Goal: Task Accomplishment & Management: Use online tool/utility

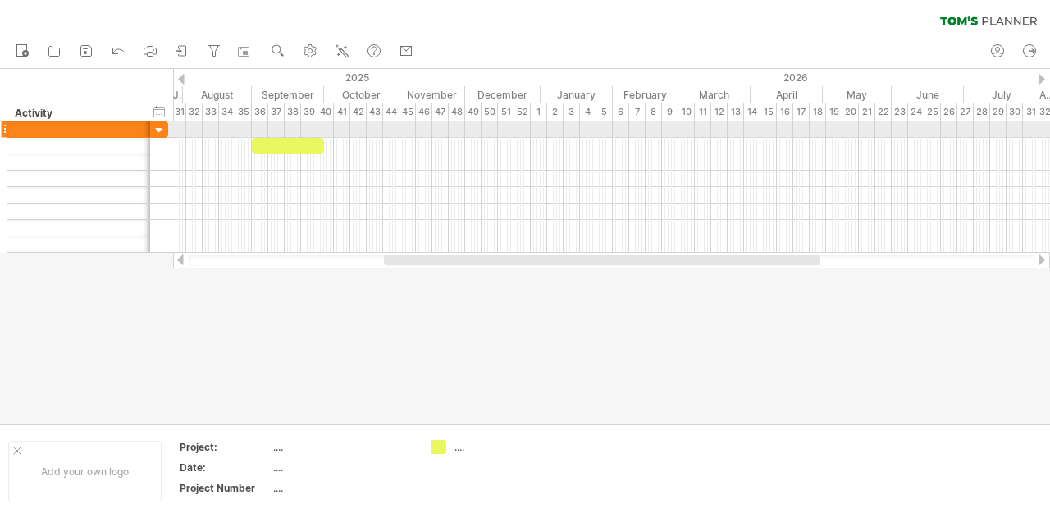
click at [161, 127] on div at bounding box center [160, 131] width 16 height 16
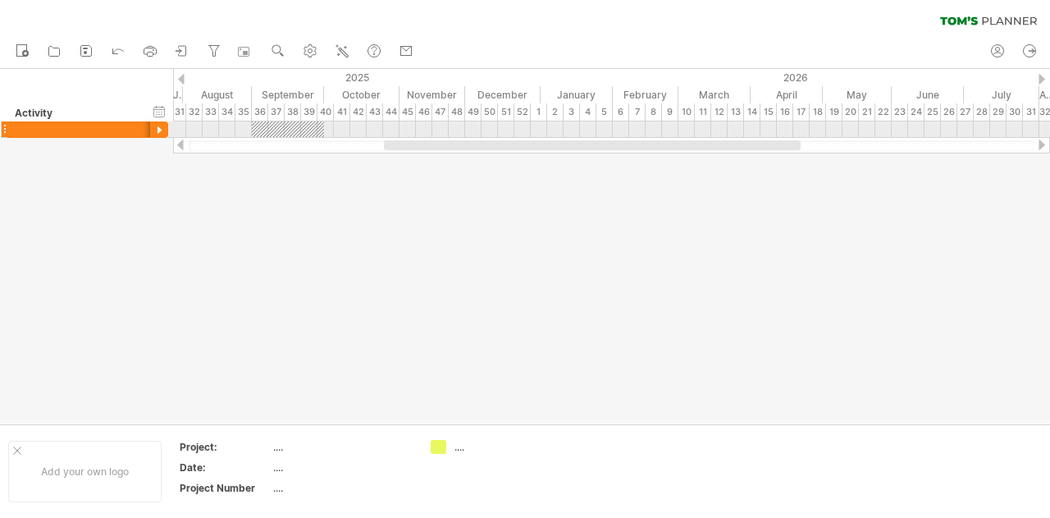
click at [161, 127] on div at bounding box center [160, 131] width 16 height 16
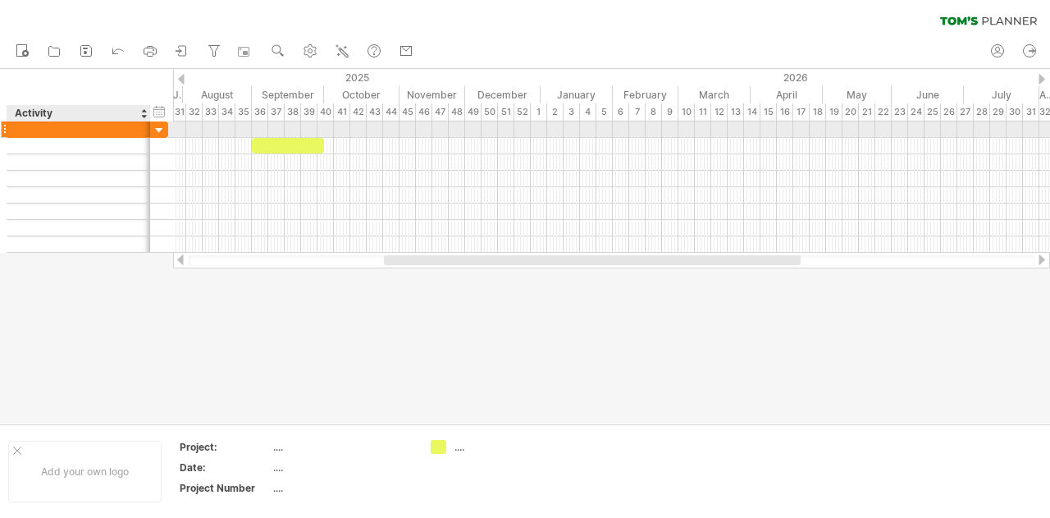
click at [112, 132] on div at bounding box center [79, 129] width 126 height 16
click at [112, 132] on input "text" at bounding box center [79, 129] width 126 height 16
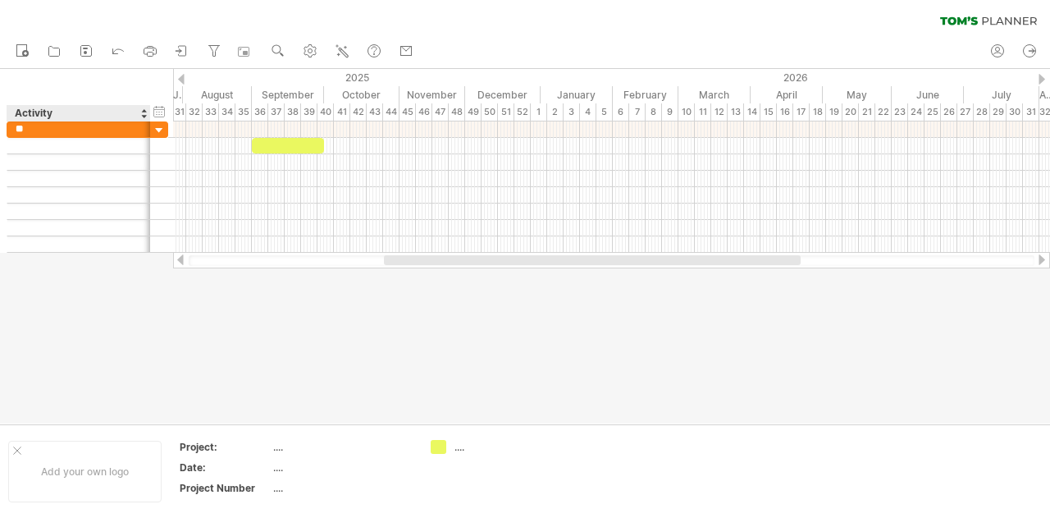
type input "*"
type input "***"
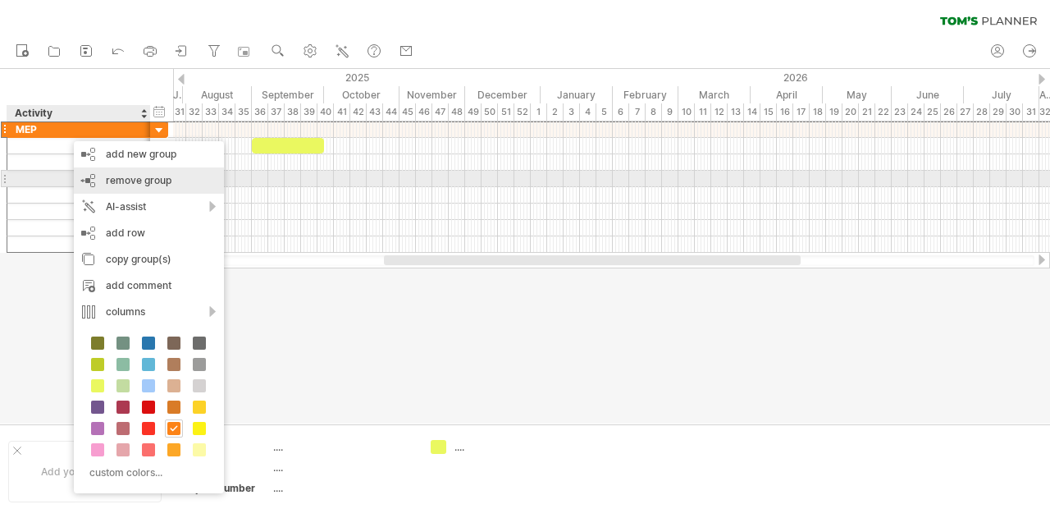
click at [108, 172] on div "remove group remove selected groups" at bounding box center [149, 180] width 150 height 26
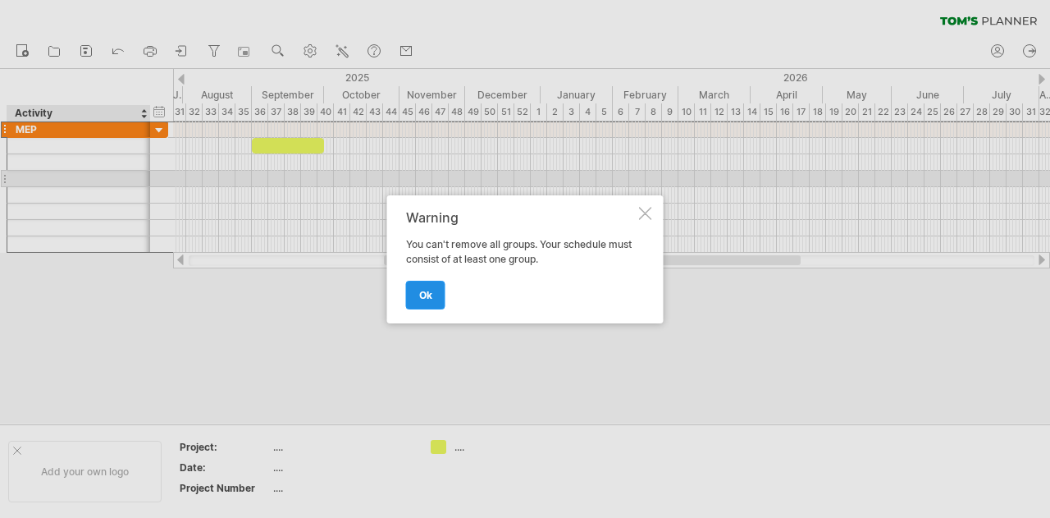
click at [430, 296] on span "ok" at bounding box center [425, 295] width 13 height 12
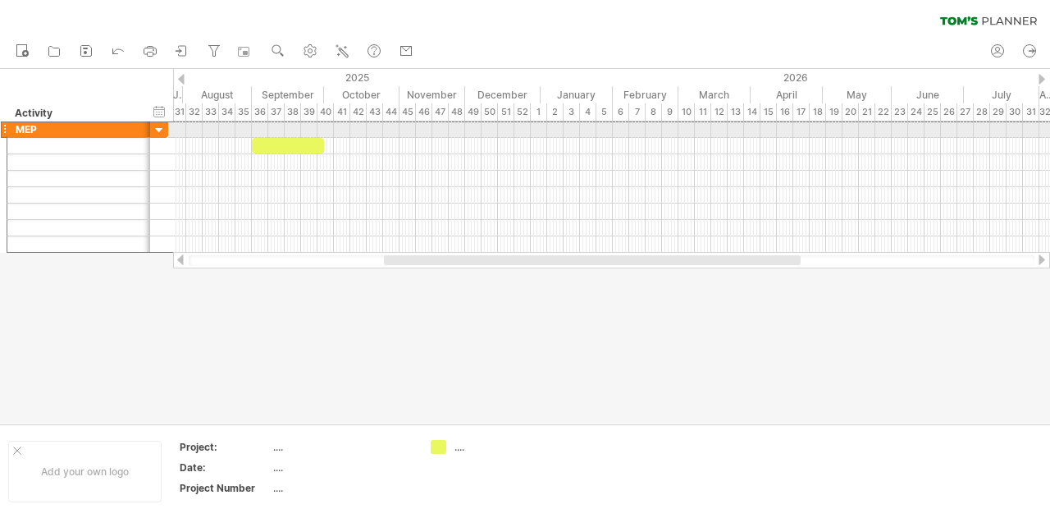
click at [2, 130] on div at bounding box center [4, 129] width 7 height 17
click at [3, 126] on div at bounding box center [4, 129] width 7 height 17
click at [5, 126] on div at bounding box center [4, 129] width 7 height 17
click at [140, 130] on div "MEP" at bounding box center [79, 129] width 126 height 16
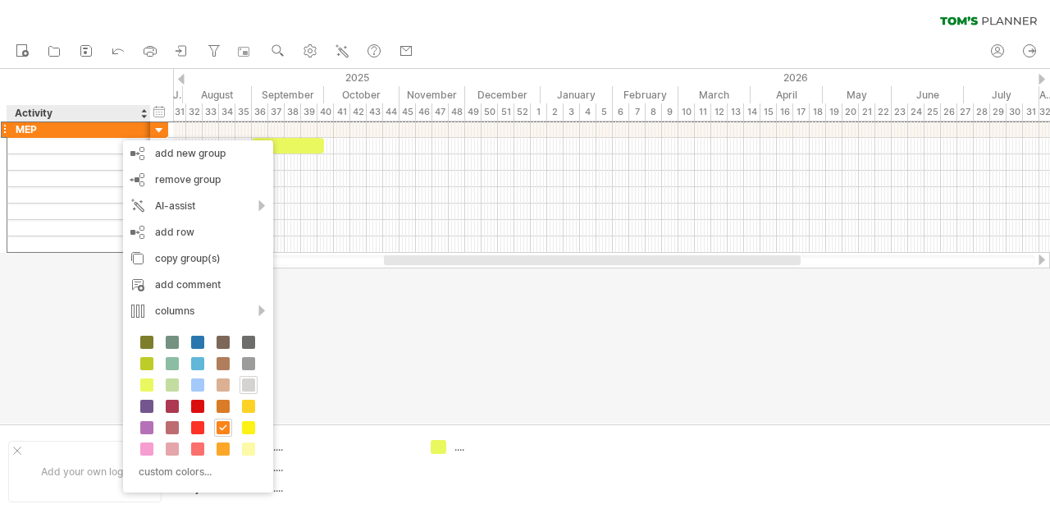
click at [246, 383] on span at bounding box center [248, 384] width 13 height 13
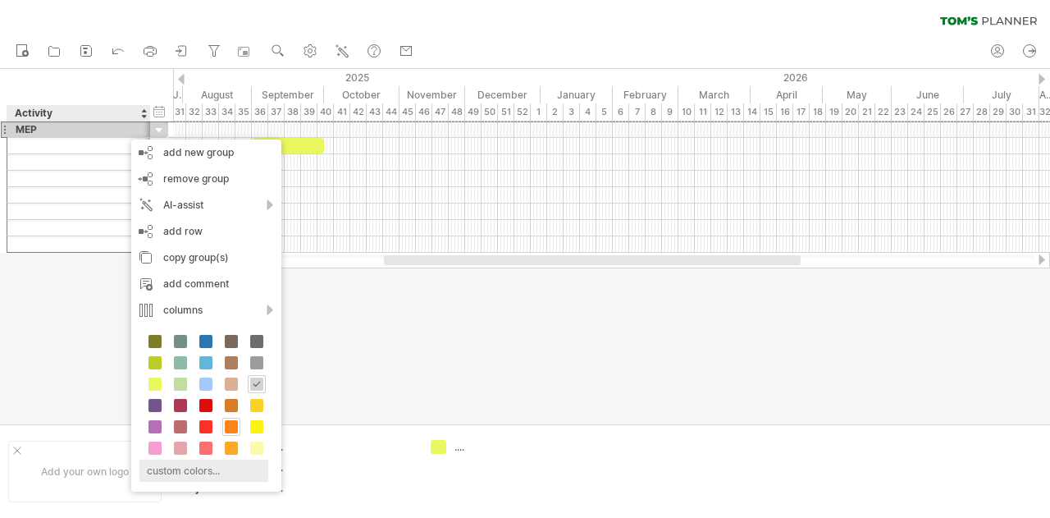
click at [217, 462] on div "custom colors..." at bounding box center [204, 471] width 129 height 22
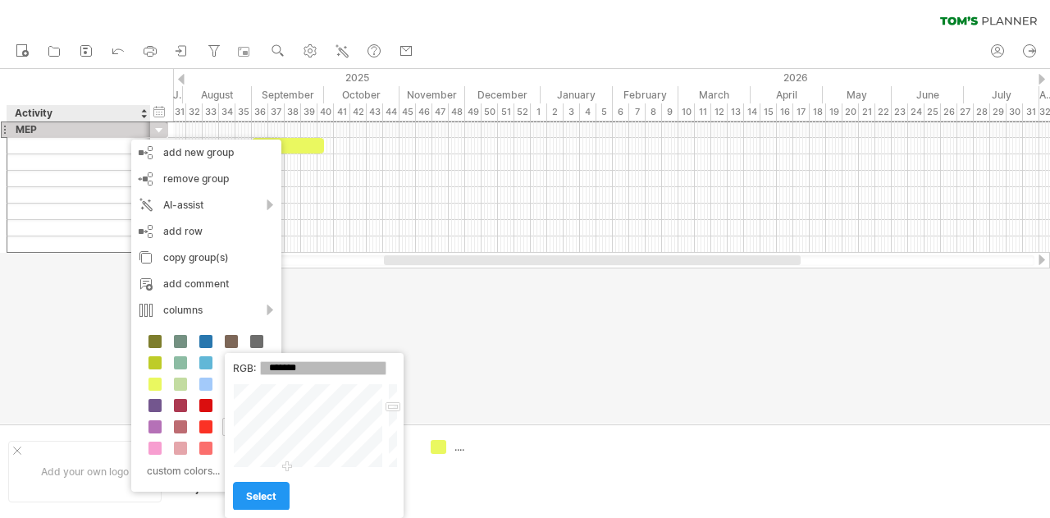
drag, startPoint x: 323, startPoint y: 422, endPoint x: 287, endPoint y: 519, distance: 104.1
click at [287, 517] on html "progress(100%) Trying to reach [DOMAIN_NAME] Connected again... 0% clear filter…" at bounding box center [525, 260] width 1050 height 521
type input "*******"
drag, startPoint x: 396, startPoint y: 405, endPoint x: 391, endPoint y: 293, distance: 111.7
click at [391, 293] on body "progress(100%) Trying to reach [DOMAIN_NAME] Connected again... 0% clear filter…" at bounding box center [525, 260] width 1050 height 521
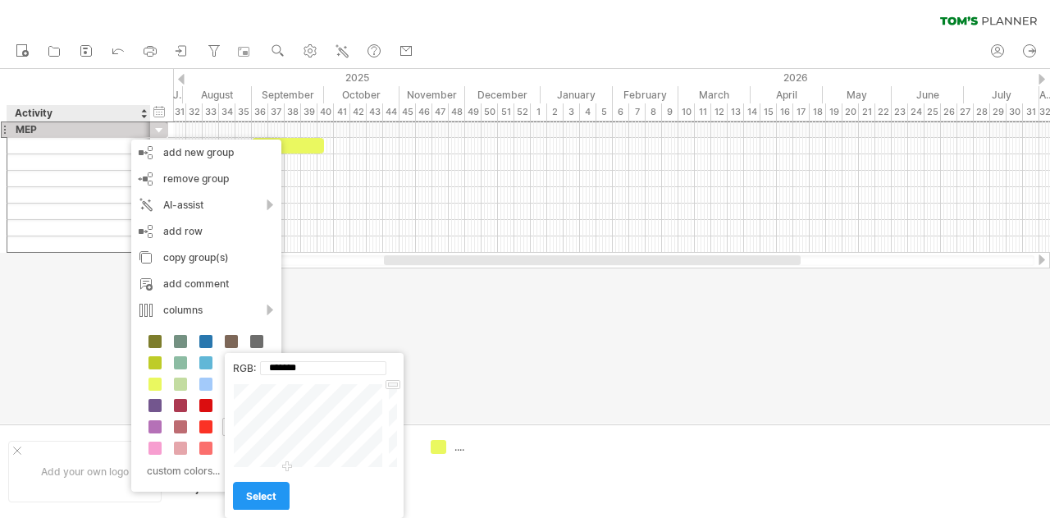
click at [269, 487] on link "select" at bounding box center [261, 496] width 57 height 29
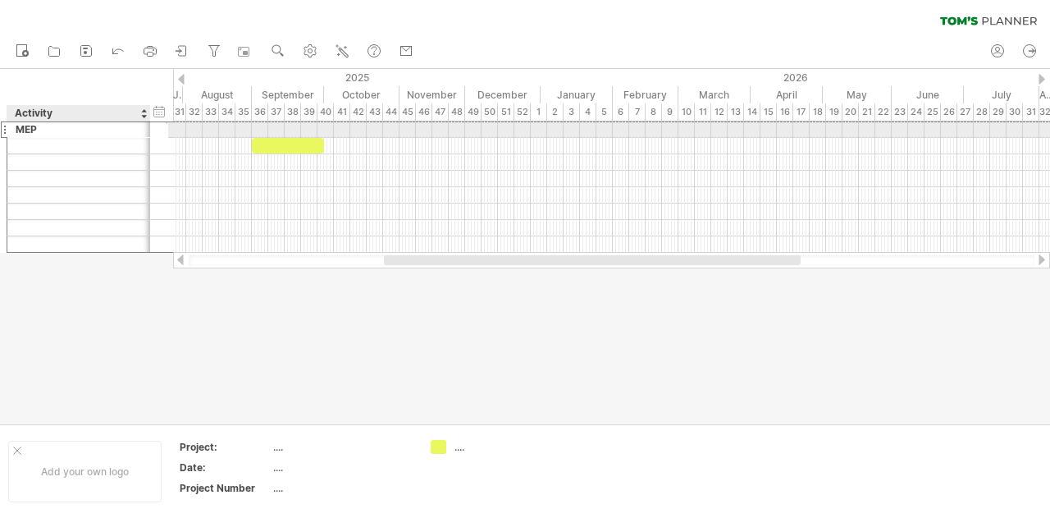
click at [60, 130] on div "MEP" at bounding box center [79, 129] width 126 height 16
click at [61, 124] on input "***" at bounding box center [79, 129] width 126 height 16
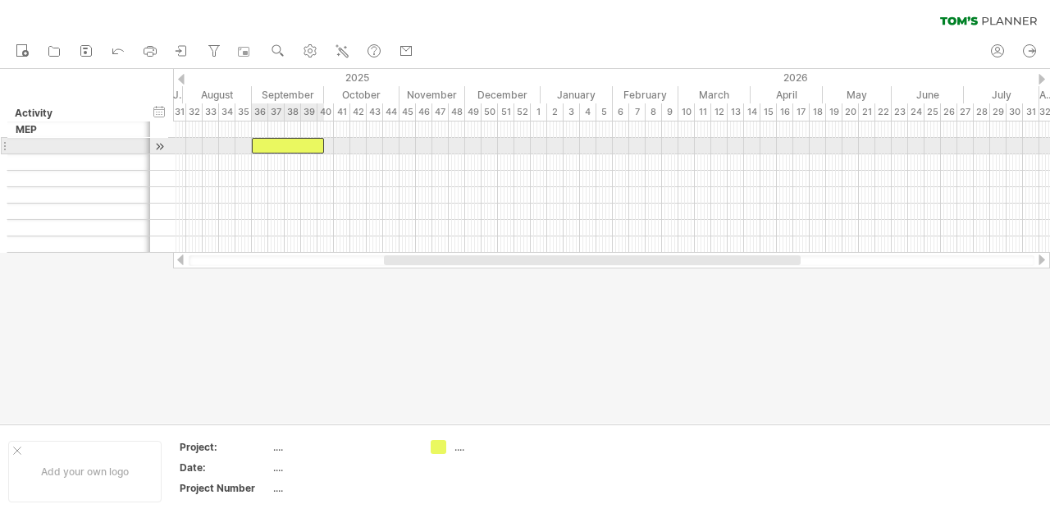
click at [304, 144] on div at bounding box center [288, 146] width 72 height 16
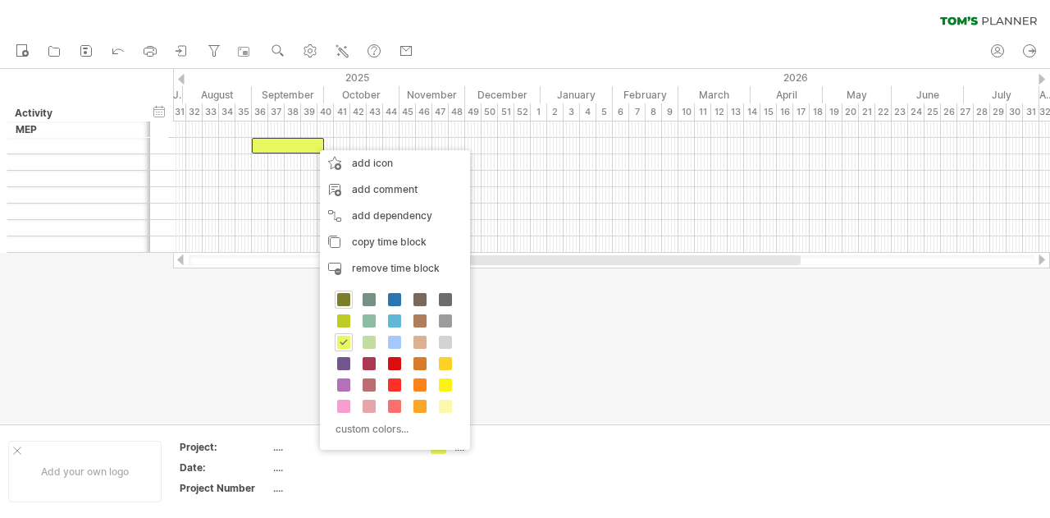
click at [343, 295] on span at bounding box center [343, 299] width 13 height 13
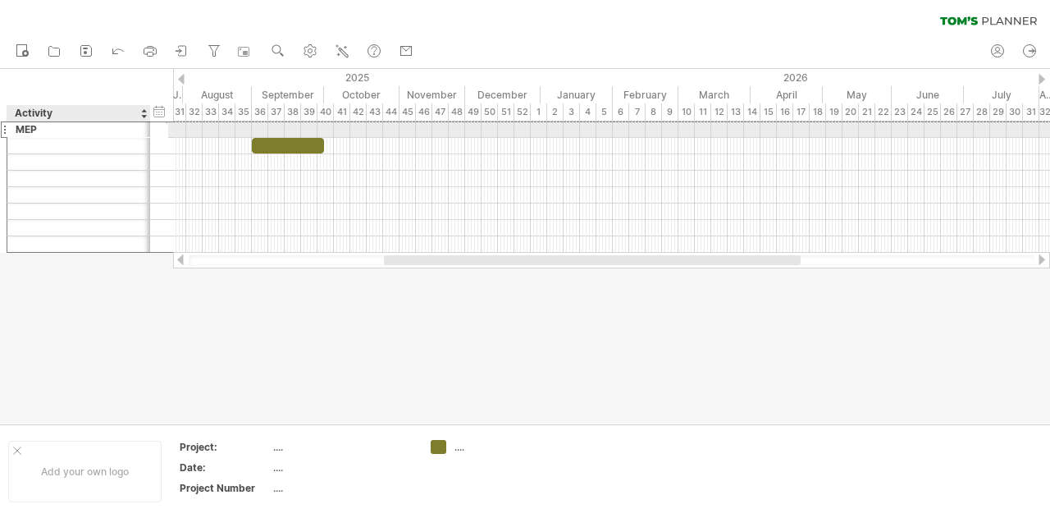
click at [70, 128] on div "MEP" at bounding box center [79, 129] width 126 height 16
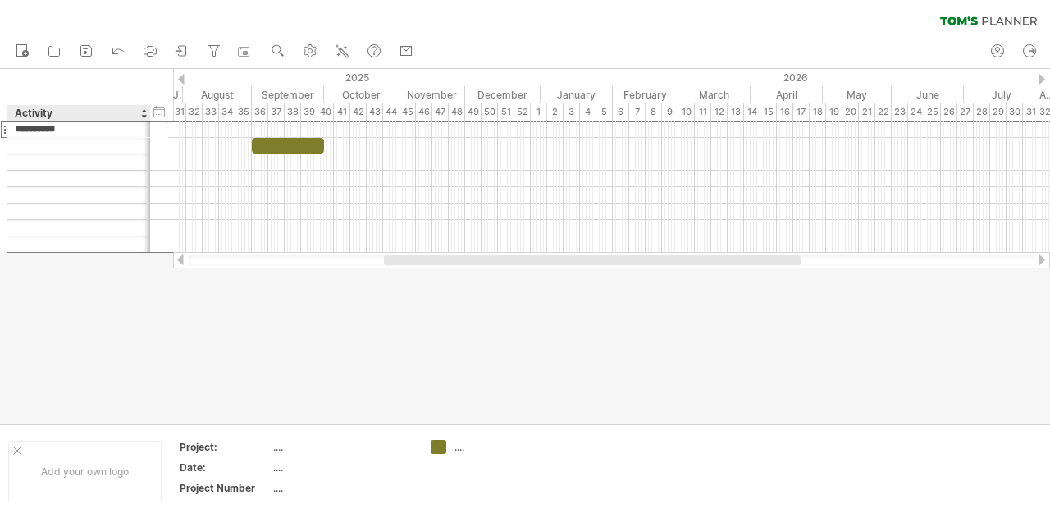
type input "**********"
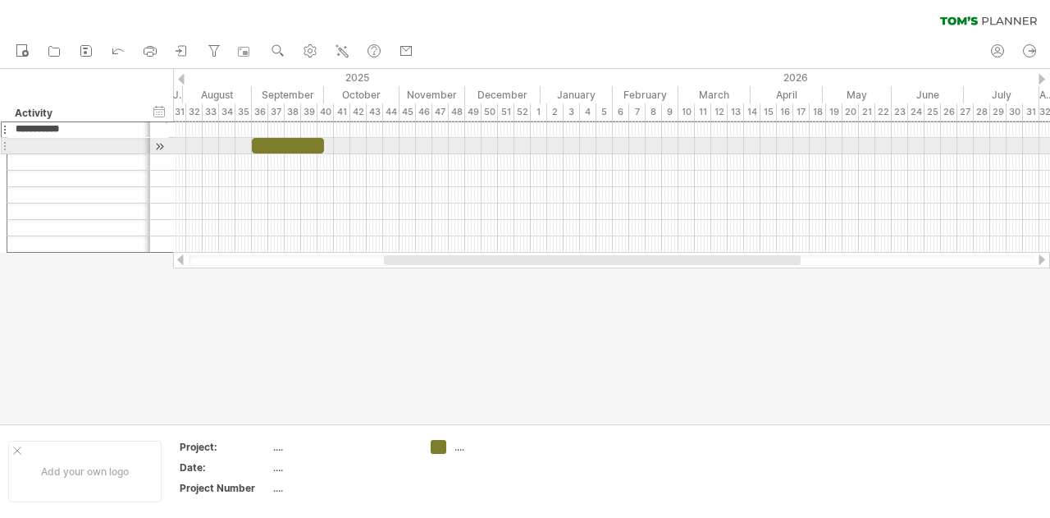
click at [317, 147] on div at bounding box center [288, 146] width 72 height 16
click at [321, 144] on span at bounding box center [324, 146] width 7 height 16
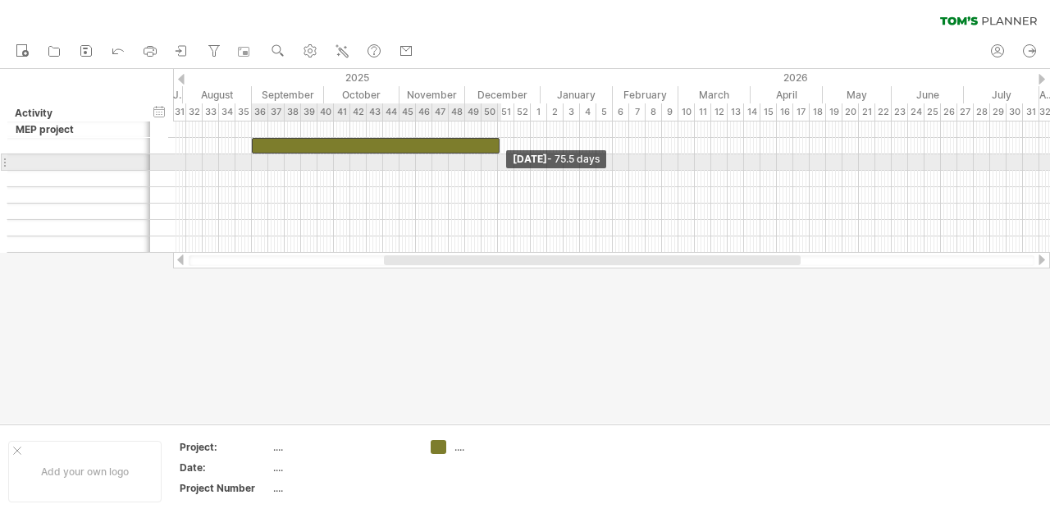
drag, startPoint x: 323, startPoint y: 143, endPoint x: 498, endPoint y: 158, distance: 176.2
click at [498, 158] on div "[DATE] - 75.5 days [DATE]" at bounding box center [611, 186] width 877 height 131
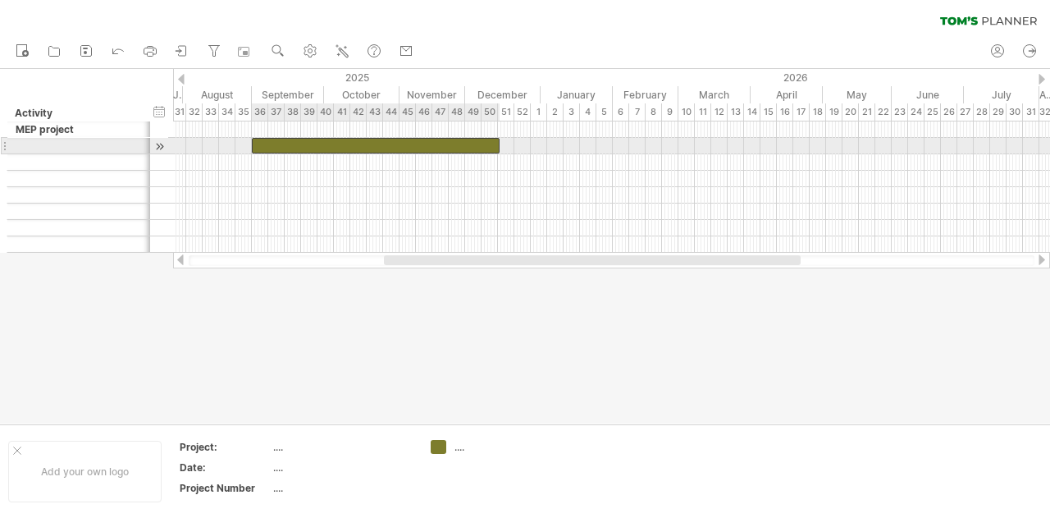
click at [440, 152] on div at bounding box center [376, 146] width 248 height 16
click at [440, 145] on div at bounding box center [376, 146] width 248 height 16
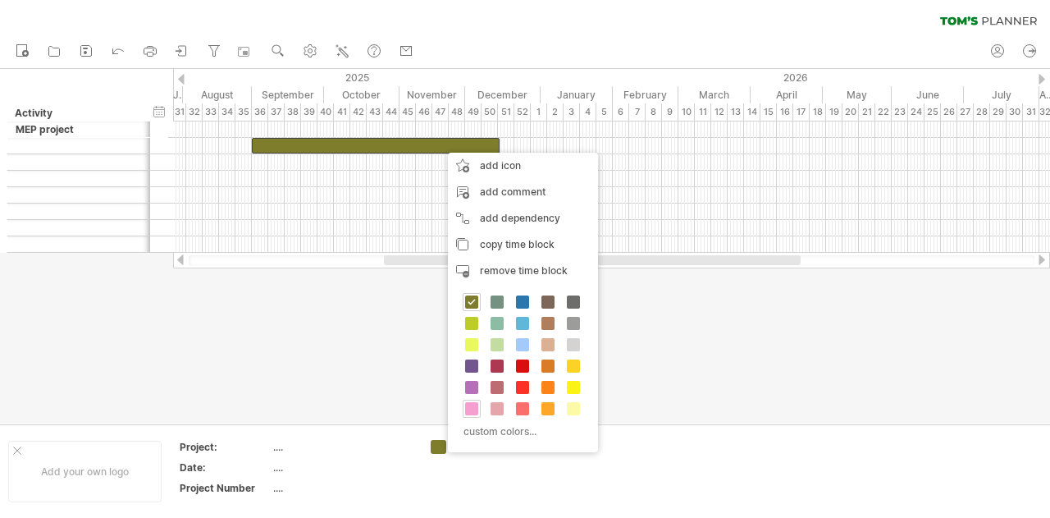
click at [476, 409] on span at bounding box center [471, 408] width 13 height 13
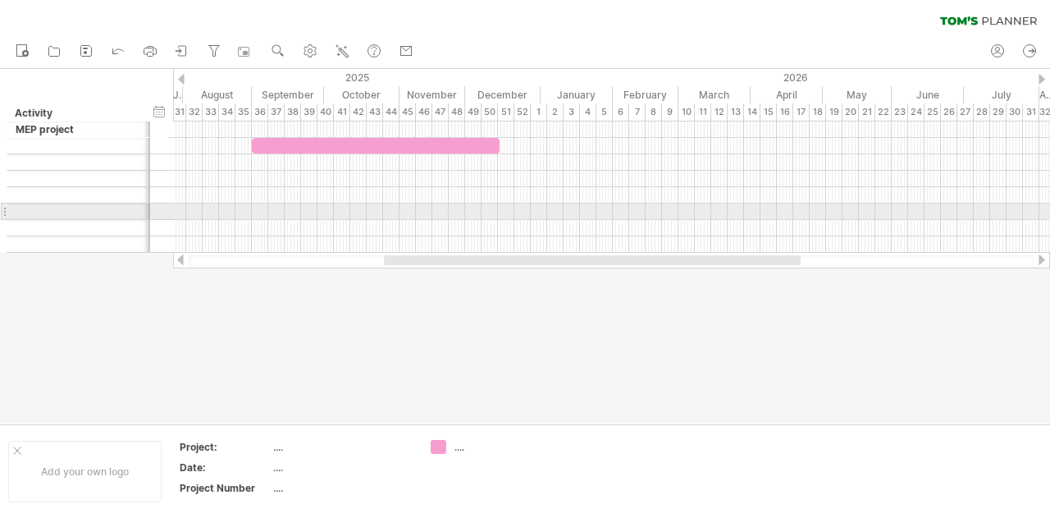
click at [264, 213] on div at bounding box center [611, 212] width 877 height 16
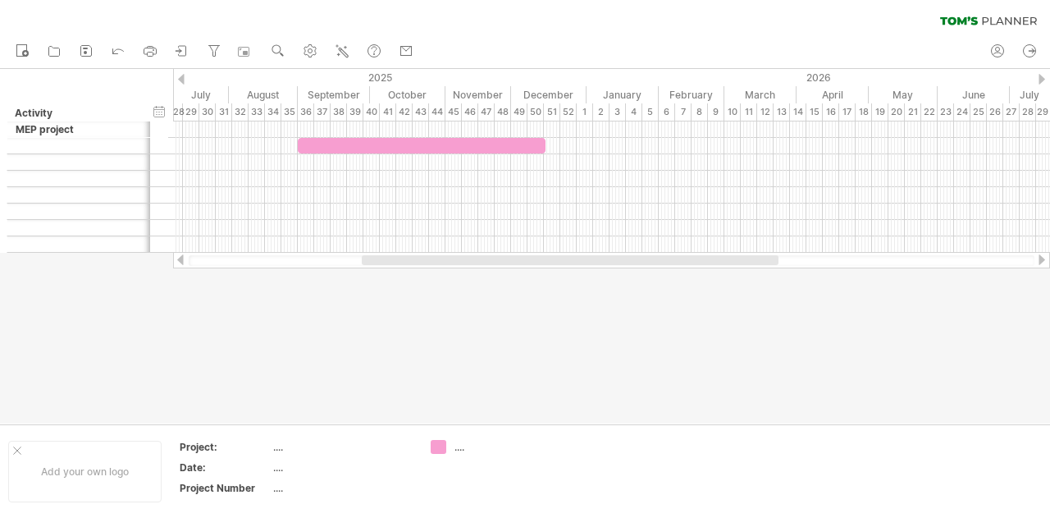
drag, startPoint x: 788, startPoint y: 258, endPoint x: 766, endPoint y: 265, distance: 23.1
click at [766, 265] on div at bounding box center [612, 260] width 846 height 11
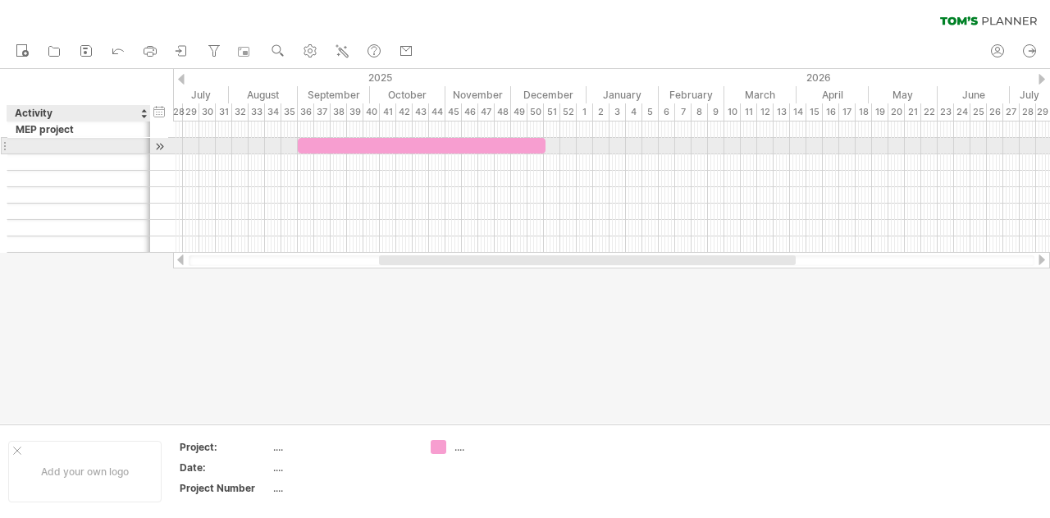
click at [48, 146] on div at bounding box center [79, 146] width 126 height 16
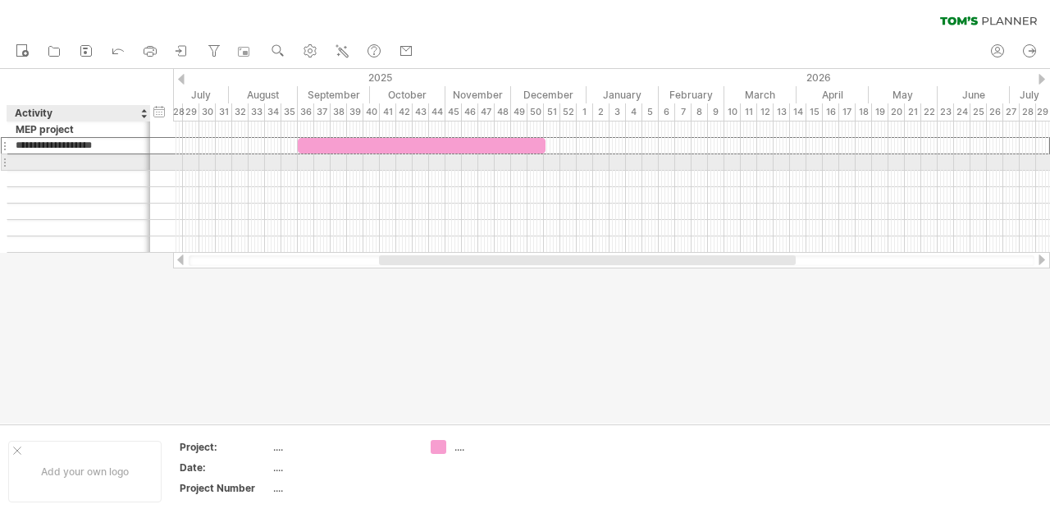
type input "**********"
click at [82, 158] on div at bounding box center [79, 162] width 126 height 16
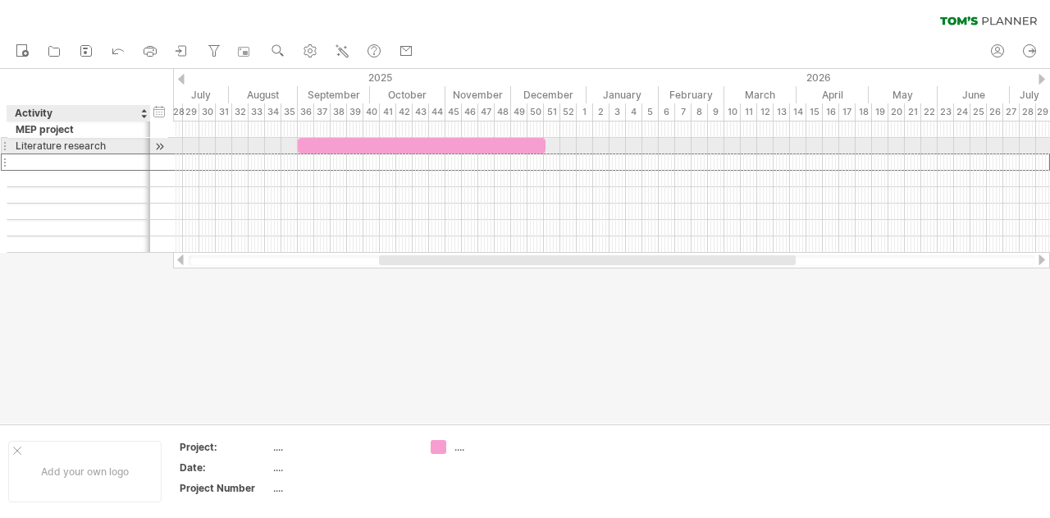
click at [28, 144] on div "Literature research" at bounding box center [79, 146] width 126 height 16
click at [28, 144] on input "**********" at bounding box center [79, 146] width 126 height 16
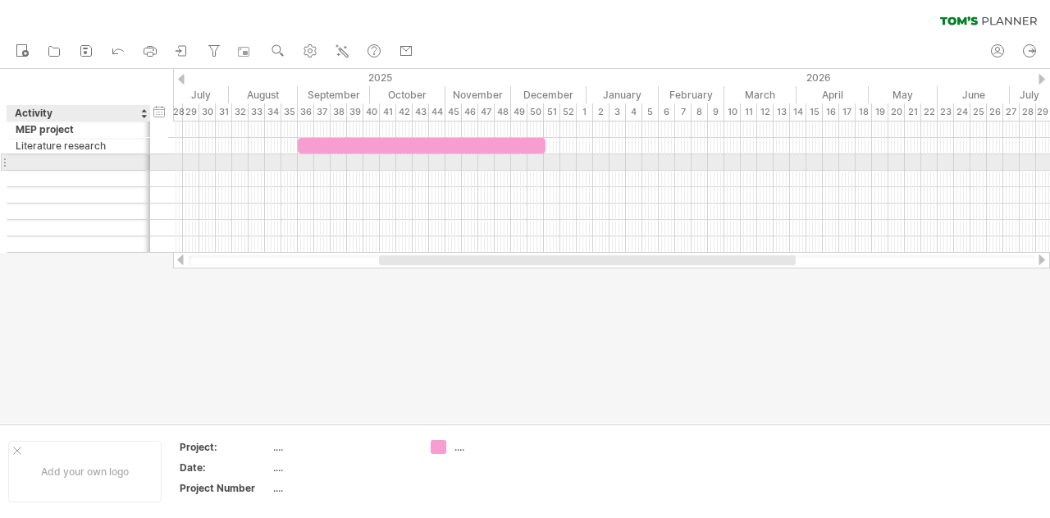
click at [80, 155] on div at bounding box center [79, 162] width 126 height 16
type input "**********"
type input "*"
type input "**********"
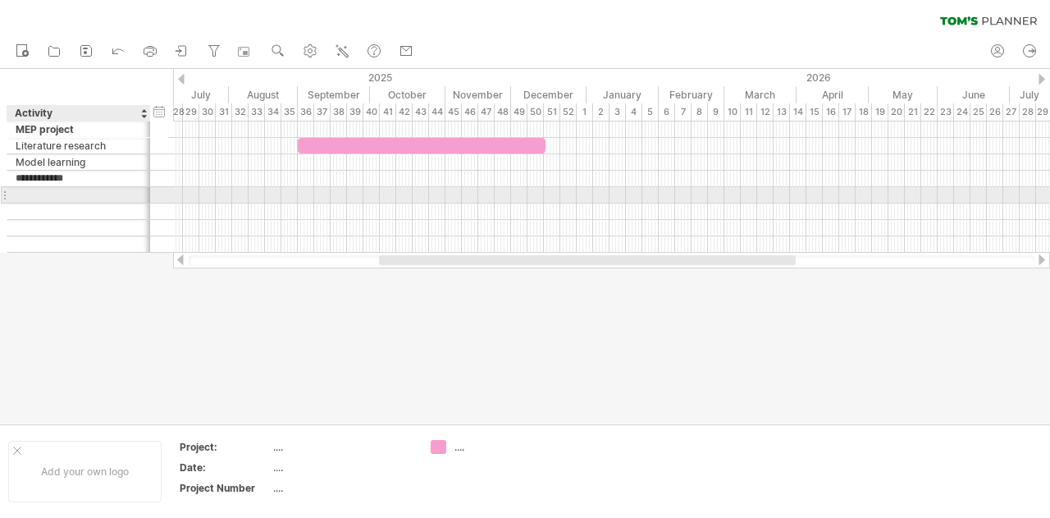
click at [72, 189] on div at bounding box center [79, 195] width 126 height 16
click at [82, 191] on div at bounding box center [79, 195] width 126 height 16
type input "**********"
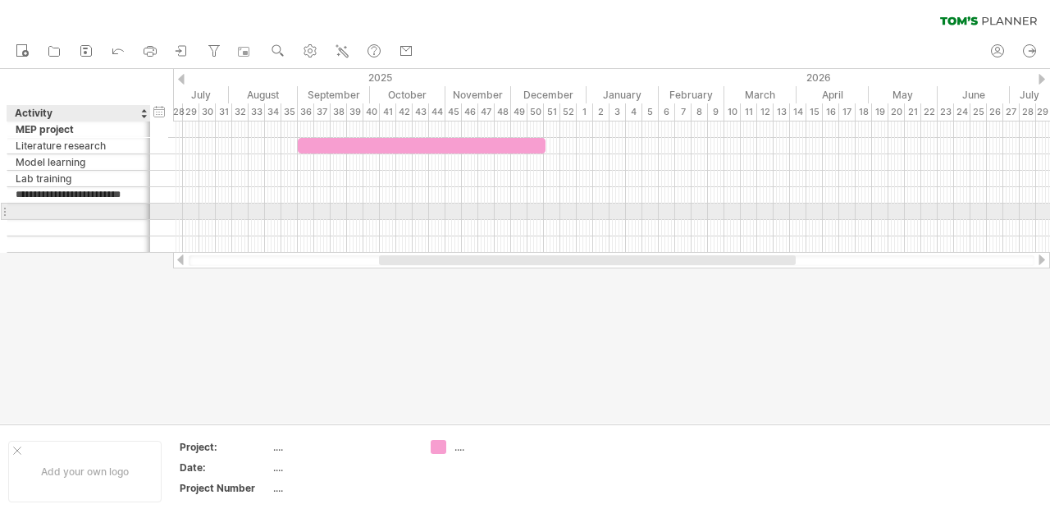
click at [80, 204] on div at bounding box center [79, 212] width 126 height 16
click at [125, 272] on div at bounding box center [525, 246] width 1050 height 355
click at [60, 211] on div "midterm" at bounding box center [79, 212] width 126 height 16
click at [22, 213] on input "*******" at bounding box center [79, 212] width 126 height 16
click at [121, 216] on input "*******" at bounding box center [79, 212] width 126 height 16
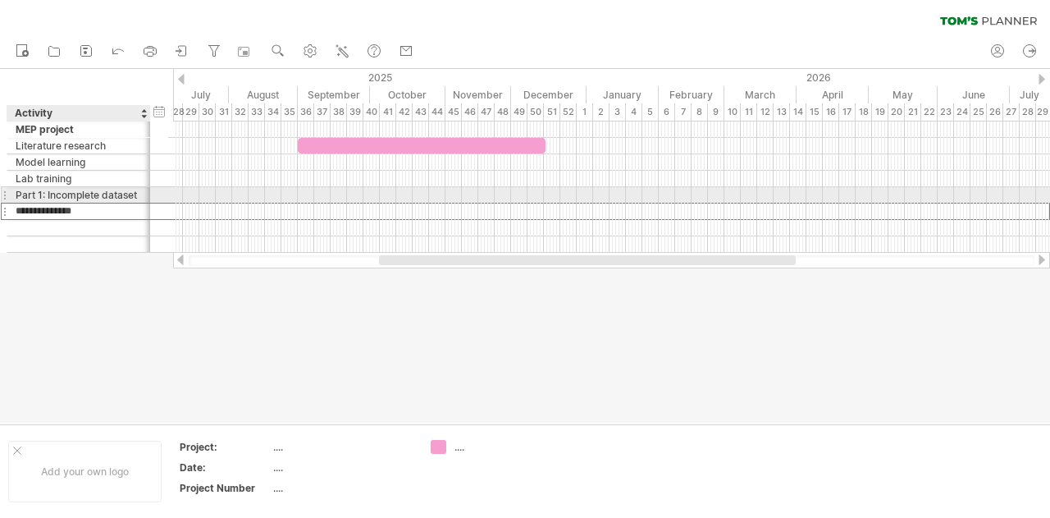
type input "**********"
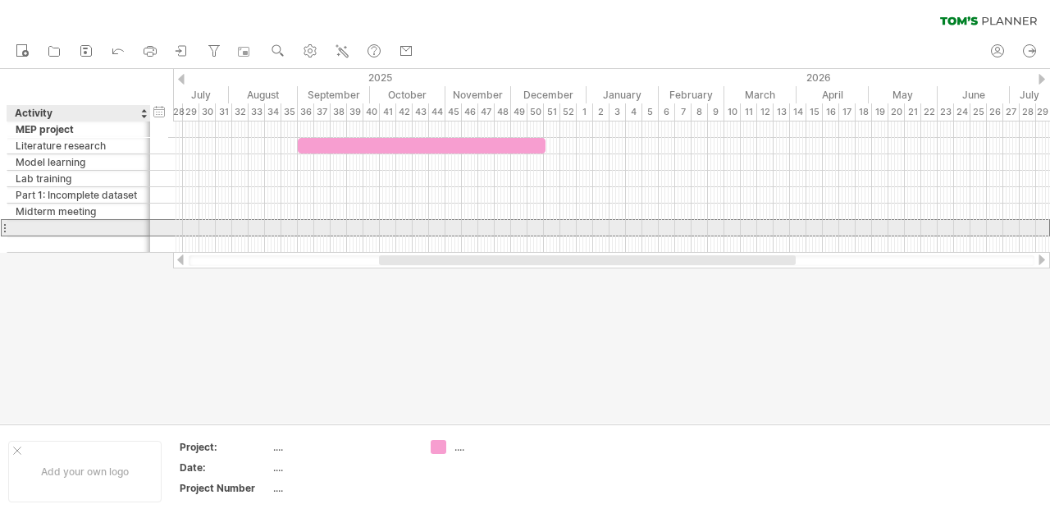
click at [83, 225] on div at bounding box center [79, 228] width 126 height 16
type input "**********"
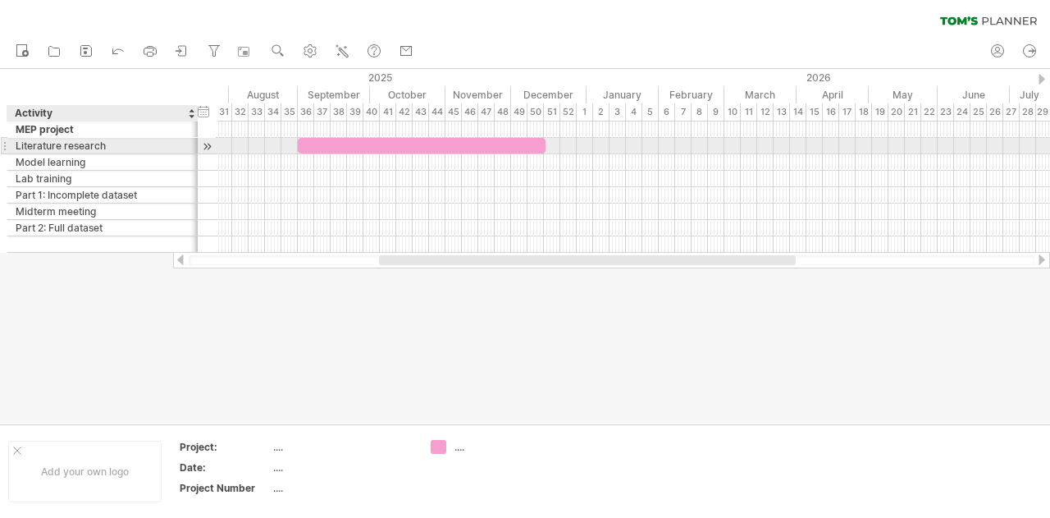
drag, startPoint x: 147, startPoint y: 139, endPoint x: 194, endPoint y: 146, distance: 48.2
click at [194, 146] on div at bounding box center [196, 146] width 8 height 16
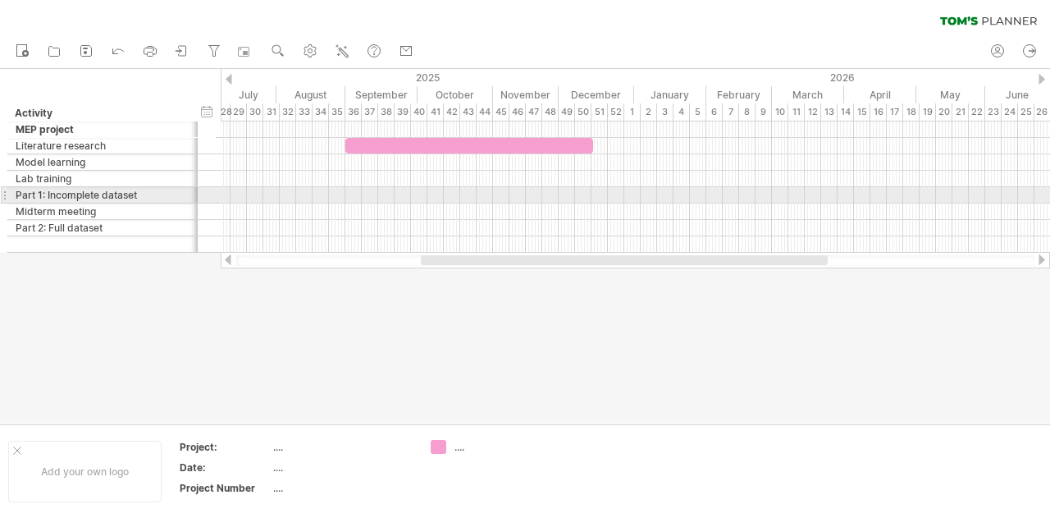
click at [151, 193] on div "Part 1: Incomplete dataset" at bounding box center [103, 195] width 174 height 16
click at [151, 193] on input "**********" at bounding box center [103, 195] width 174 height 16
click at [151, 192] on input "**********" at bounding box center [103, 195] width 174 height 16
click at [148, 193] on input "**********" at bounding box center [103, 195] width 174 height 16
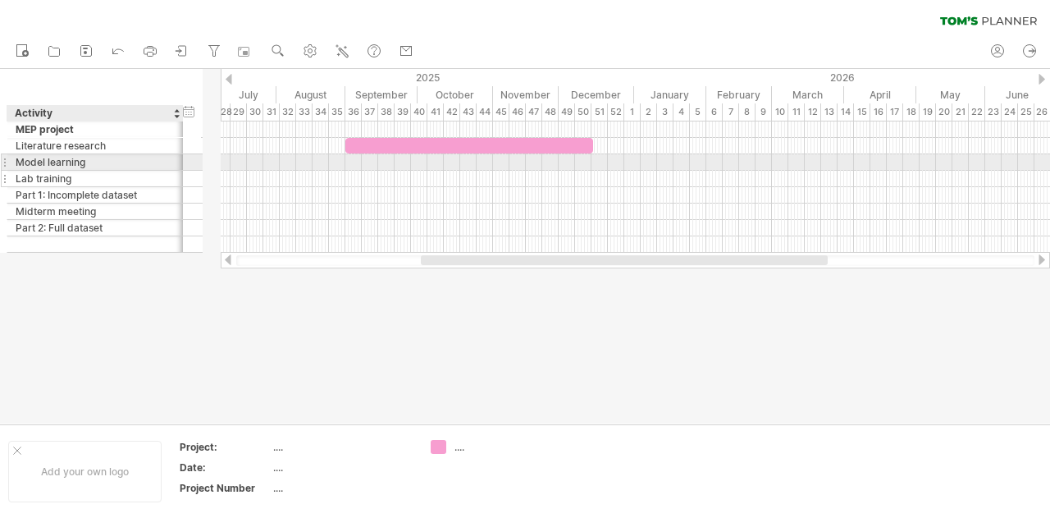
drag, startPoint x: 194, startPoint y: 167, endPoint x: 179, endPoint y: 170, distance: 15.0
click at [179, 170] on div "**********" at bounding box center [104, 186] width 194 height 131
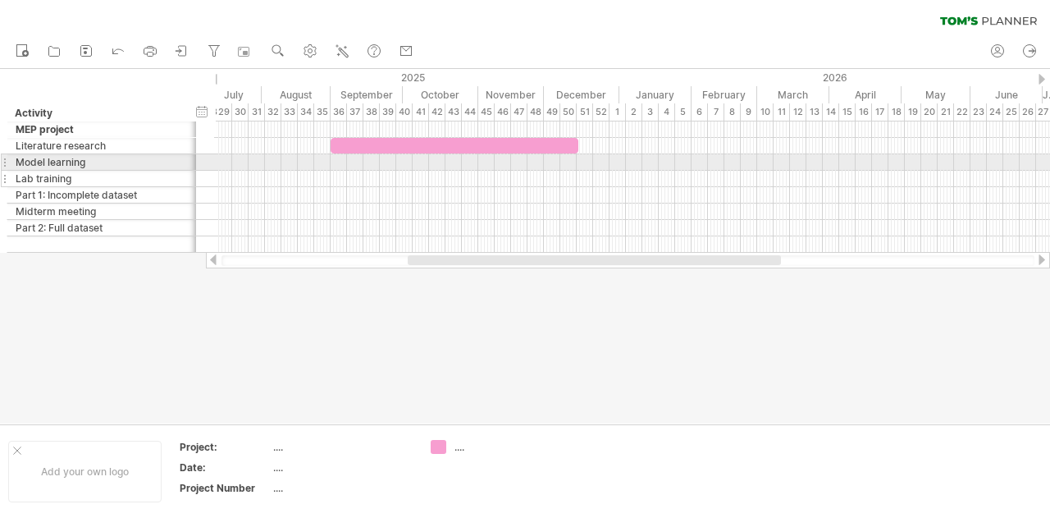
drag, startPoint x: 185, startPoint y: 170, endPoint x: 208, endPoint y: 170, distance: 22.2
click at [199, 171] on div at bounding box center [194, 179] width 8 height 16
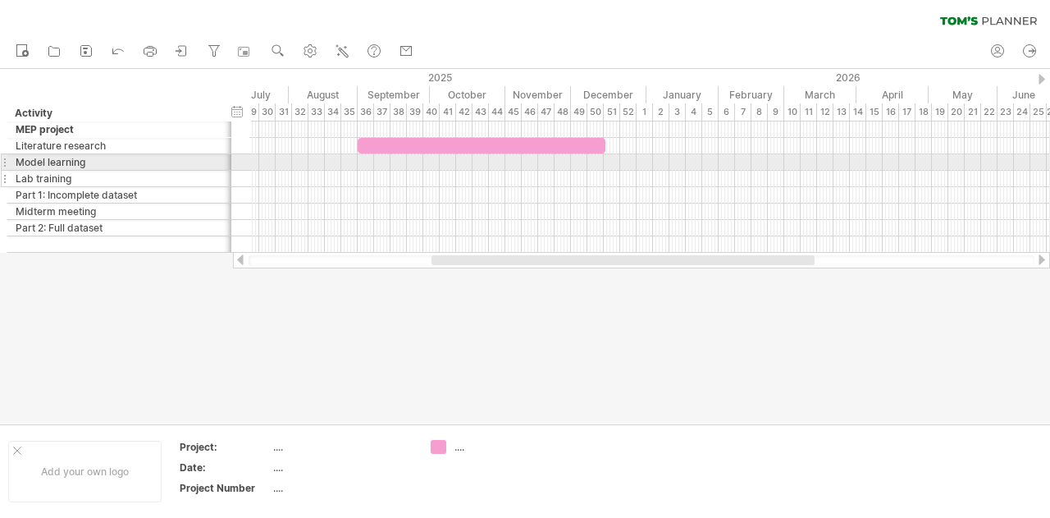
drag, startPoint x: 208, startPoint y: 170, endPoint x: 231, endPoint y: 170, distance: 22.2
click at [231, 171] on div at bounding box center [230, 179] width 8 height 16
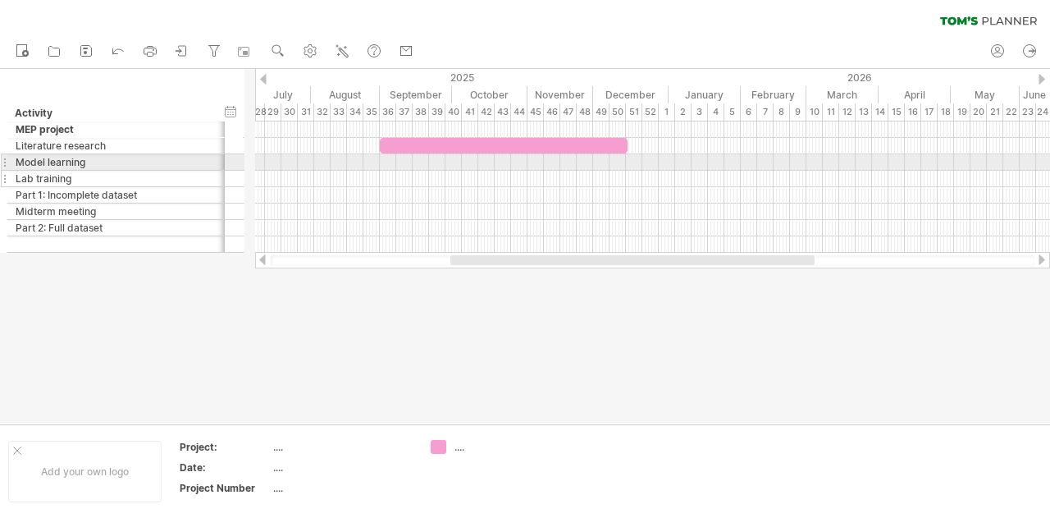
click at [223, 173] on div at bounding box center [223, 179] width 8 height 16
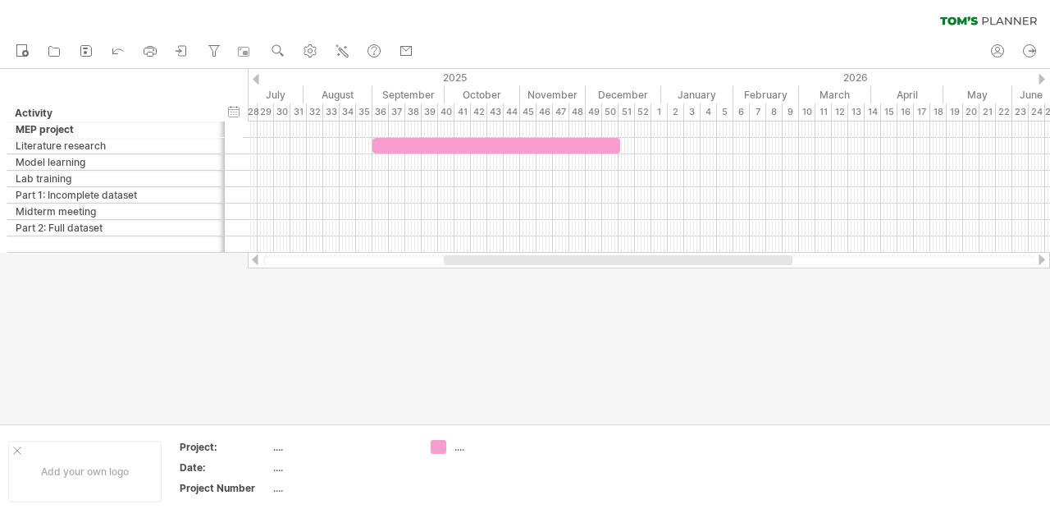
click at [1041, 78] on div at bounding box center [1042, 79] width 7 height 11
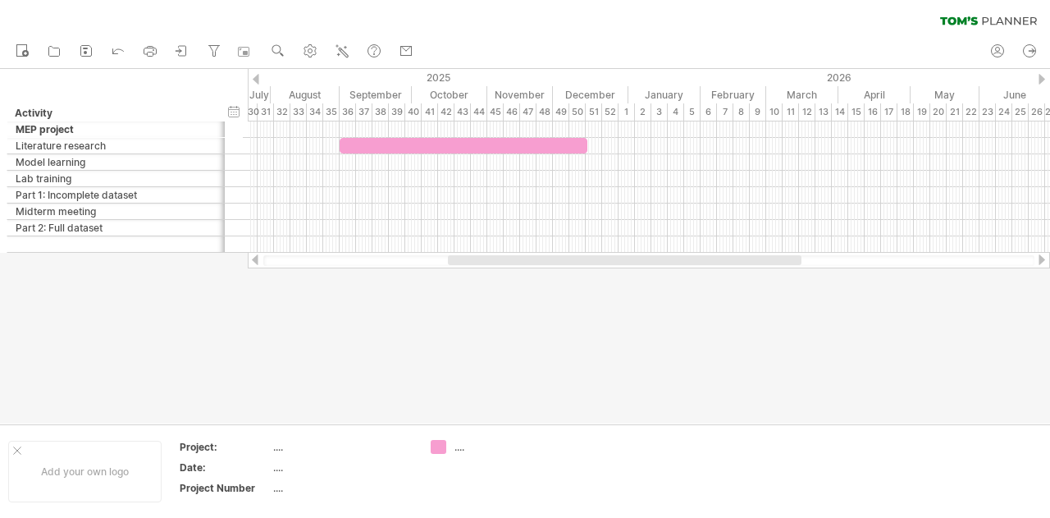
click at [1041, 78] on div at bounding box center [1042, 79] width 7 height 11
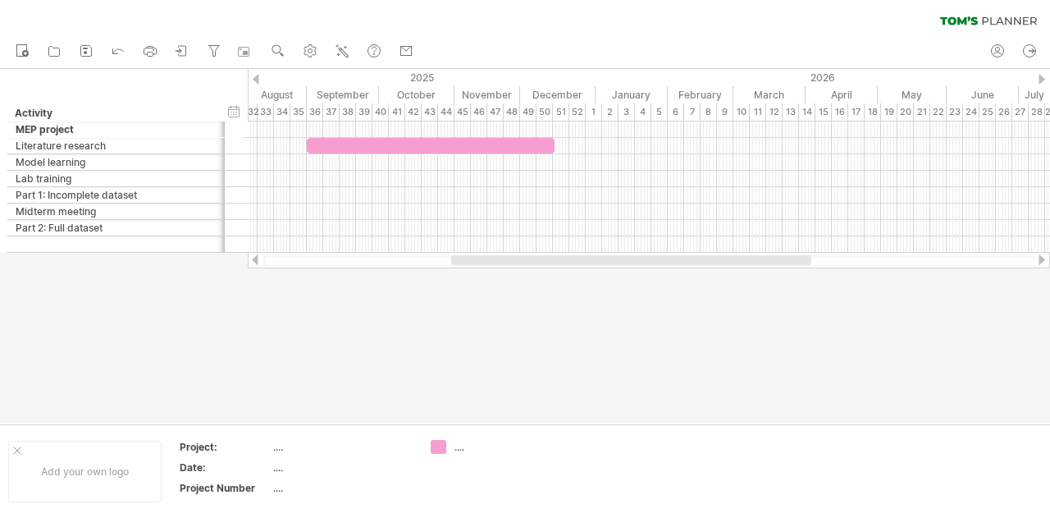
click at [1041, 78] on div at bounding box center [1042, 79] width 7 height 11
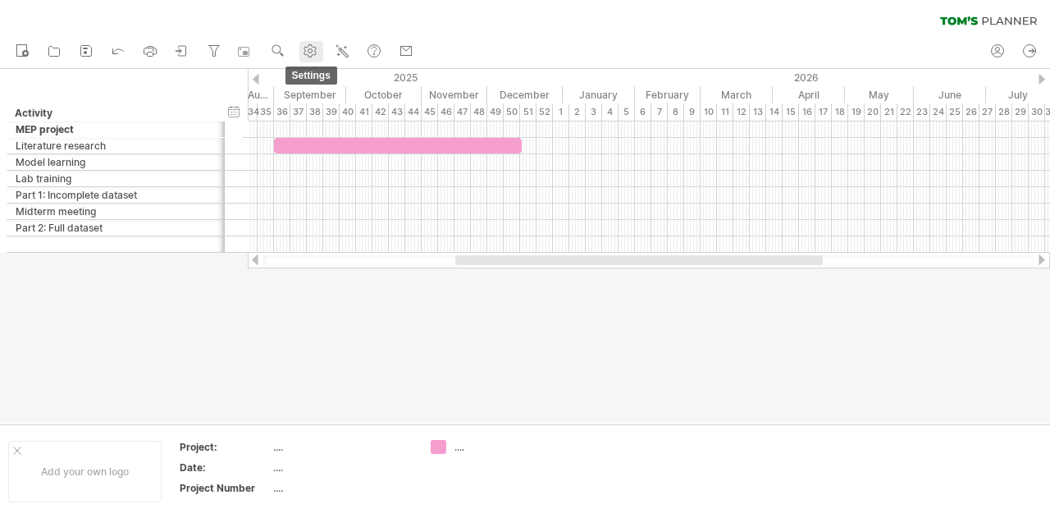
click at [312, 53] on use at bounding box center [310, 51] width 16 height 16
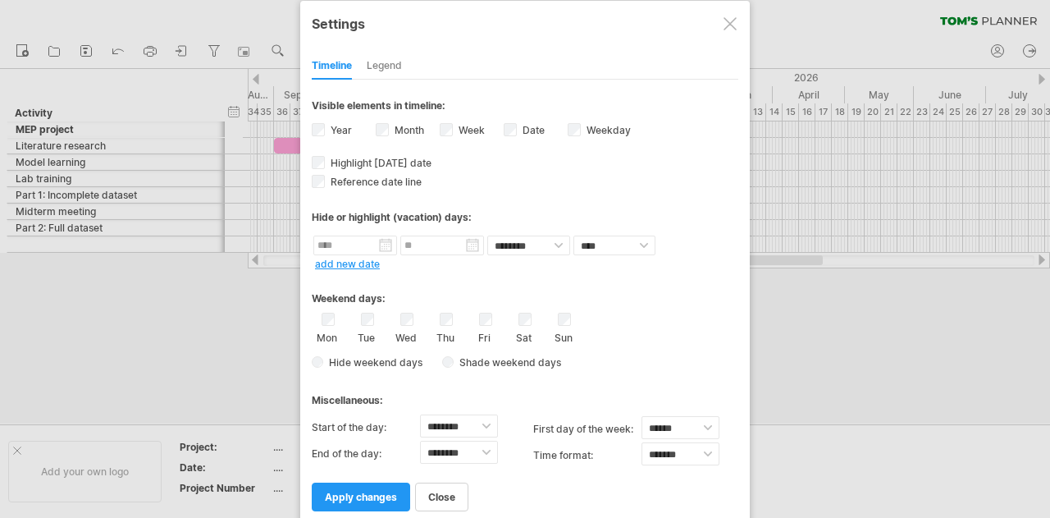
click at [729, 21] on div at bounding box center [730, 23] width 13 height 13
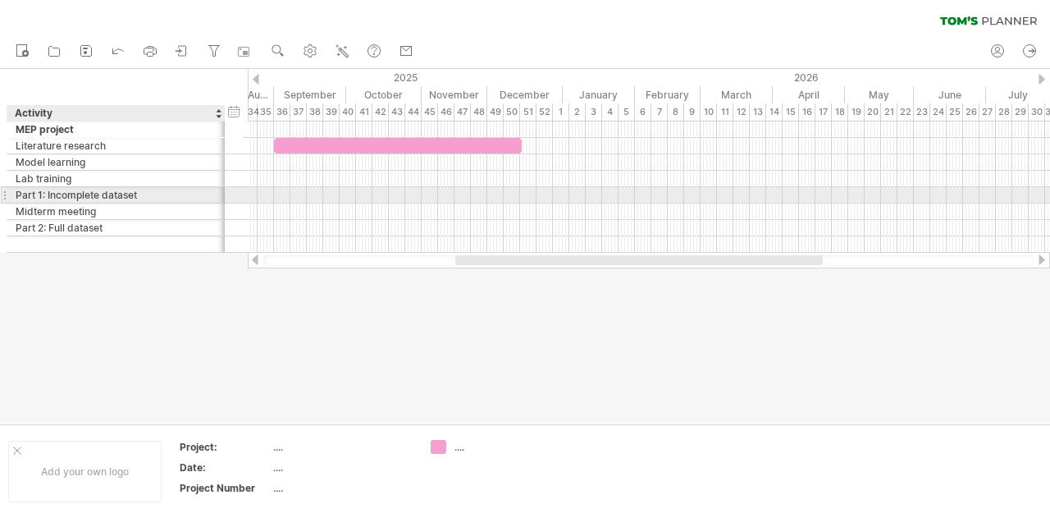
click at [159, 194] on div "Part 1: Incomplete dataset" at bounding box center [116, 195] width 201 height 16
type input "**********"
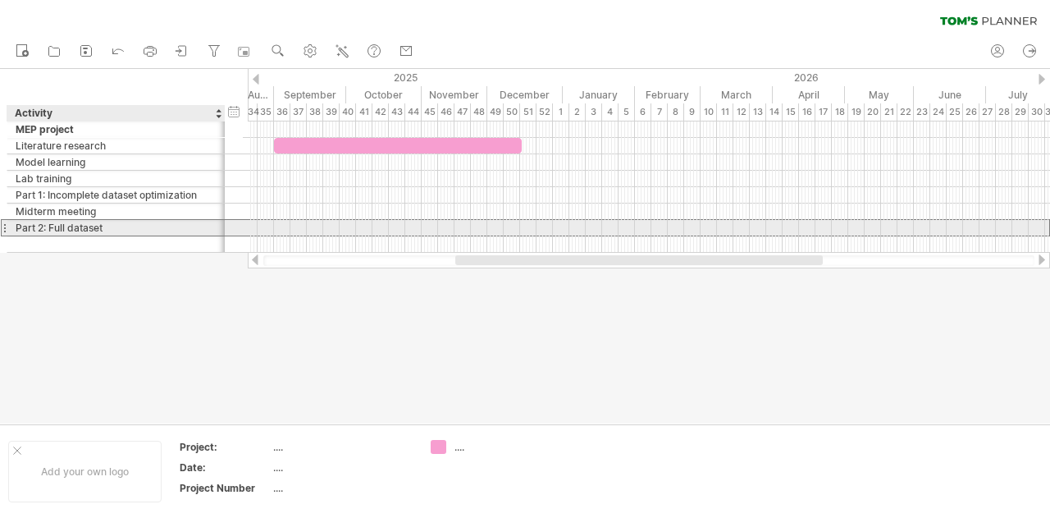
click at [153, 222] on div "Part 2: Full dataset" at bounding box center [116, 228] width 201 height 16
type input "**********"
type input "*"
type input "**********"
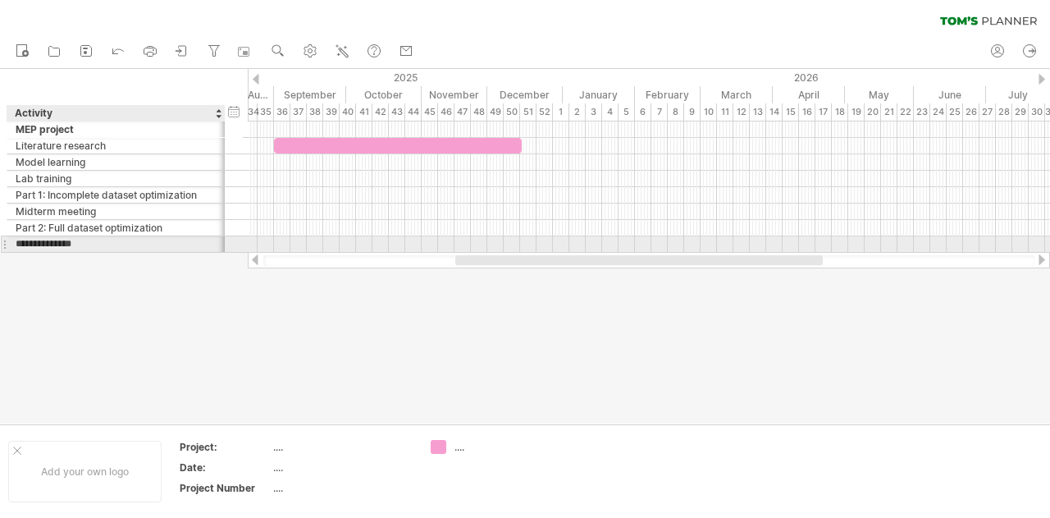
click at [118, 249] on div "**********" at bounding box center [125, 244] width 236 height 16
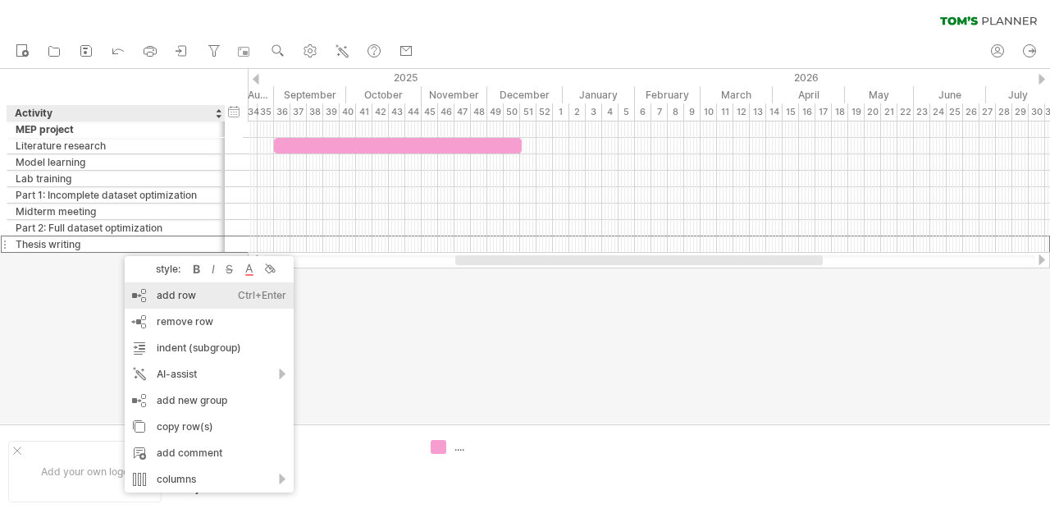
click at [204, 302] on div "add row Ctrl+Enter Cmd+Enter" at bounding box center [209, 295] width 169 height 26
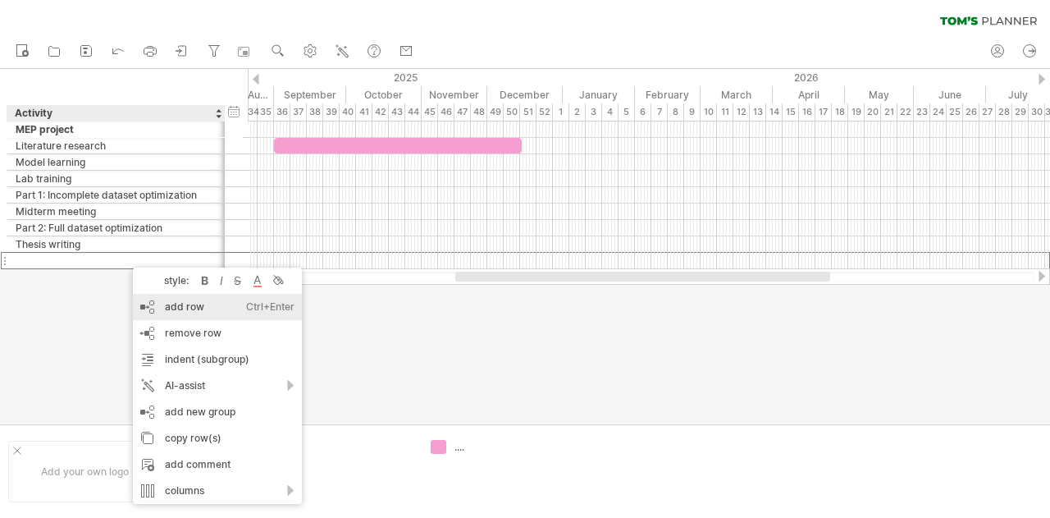
click at [167, 306] on div "add row Ctrl+Enter Cmd+Enter" at bounding box center [217, 307] width 169 height 26
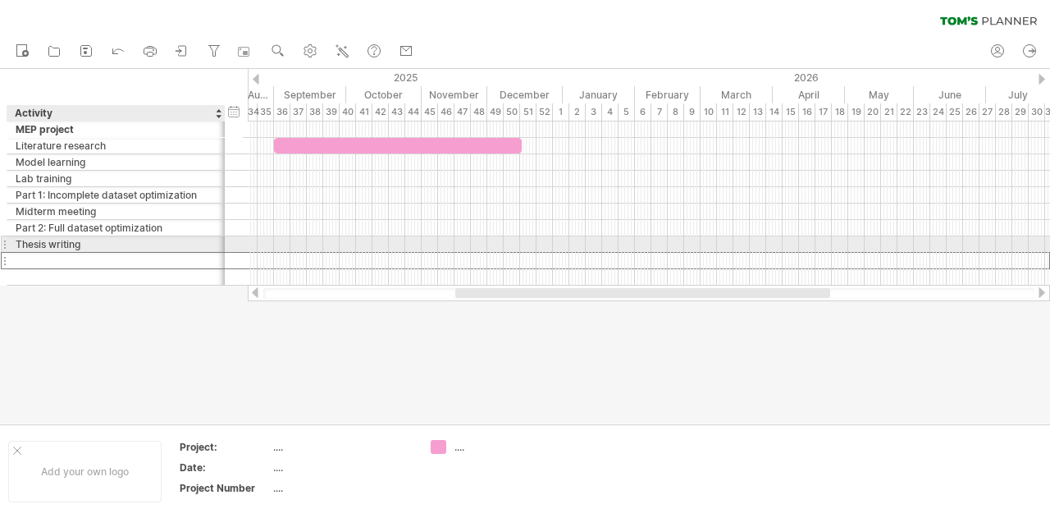
click at [149, 253] on div at bounding box center [116, 261] width 201 height 16
type input "**********"
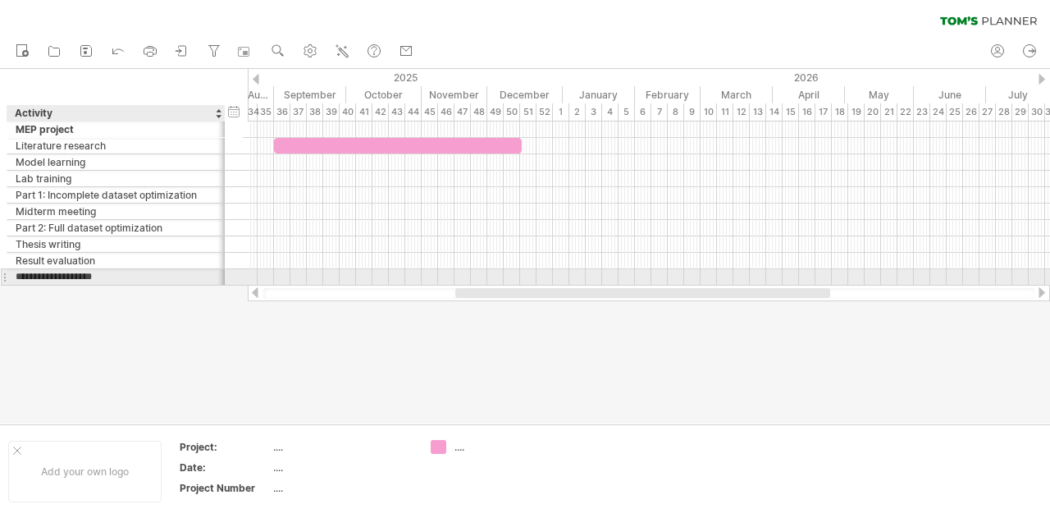
click at [129, 276] on input "**********" at bounding box center [116, 277] width 201 height 16
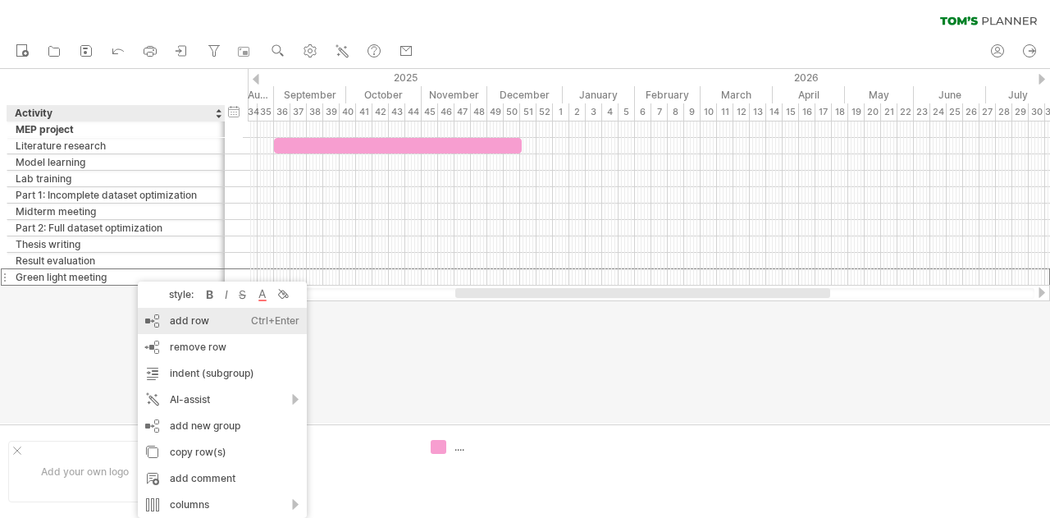
click at [182, 327] on div "add row Ctrl+Enter Cmd+Enter" at bounding box center [222, 321] width 169 height 26
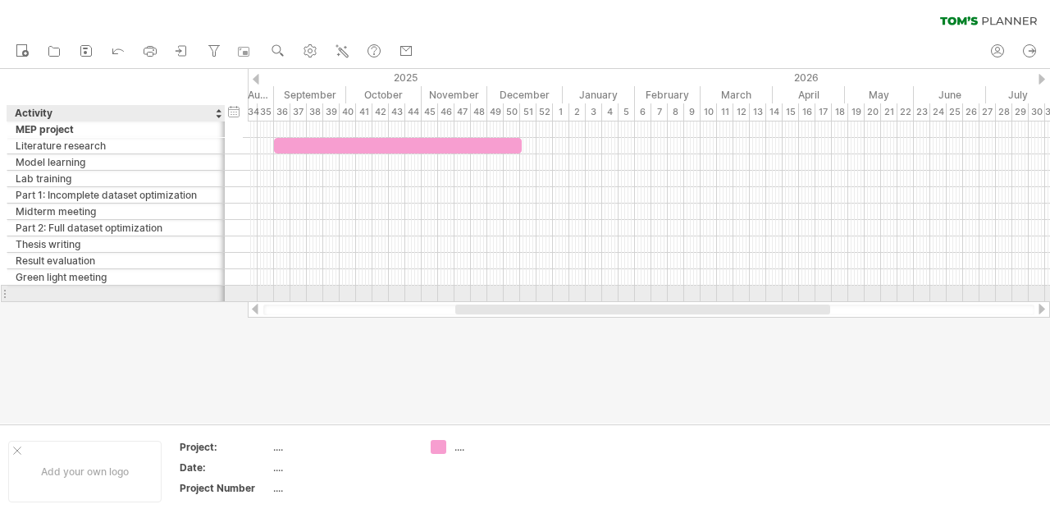
type input "*"
type input "**********"
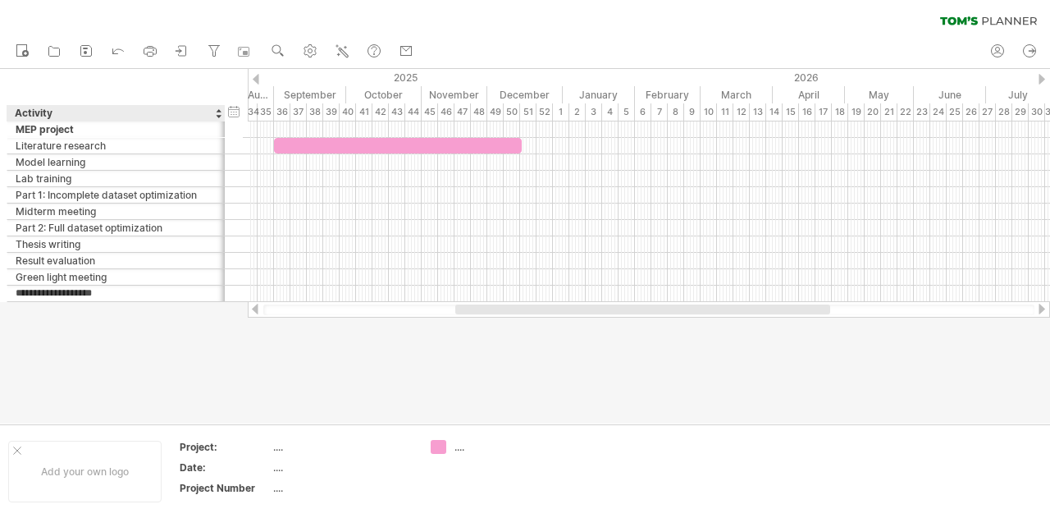
click at [171, 327] on div at bounding box center [525, 246] width 1050 height 355
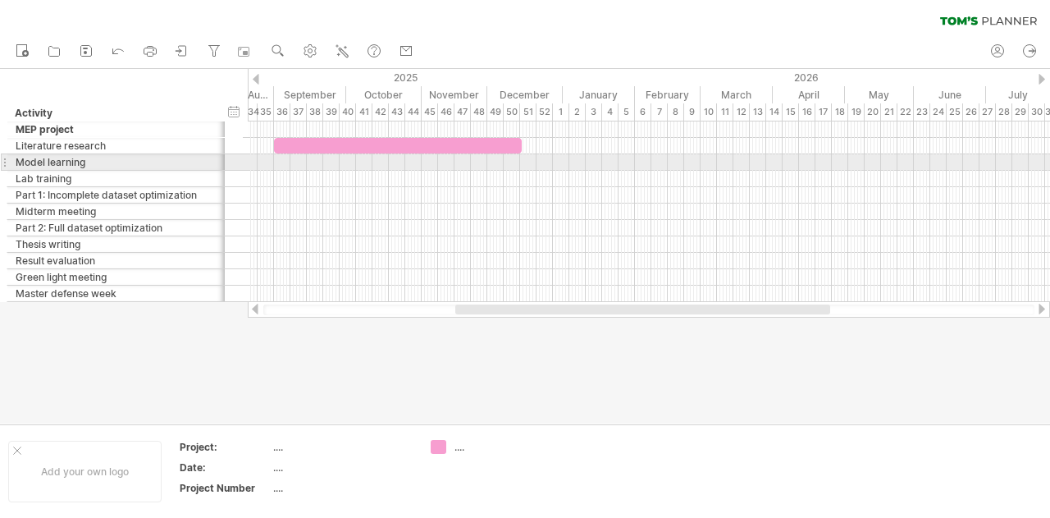
click at [276, 162] on div at bounding box center [649, 162] width 803 height 16
click at [284, 157] on div at bounding box center [649, 162] width 803 height 16
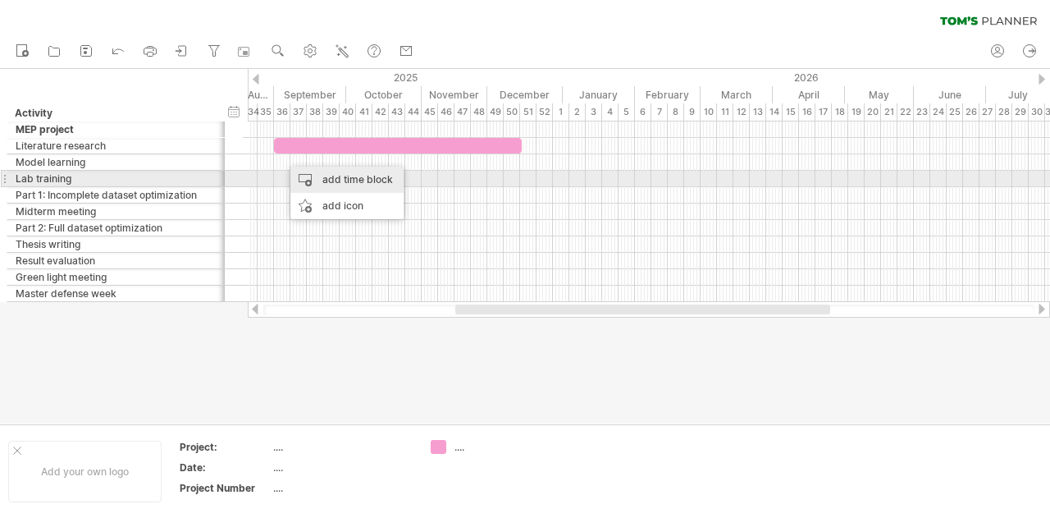
click at [319, 172] on div "add time block" at bounding box center [347, 180] width 113 height 26
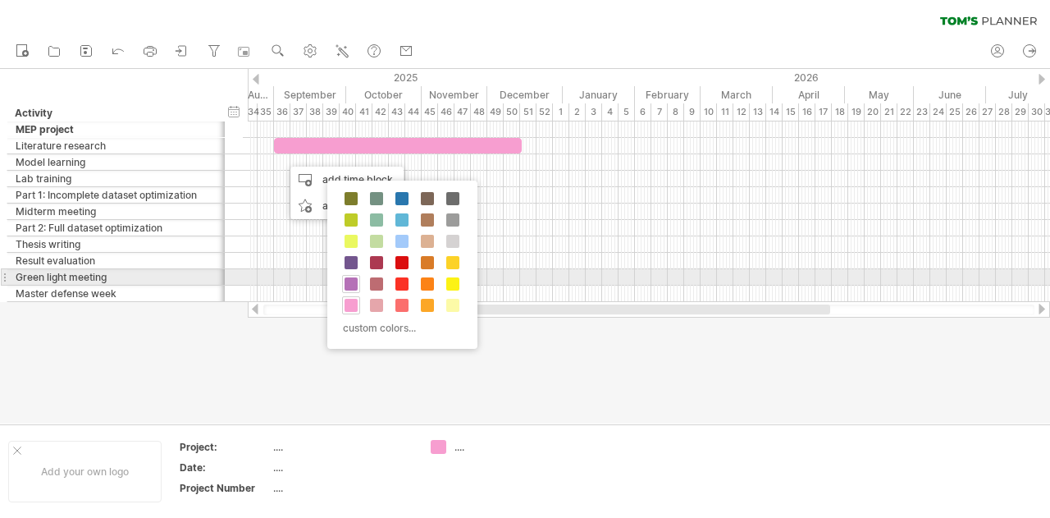
click at [350, 280] on span at bounding box center [351, 283] width 13 height 13
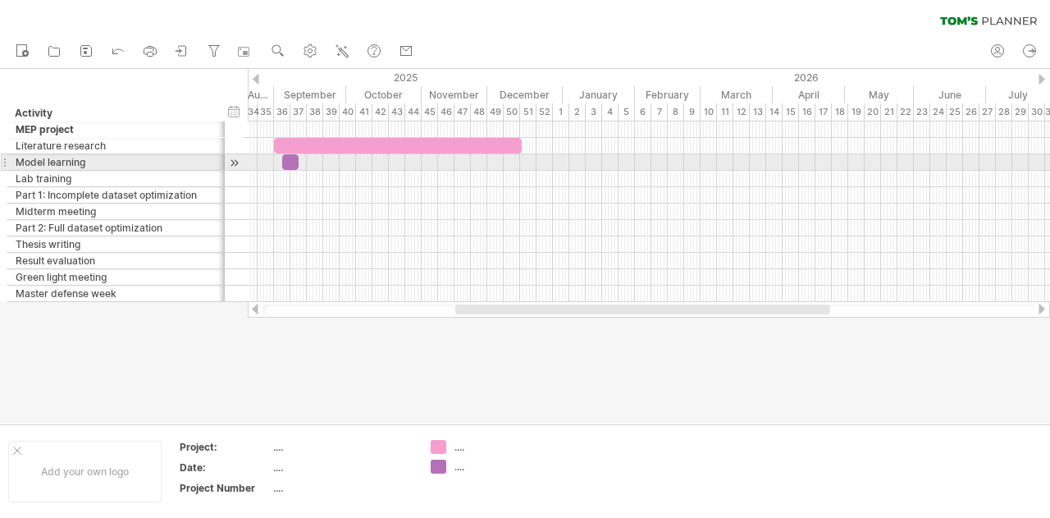
click at [294, 162] on div at bounding box center [290, 162] width 16 height 16
click at [300, 162] on span at bounding box center [298, 162] width 7 height 16
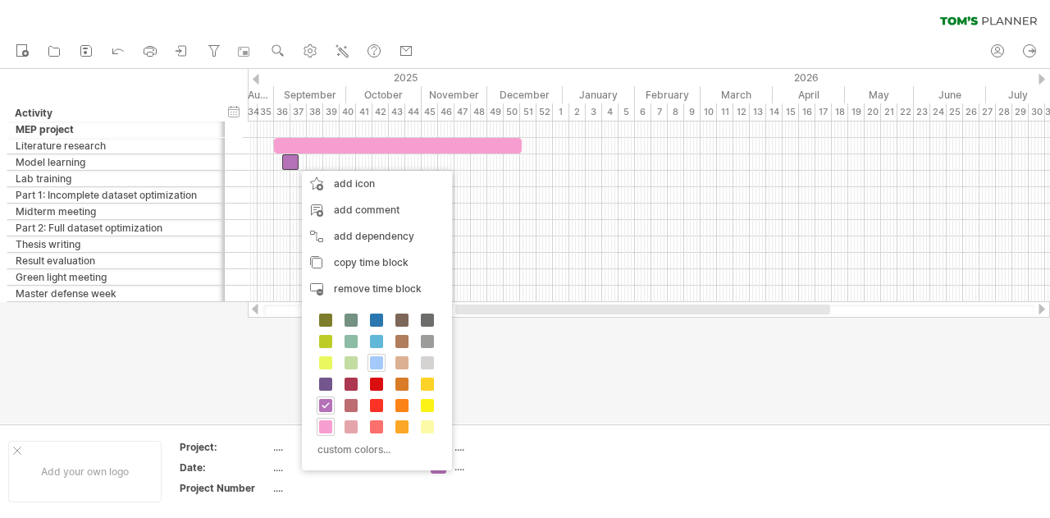
click at [373, 363] on span at bounding box center [376, 362] width 13 height 13
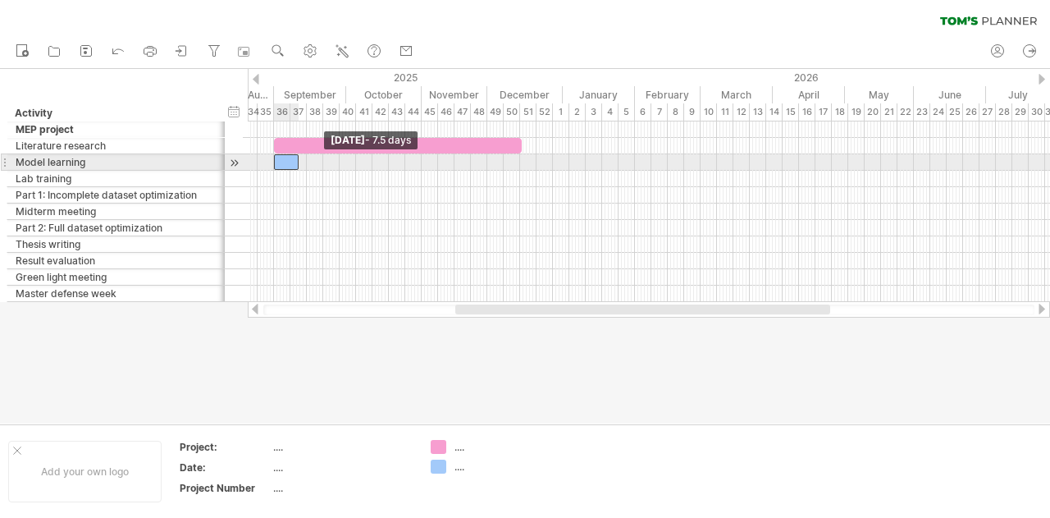
drag, startPoint x: 284, startPoint y: 158, endPoint x: 276, endPoint y: 162, distance: 9.2
click at [276, 162] on span at bounding box center [274, 162] width 7 height 16
drag, startPoint x: 297, startPoint y: 160, endPoint x: 345, endPoint y: 164, distance: 47.8
click at [345, 164] on span at bounding box center [346, 162] width 7 height 16
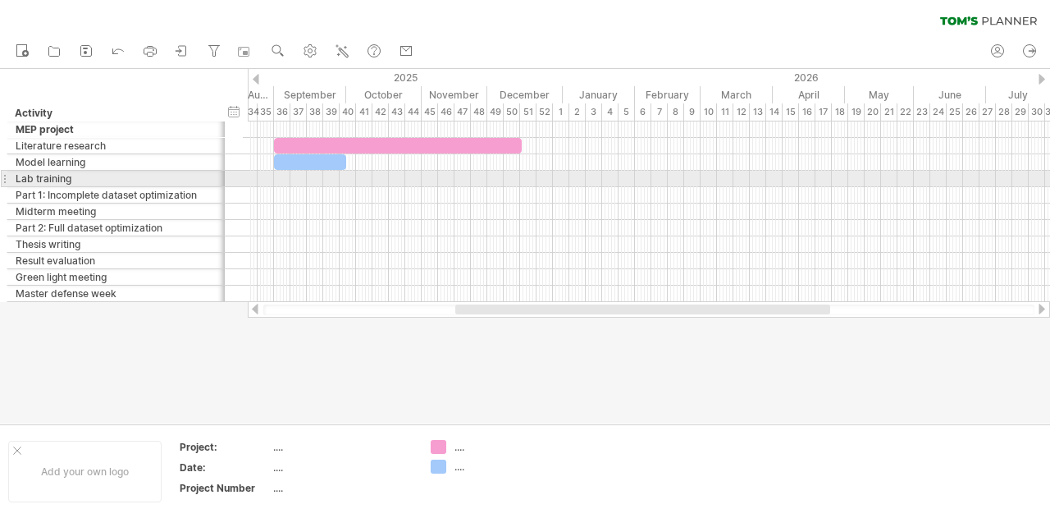
click at [281, 177] on div at bounding box center [649, 179] width 803 height 16
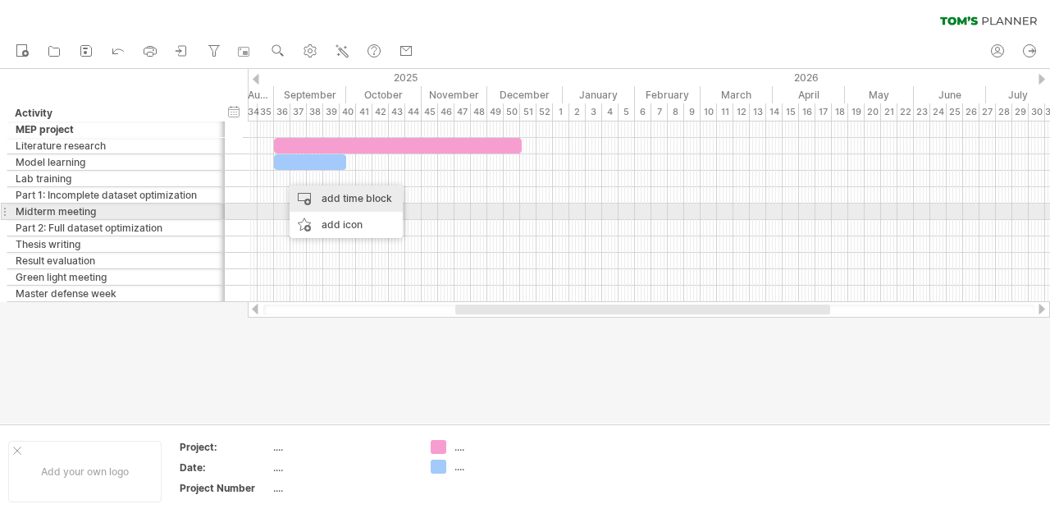
click at [320, 204] on div "add time block" at bounding box center [346, 198] width 113 height 26
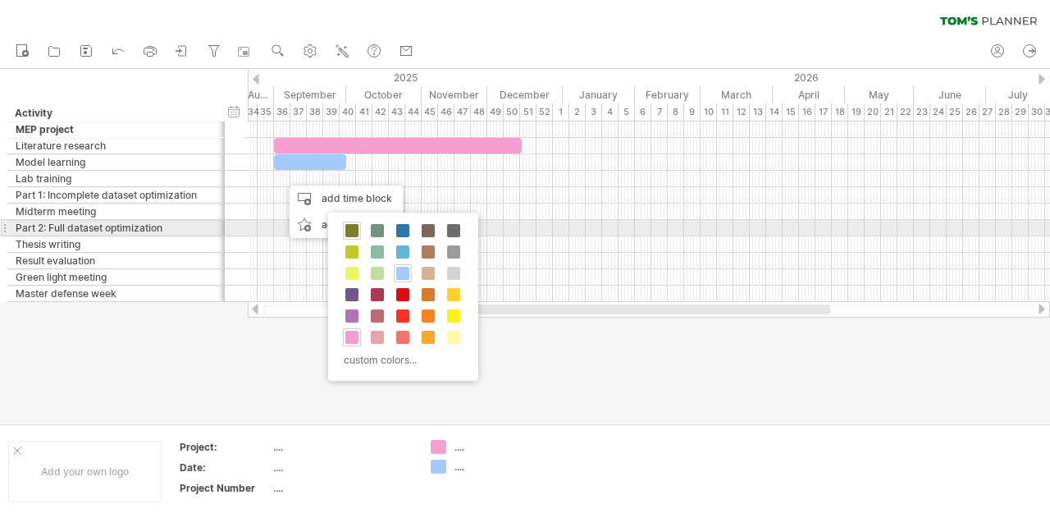
click at [356, 235] on span at bounding box center [351, 230] width 13 height 13
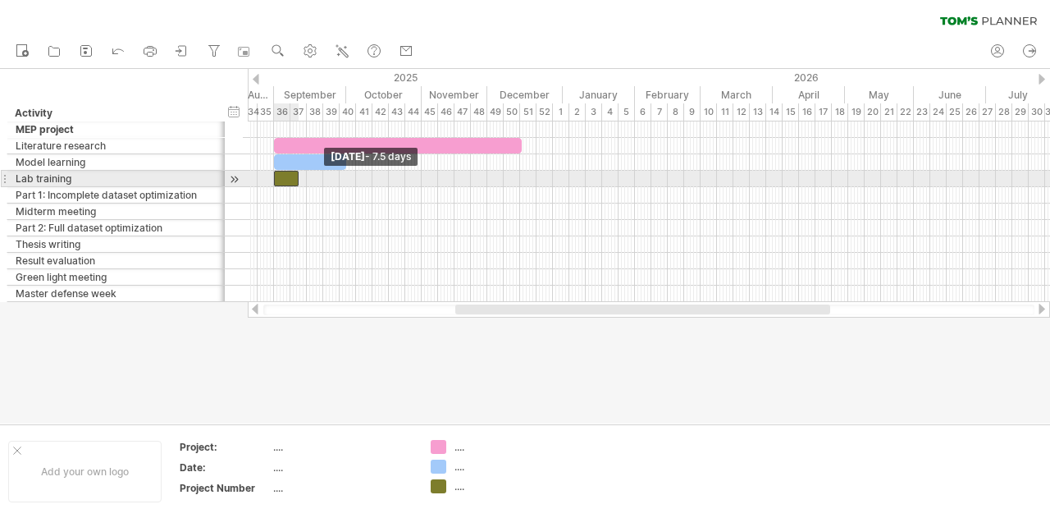
drag, startPoint x: 282, startPoint y: 176, endPoint x: 274, endPoint y: 180, distance: 9.2
click at [274, 180] on span at bounding box center [274, 179] width 7 height 16
drag, startPoint x: 295, startPoint y: 180, endPoint x: 317, endPoint y: 180, distance: 21.3
click at [317, 180] on span at bounding box center [320, 179] width 7 height 16
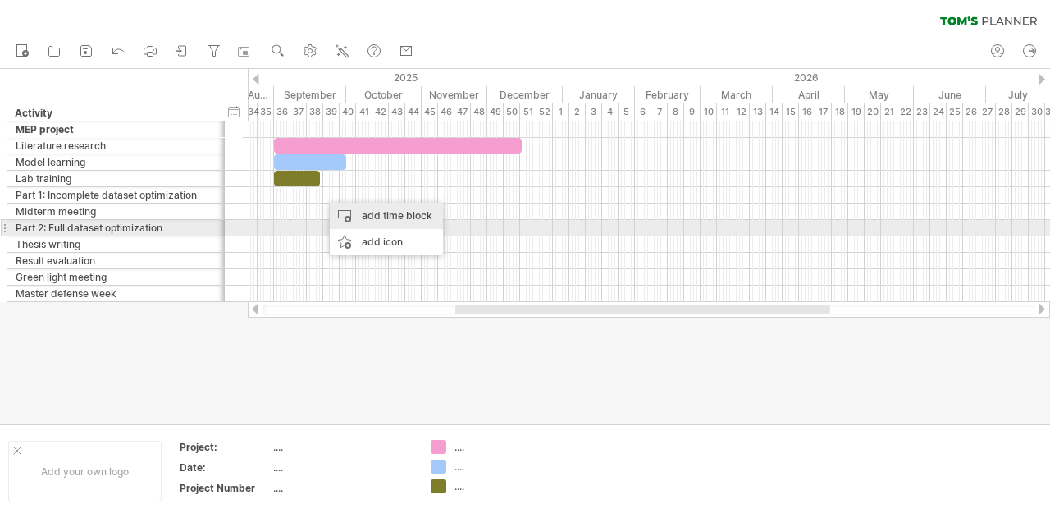
click at [377, 222] on div "add time block" at bounding box center [386, 216] width 113 height 26
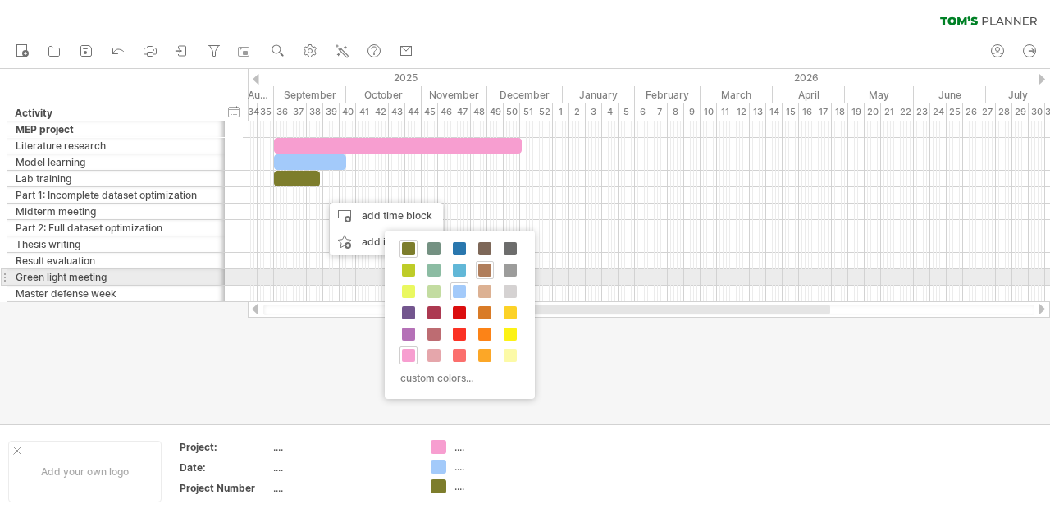
click at [483, 272] on span at bounding box center [484, 269] width 13 height 13
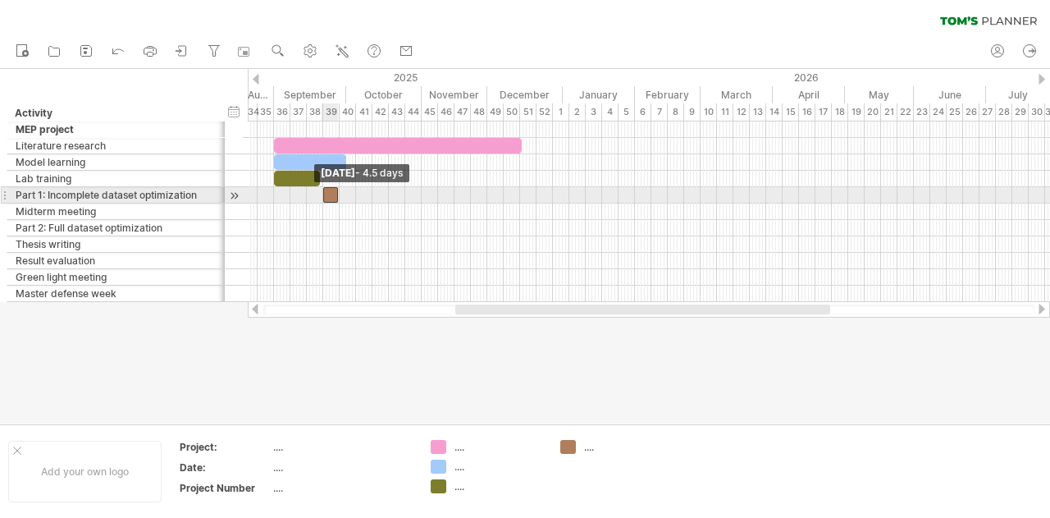
click at [325, 199] on span at bounding box center [323, 195] width 7 height 16
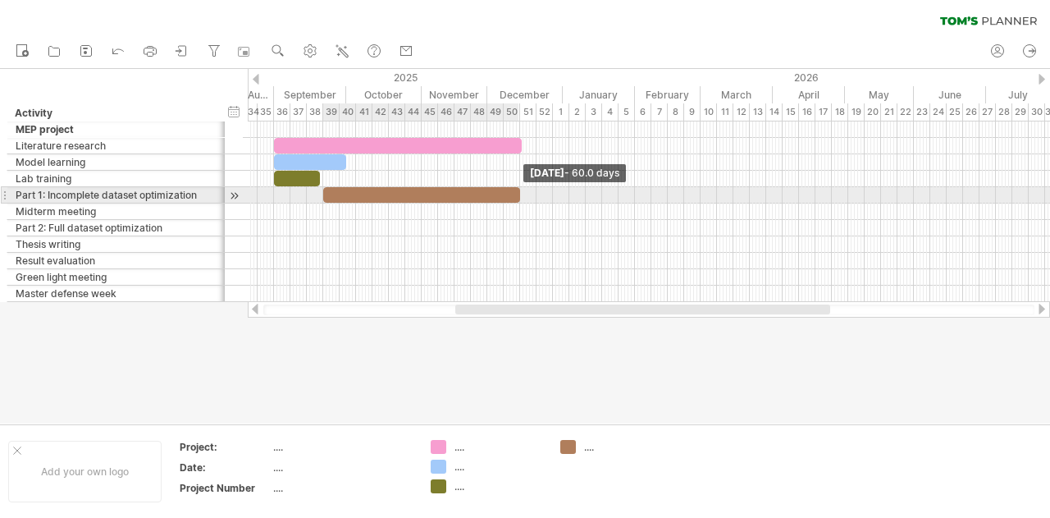
drag, startPoint x: 339, startPoint y: 198, endPoint x: 520, endPoint y: 195, distance: 181.4
click at [520, 195] on span at bounding box center [520, 195] width 7 height 16
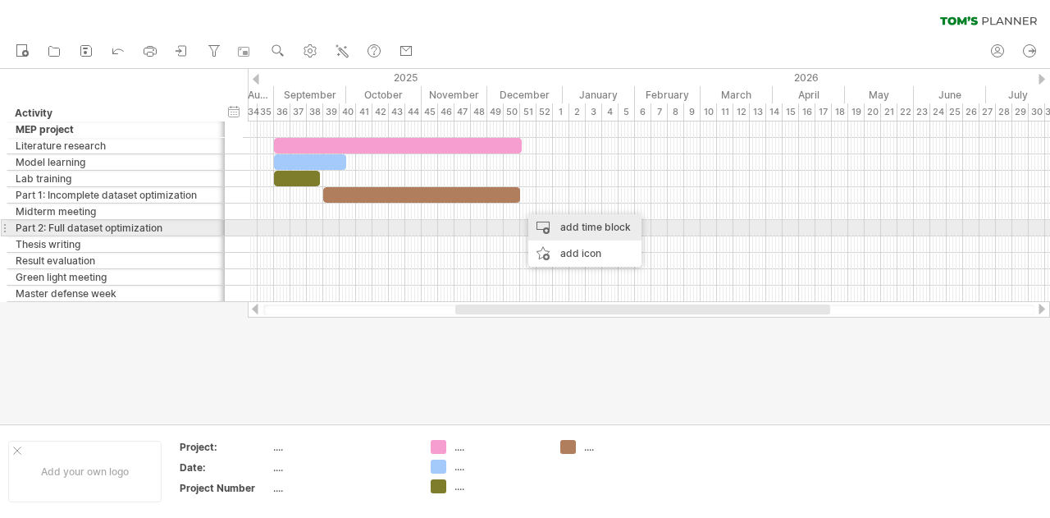
click at [548, 229] on div "add time block" at bounding box center [584, 227] width 113 height 26
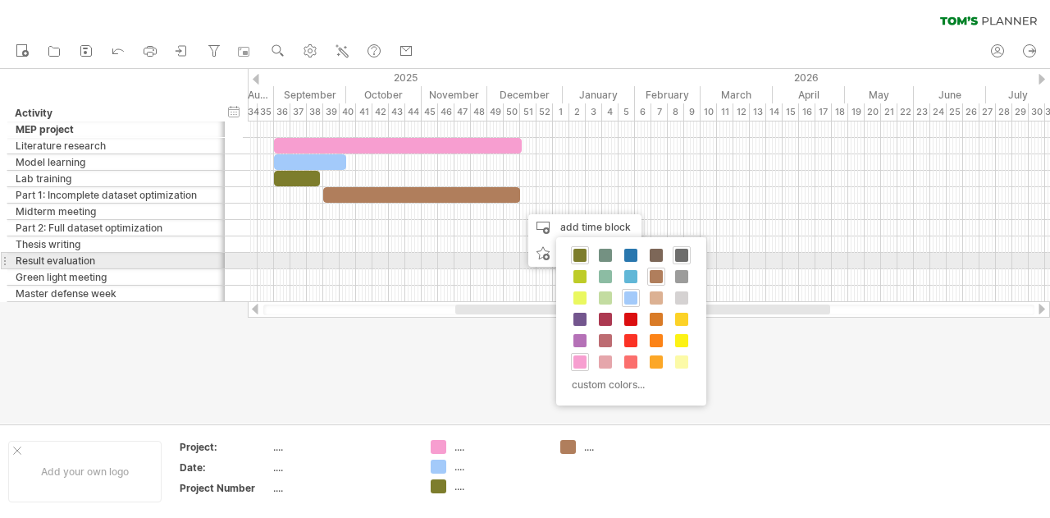
click at [680, 254] on span at bounding box center [681, 255] width 13 height 13
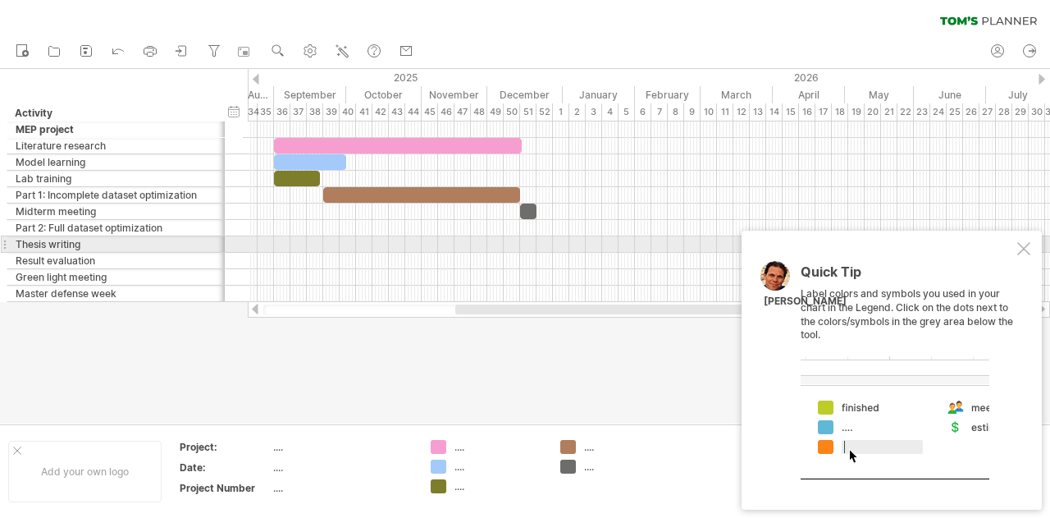
click at [1023, 248] on div at bounding box center [1024, 248] width 13 height 13
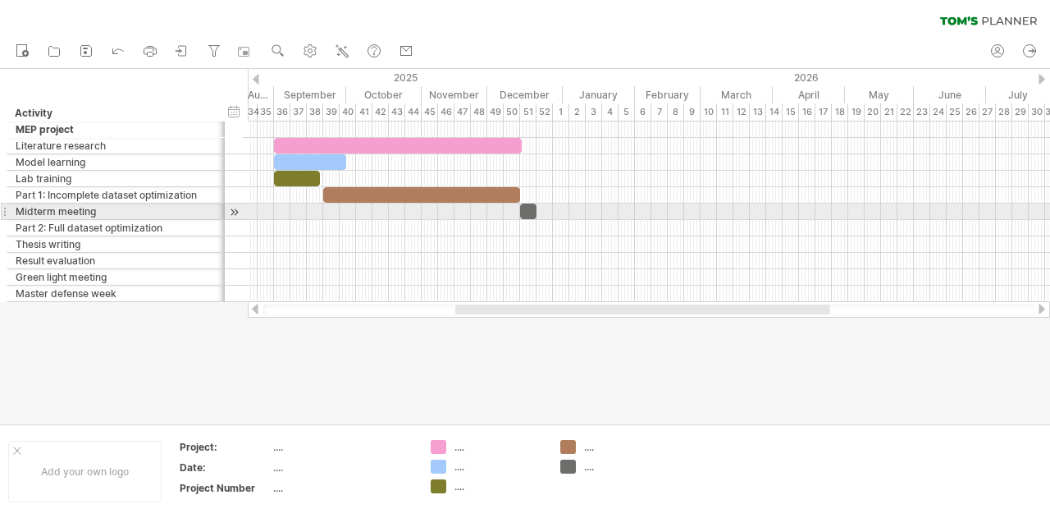
click at [527, 209] on div at bounding box center [528, 212] width 16 height 16
click at [504, 213] on div at bounding box center [649, 212] width 803 height 16
click at [519, 211] on span at bounding box center [520, 212] width 7 height 16
click at [534, 208] on span at bounding box center [536, 212] width 7 height 16
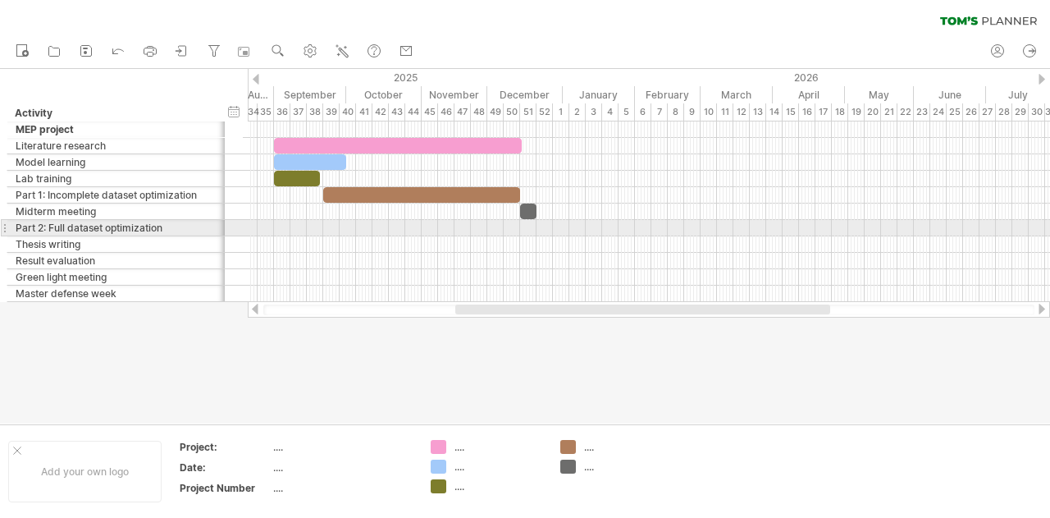
click at [541, 228] on div at bounding box center [649, 228] width 803 height 16
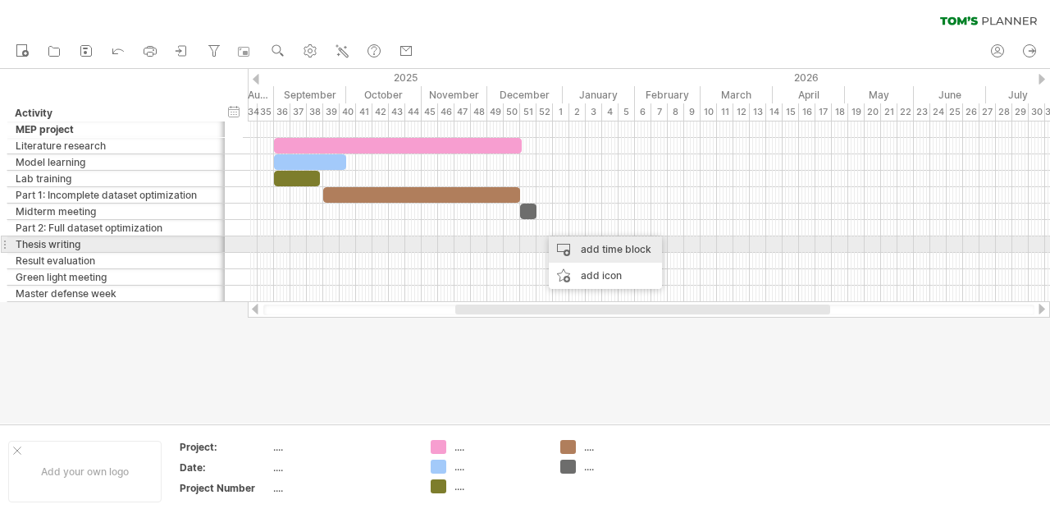
click at [574, 249] on div "add time block" at bounding box center [605, 249] width 113 height 26
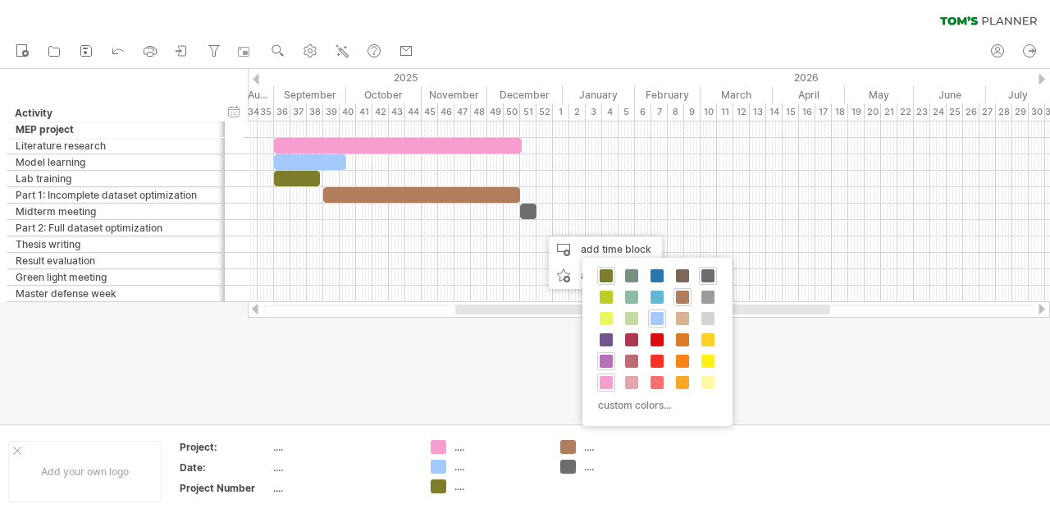
click at [610, 362] on span at bounding box center [606, 361] width 13 height 13
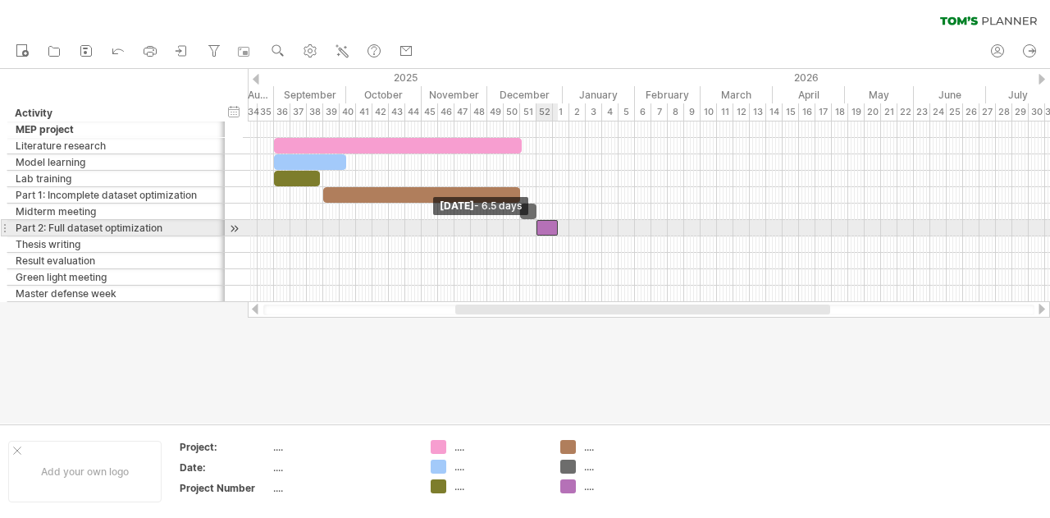
click at [537, 228] on span at bounding box center [536, 228] width 7 height 16
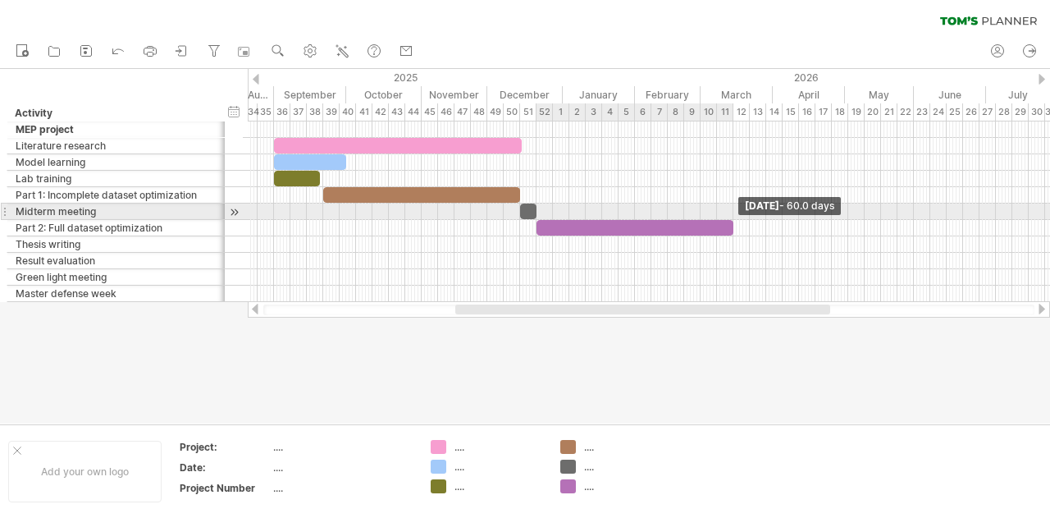
drag, startPoint x: 560, startPoint y: 227, endPoint x: 734, endPoint y: 217, distance: 175.1
click at [734, 217] on div "[DATE] - 60.0 days [DATE] - 6.5 days" at bounding box center [649, 211] width 803 height 181
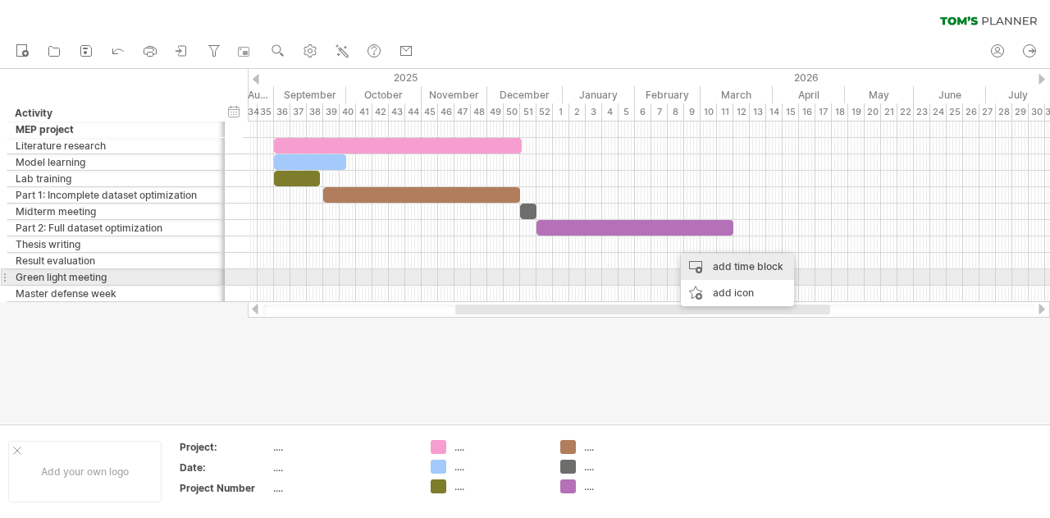
click at [732, 268] on div "add time block" at bounding box center [737, 267] width 113 height 26
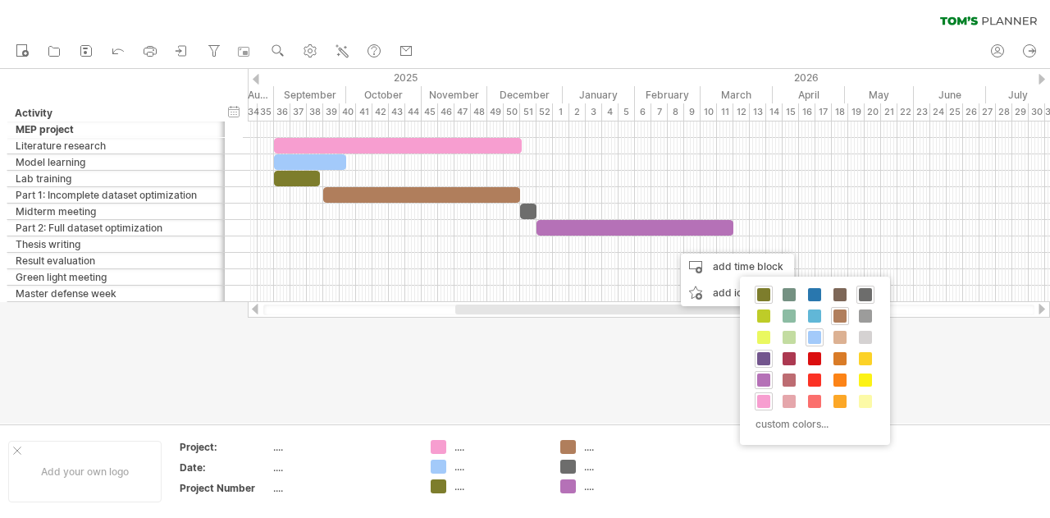
click at [762, 356] on span at bounding box center [763, 358] width 13 height 13
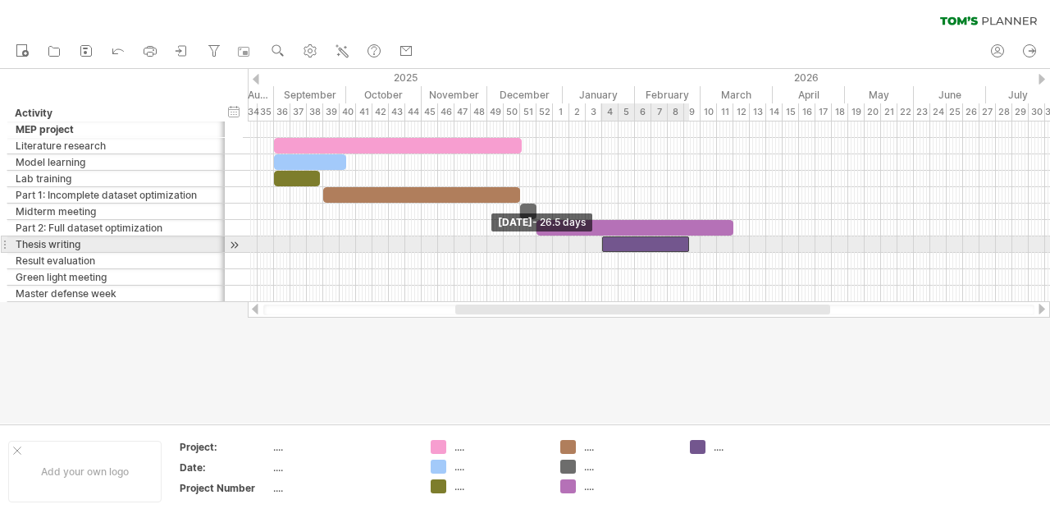
drag, startPoint x: 675, startPoint y: 243, endPoint x: 603, endPoint y: 249, distance: 71.6
click at [603, 249] on span at bounding box center [602, 244] width 7 height 16
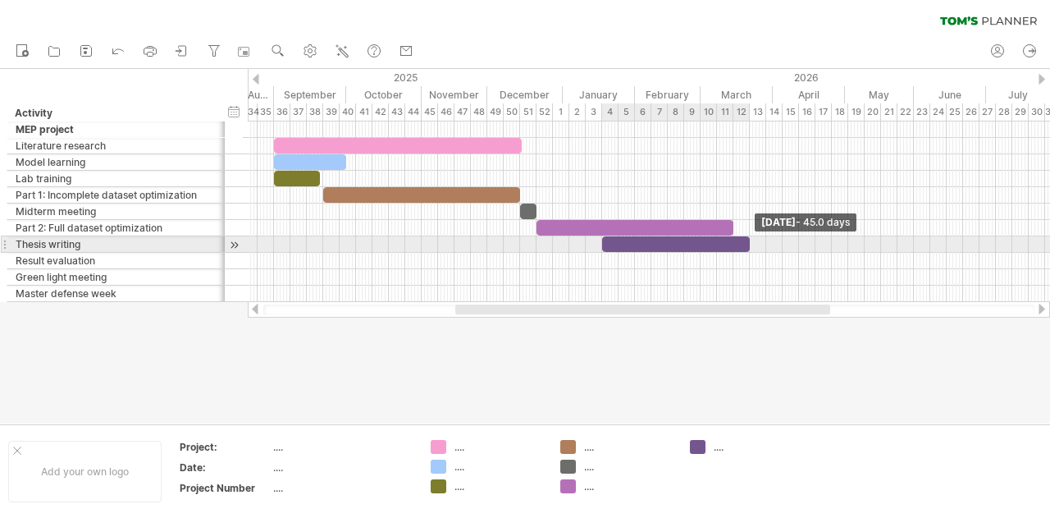
drag, startPoint x: 691, startPoint y: 239, endPoint x: 752, endPoint y: 244, distance: 60.9
click at [752, 244] on span at bounding box center [750, 244] width 7 height 16
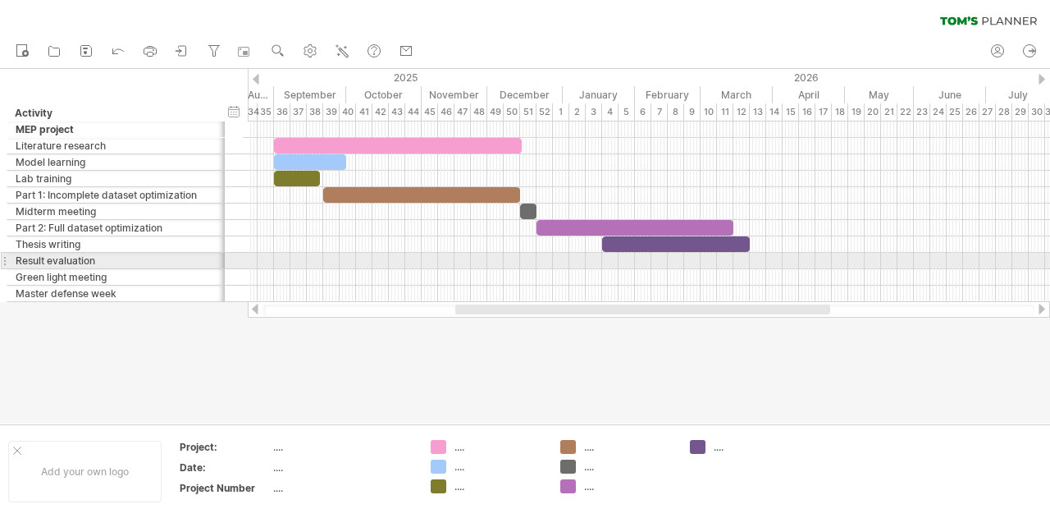
click at [711, 261] on div at bounding box center [649, 261] width 803 height 16
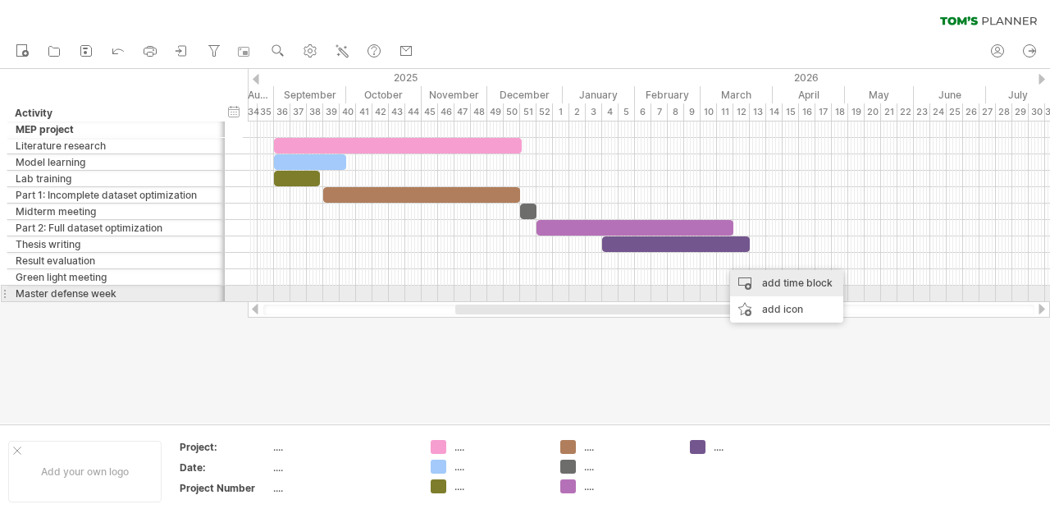
click at [747, 286] on div "add time block" at bounding box center [786, 283] width 113 height 26
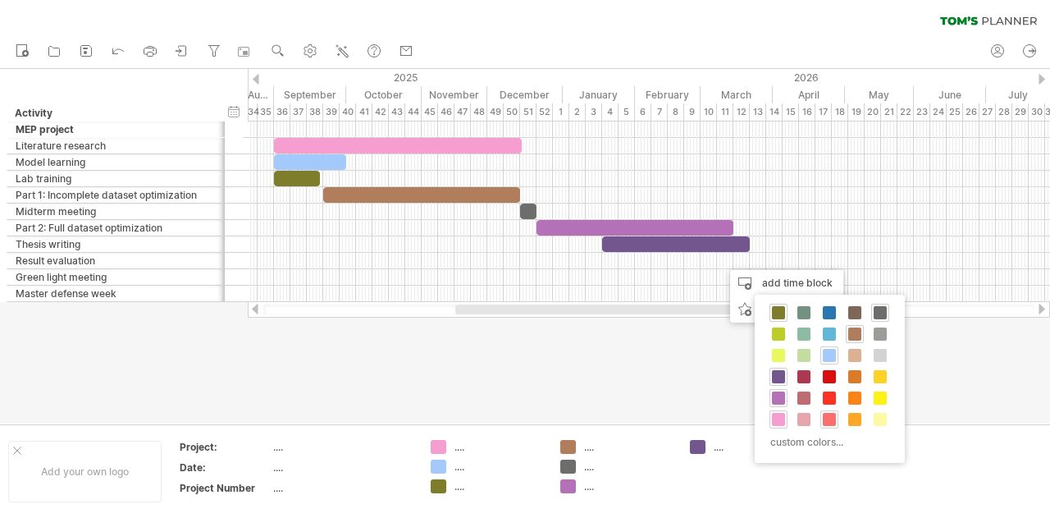
click at [826, 414] on span at bounding box center [829, 419] width 13 height 13
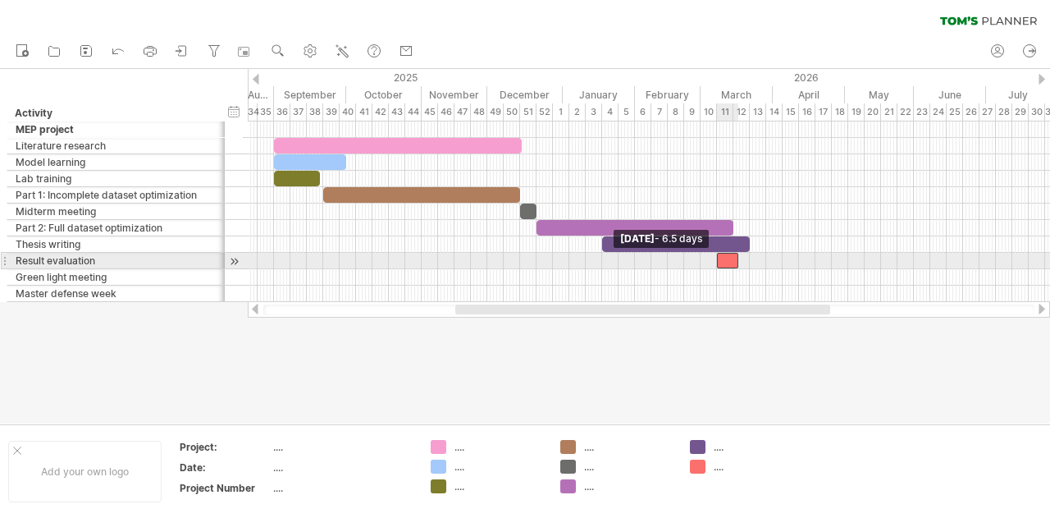
click at [716, 263] on span at bounding box center [717, 261] width 7 height 16
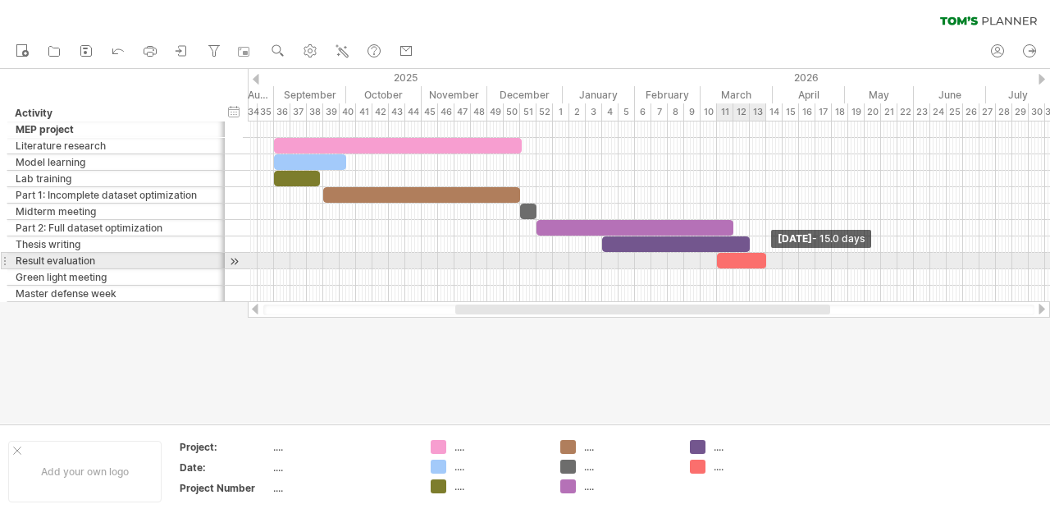
drag, startPoint x: 739, startPoint y: 258, endPoint x: 766, endPoint y: 260, distance: 27.9
click at [766, 260] on span at bounding box center [766, 261] width 7 height 16
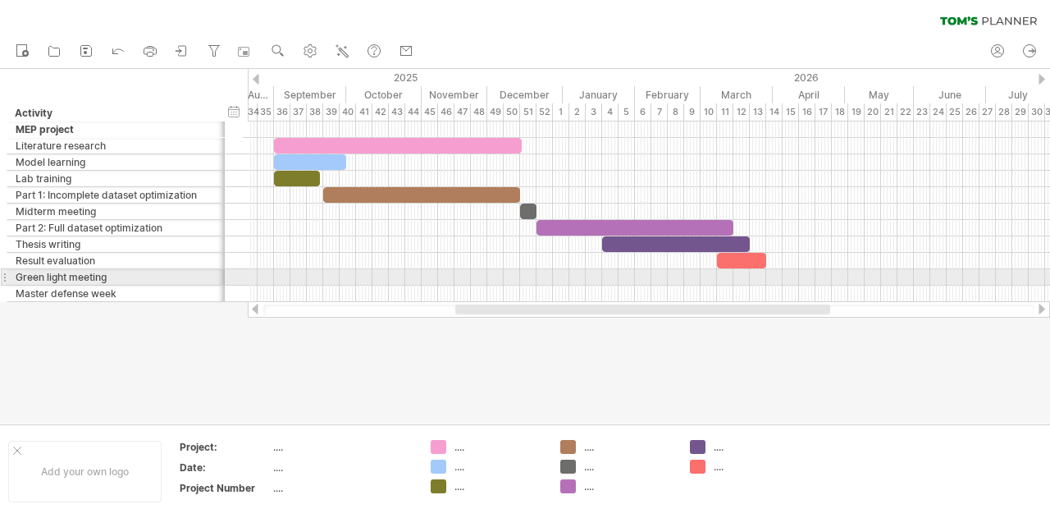
click at [745, 273] on div at bounding box center [649, 277] width 803 height 16
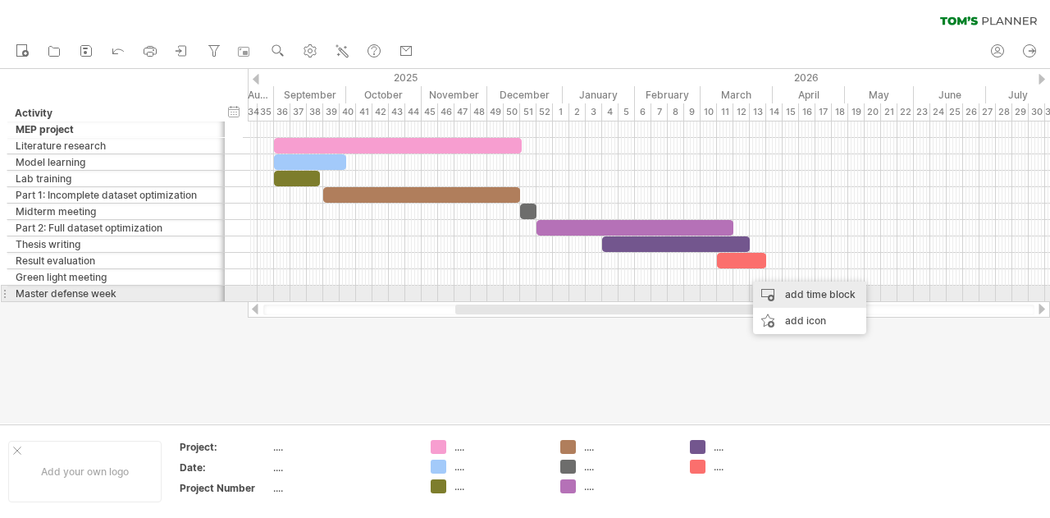
click at [780, 301] on div "add time block" at bounding box center [809, 294] width 113 height 26
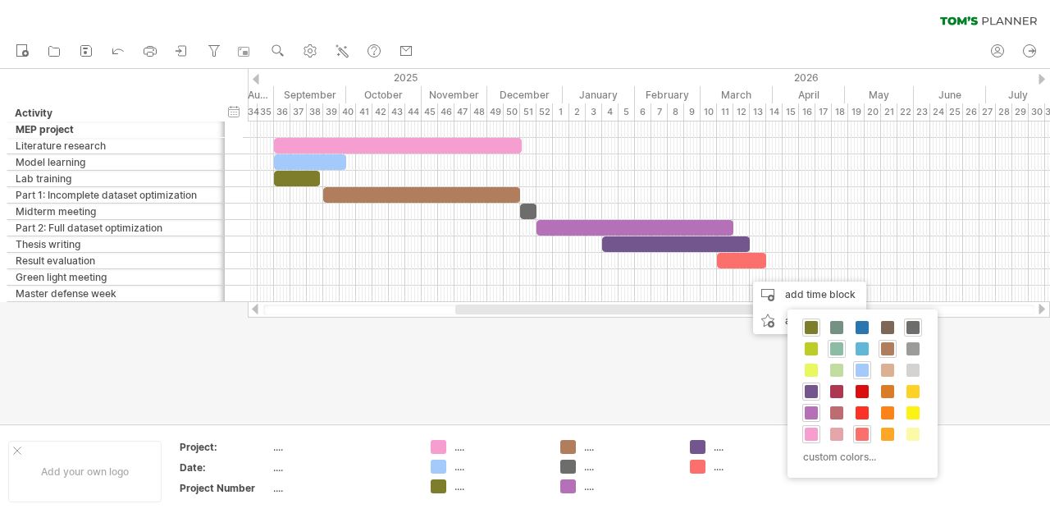
click at [837, 351] on span at bounding box center [836, 348] width 13 height 13
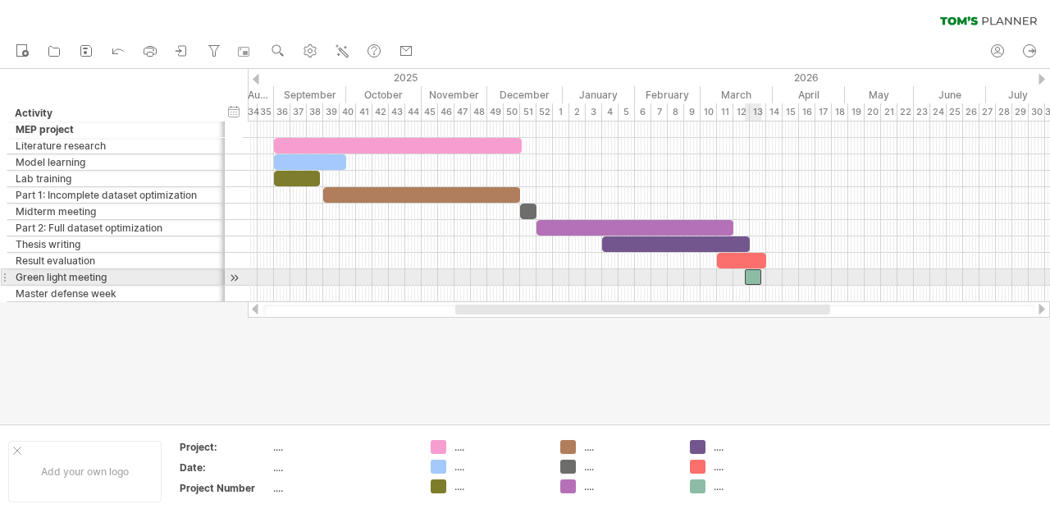
click at [754, 275] on div at bounding box center [753, 277] width 16 height 16
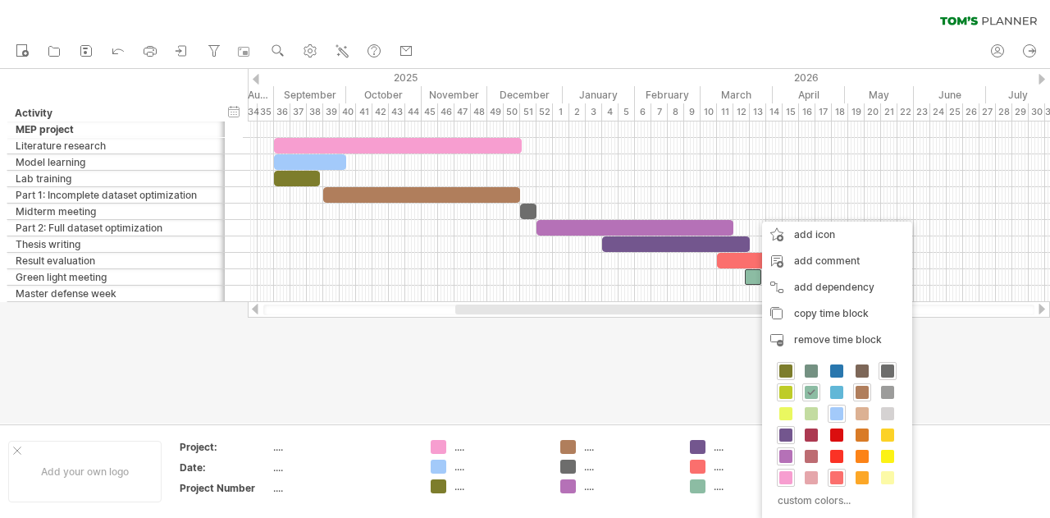
click at [788, 395] on span at bounding box center [786, 392] width 13 height 13
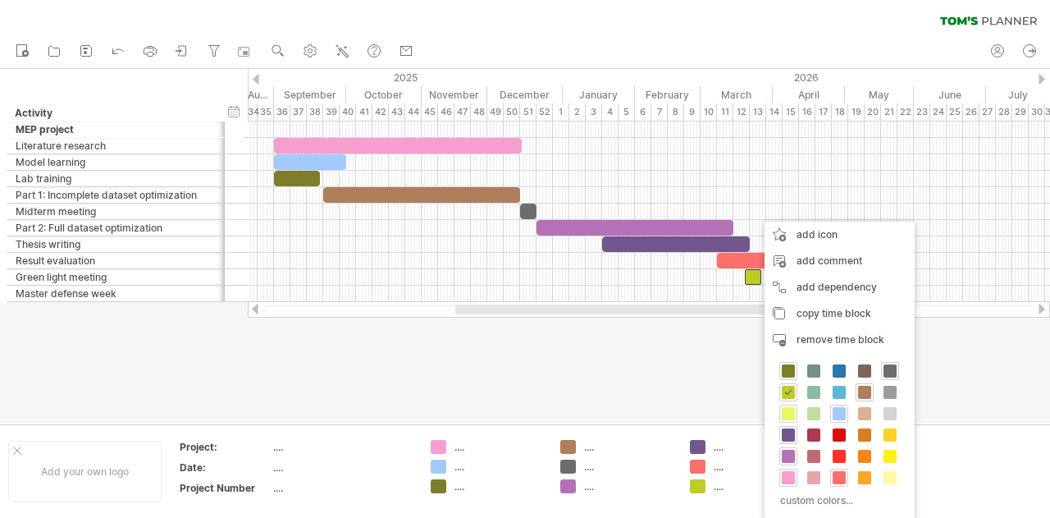
click at [789, 414] on span at bounding box center [788, 413] width 13 height 13
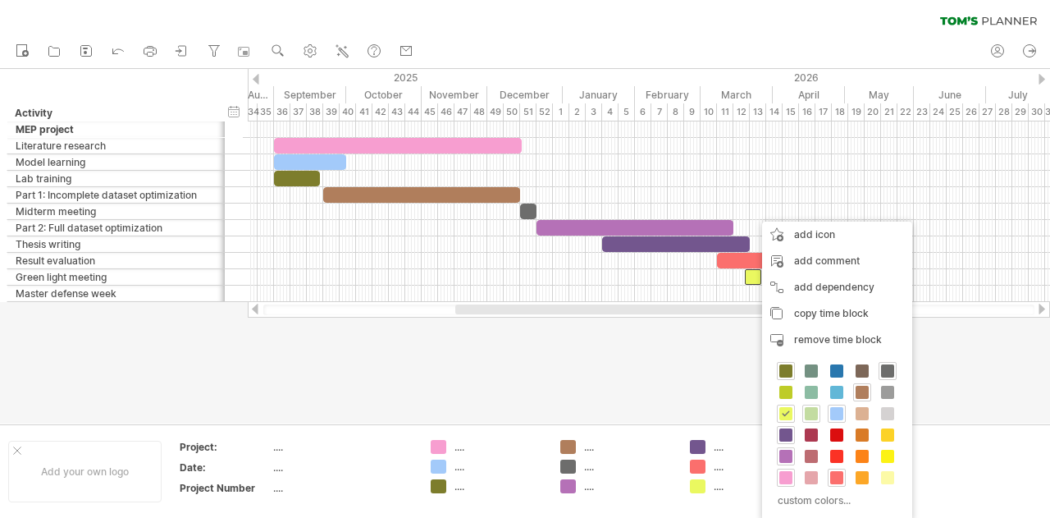
click at [809, 407] on span at bounding box center [811, 413] width 13 height 13
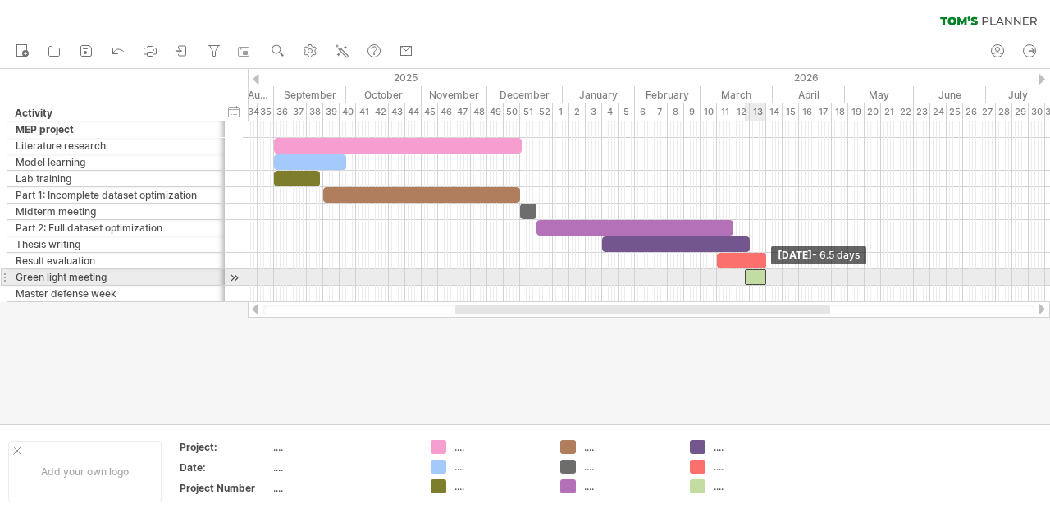
click at [766, 273] on span at bounding box center [766, 277] width 7 height 16
click at [752, 273] on span at bounding box center [750, 277] width 7 height 16
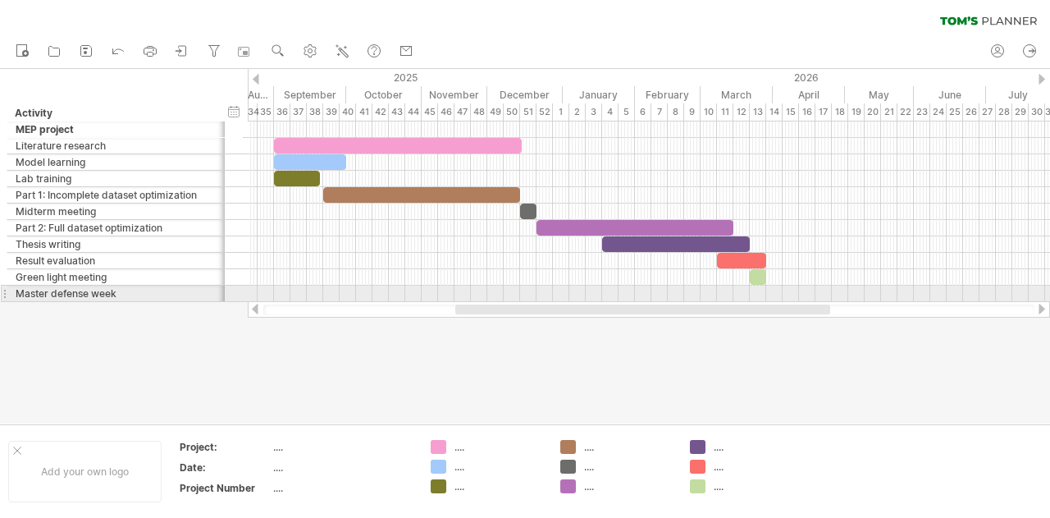
click at [775, 288] on div at bounding box center [649, 294] width 803 height 16
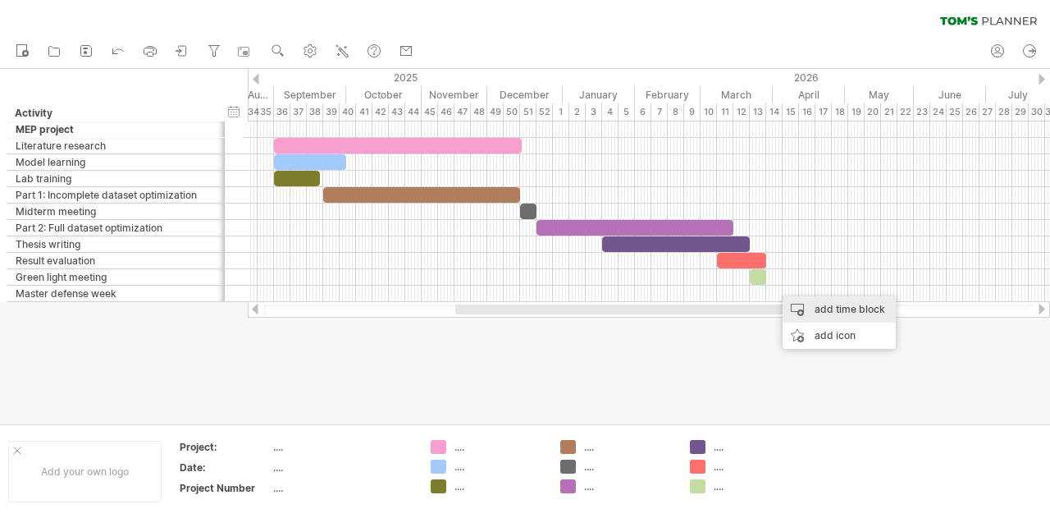
click at [815, 311] on div "add time block" at bounding box center [839, 309] width 113 height 26
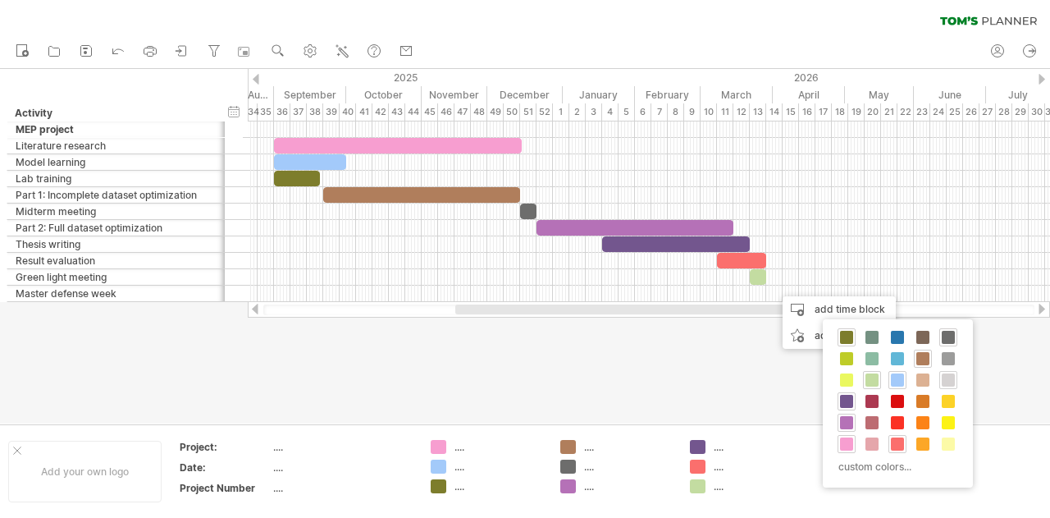
click at [947, 381] on span at bounding box center [948, 379] width 13 height 13
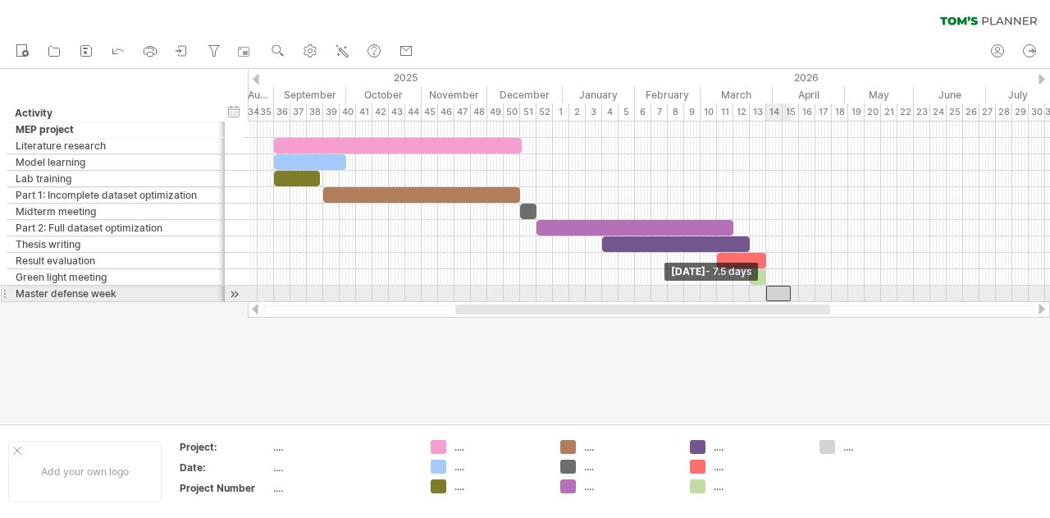
drag, startPoint x: 776, startPoint y: 290, endPoint x: 767, endPoint y: 293, distance: 9.6
click at [767, 293] on span at bounding box center [766, 294] width 7 height 16
drag, startPoint x: 789, startPoint y: 289, endPoint x: 779, endPoint y: 288, distance: 9.9
click at [779, 288] on span at bounding box center [781, 294] width 7 height 16
click at [780, 291] on span at bounding box center [783, 294] width 7 height 16
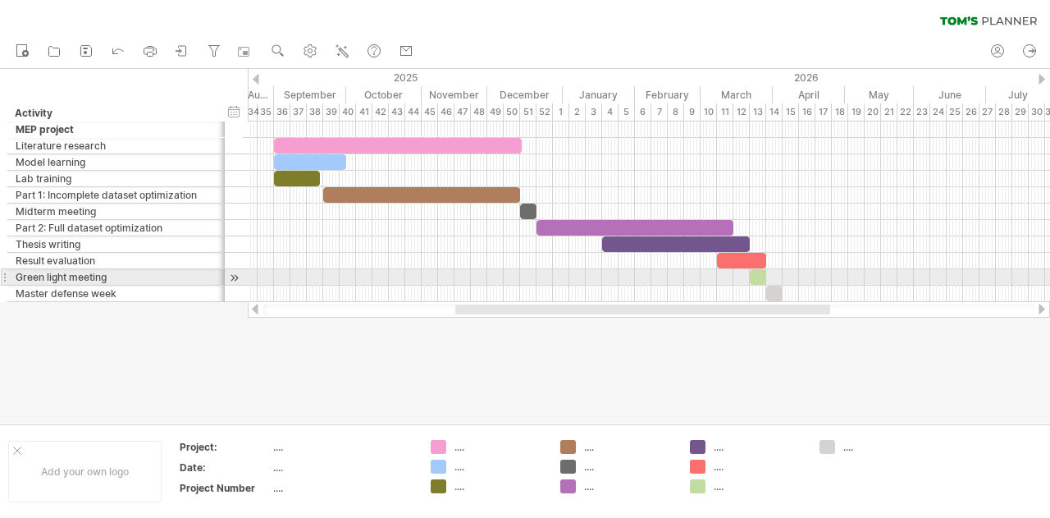
click at [762, 270] on div at bounding box center [758, 277] width 16 height 16
drag, startPoint x: 752, startPoint y: 275, endPoint x: 735, endPoint y: 277, distance: 16.6
click at [735, 277] on span at bounding box center [733, 277] width 7 height 16
drag, startPoint x: 764, startPoint y: 273, endPoint x: 747, endPoint y: 277, distance: 17.5
click at [747, 277] on span at bounding box center [750, 277] width 7 height 16
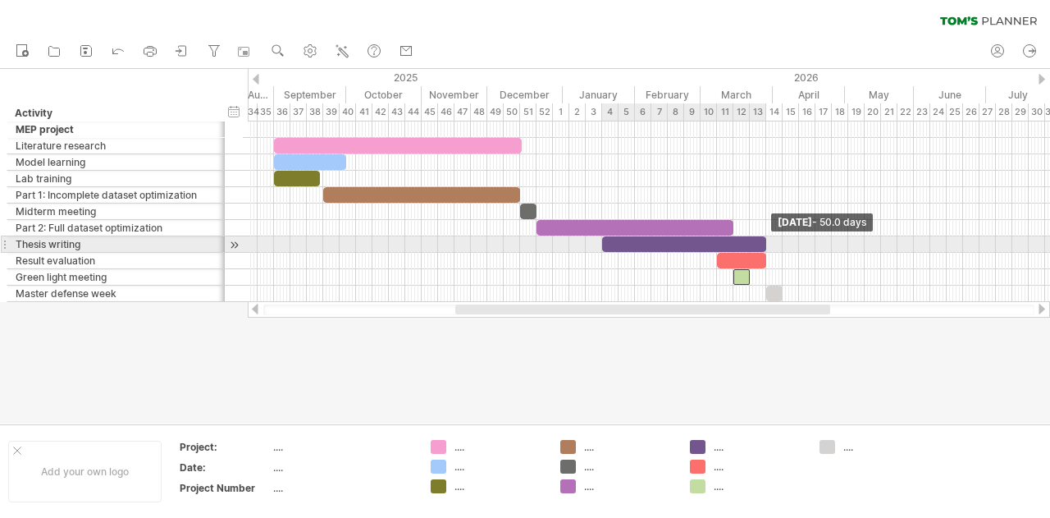
drag, startPoint x: 751, startPoint y: 242, endPoint x: 766, endPoint y: 241, distance: 15.6
click at [766, 241] on span at bounding box center [766, 244] width 7 height 16
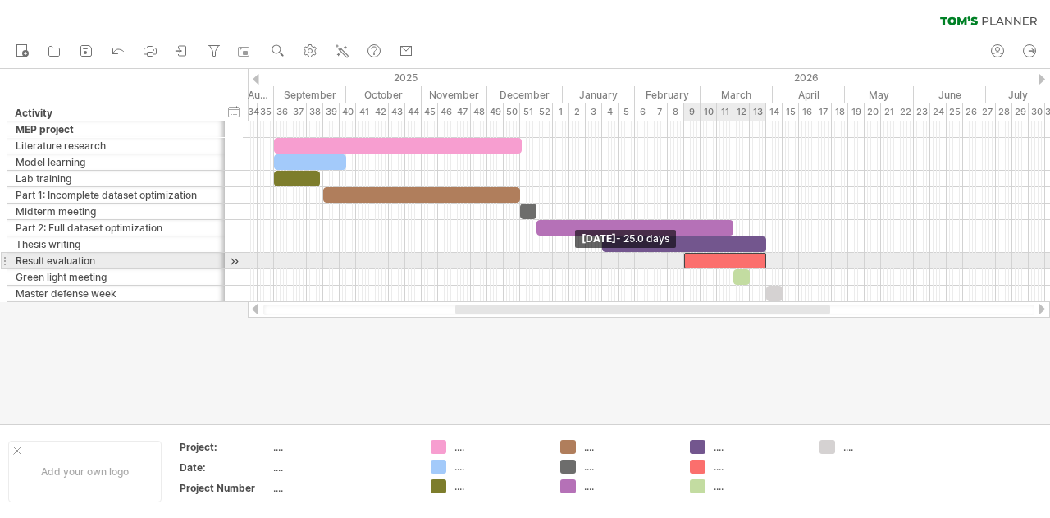
drag, startPoint x: 719, startPoint y: 258, endPoint x: 686, endPoint y: 262, distance: 33.0
click at [686, 262] on span at bounding box center [684, 261] width 7 height 16
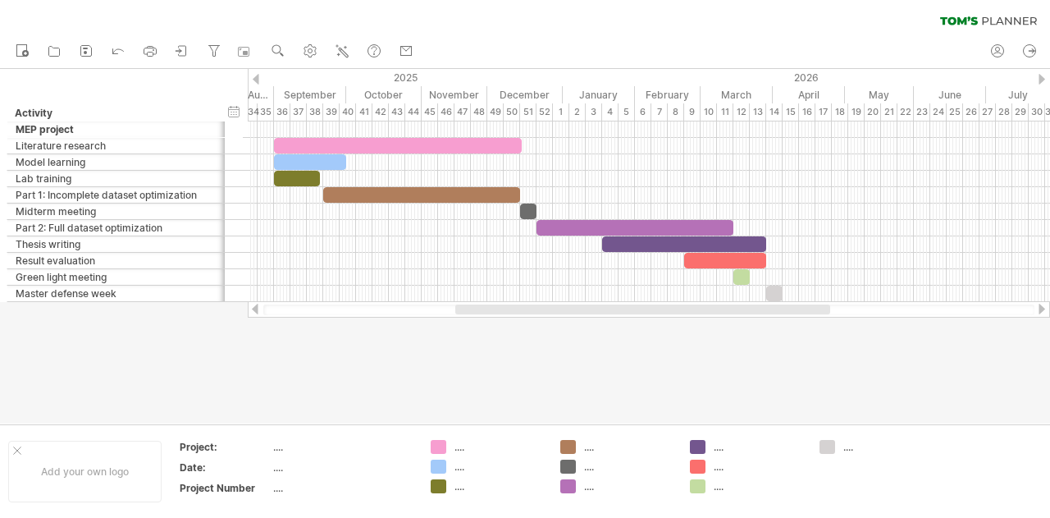
click at [734, 371] on div at bounding box center [525, 246] width 1050 height 355
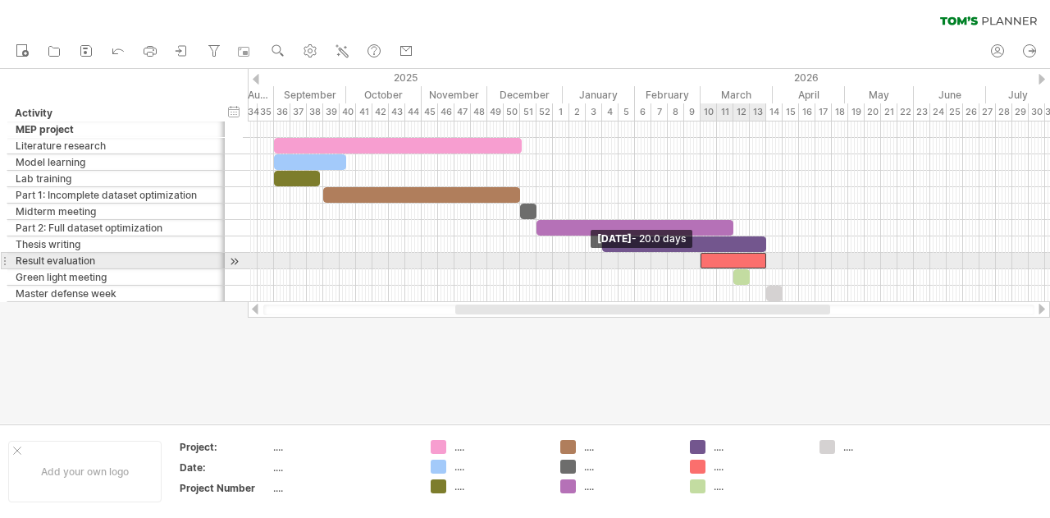
drag, startPoint x: 685, startPoint y: 262, endPoint x: 701, endPoint y: 260, distance: 15.7
click at [701, 260] on span at bounding box center [701, 261] width 7 height 16
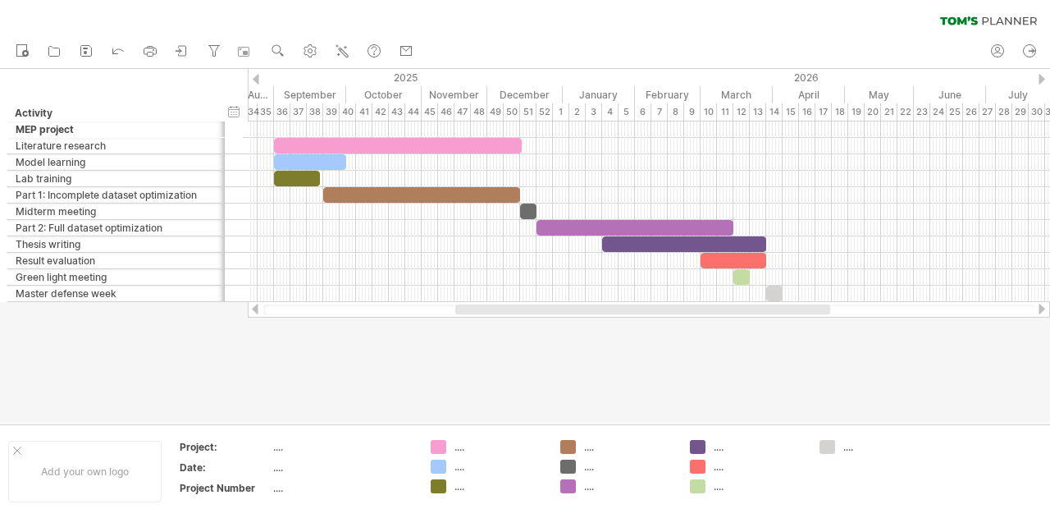
click at [736, 355] on div at bounding box center [525, 246] width 1050 height 355
click at [177, 47] on icon at bounding box center [182, 51] width 16 height 16
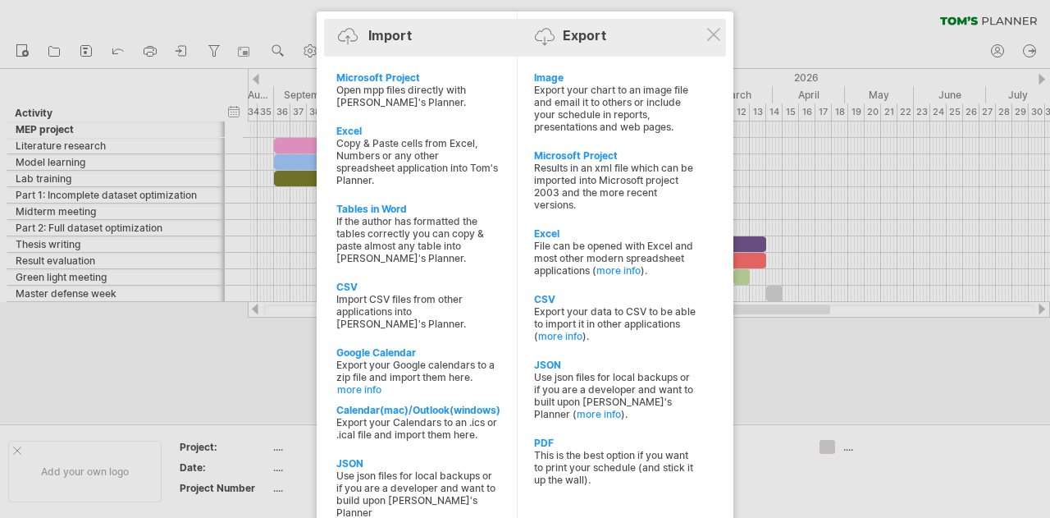
click at [570, 35] on div "Export" at bounding box center [584, 35] width 43 height 16
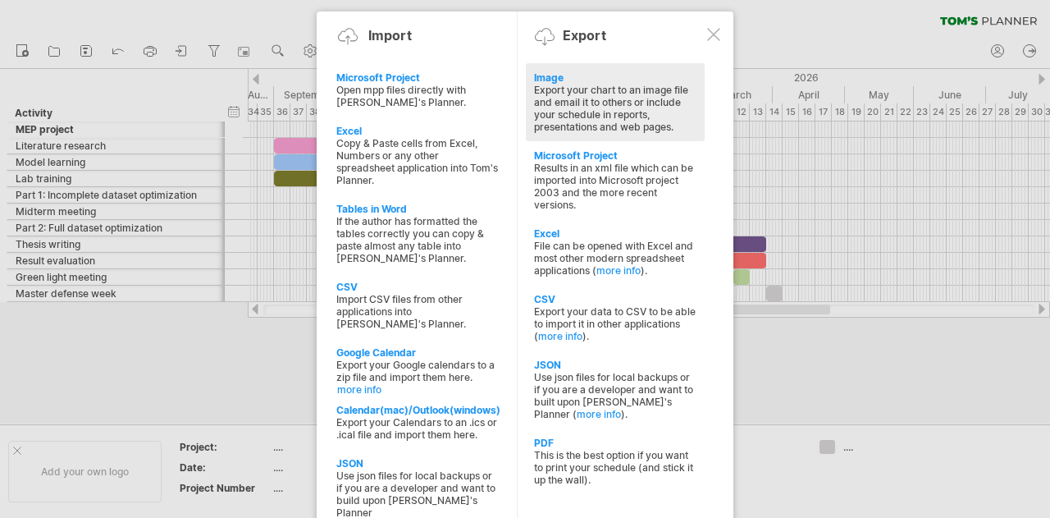
click at [560, 105] on div "Export your chart to an image file and email it to others or include your sched…" at bounding box center [615, 108] width 162 height 49
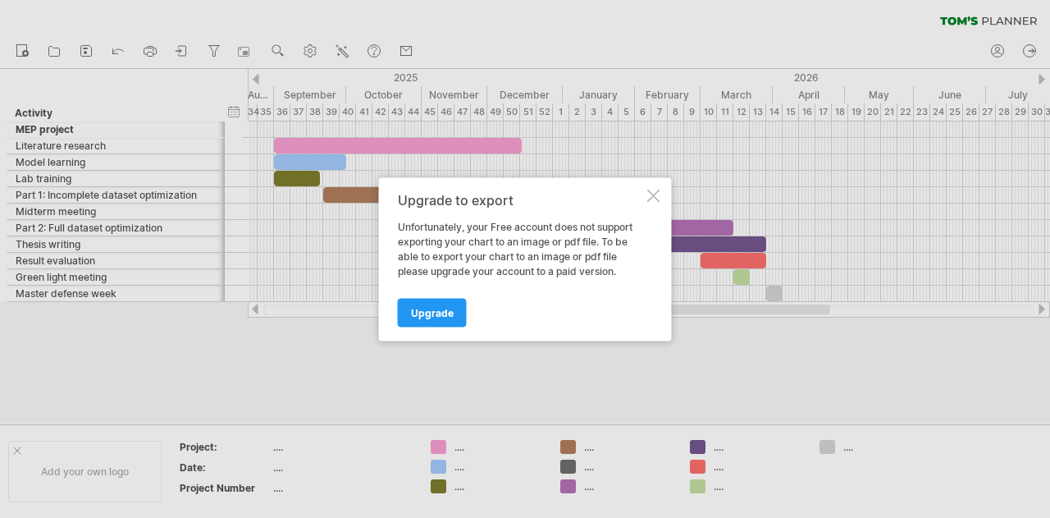
click at [648, 197] on div at bounding box center [653, 195] width 13 height 13
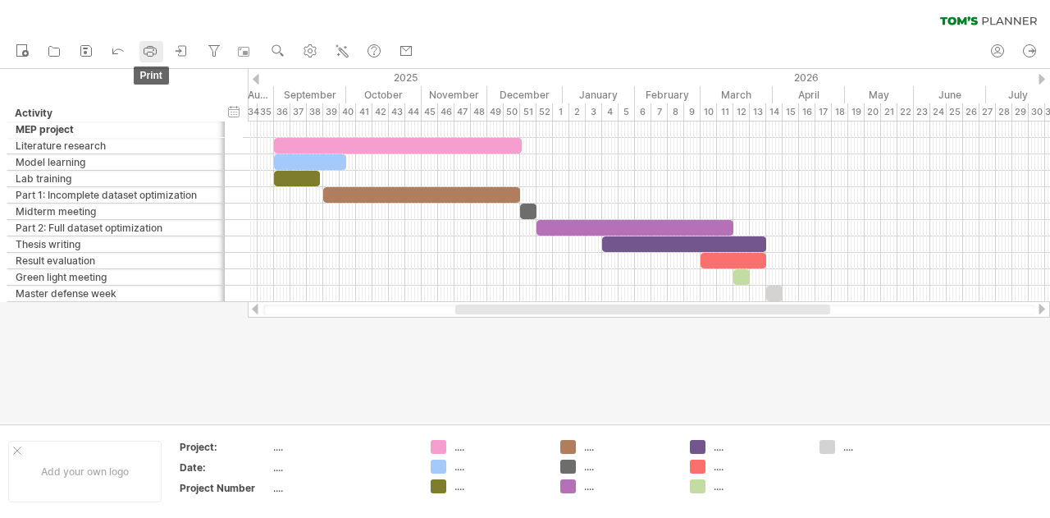
click at [162, 49] on link "print" at bounding box center [152, 51] width 24 height 21
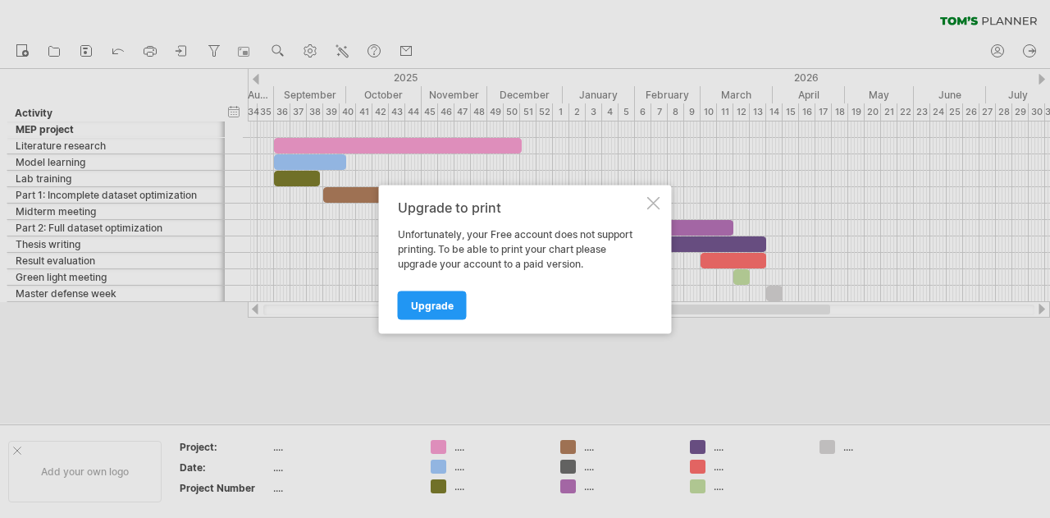
click at [655, 202] on div at bounding box center [653, 202] width 13 height 13
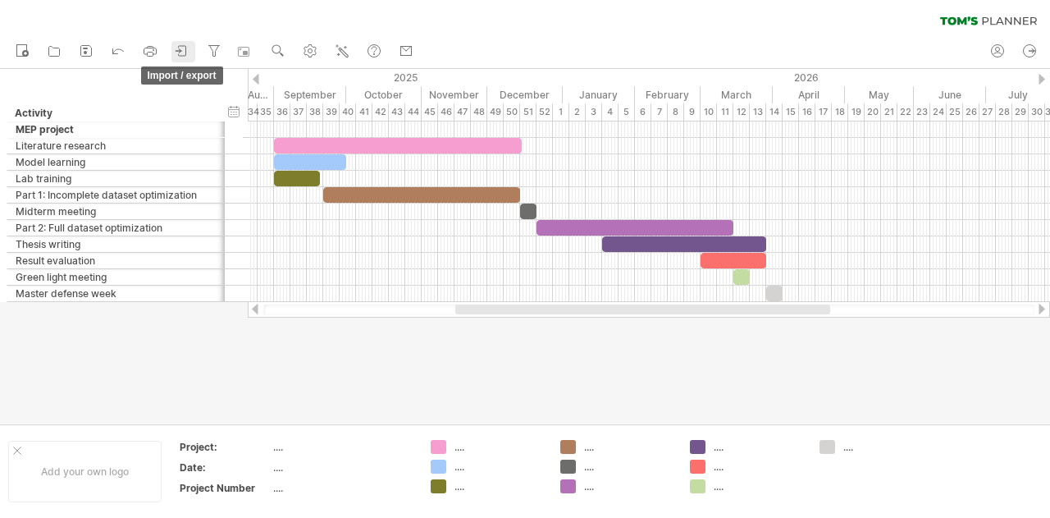
click at [178, 52] on icon at bounding box center [182, 51] width 16 height 16
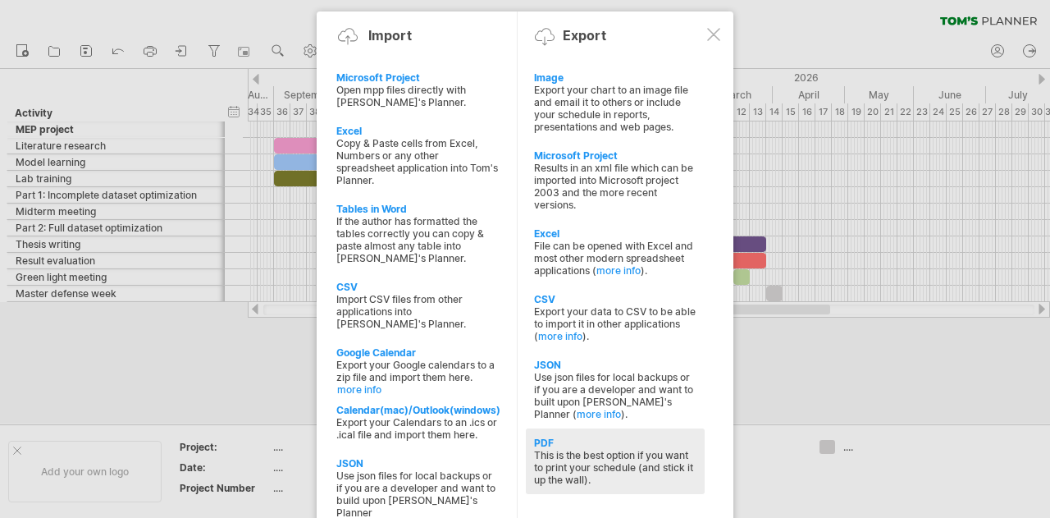
click at [561, 449] on div "This is the best option if you want to print your schedule (and stick it up the…" at bounding box center [615, 467] width 162 height 37
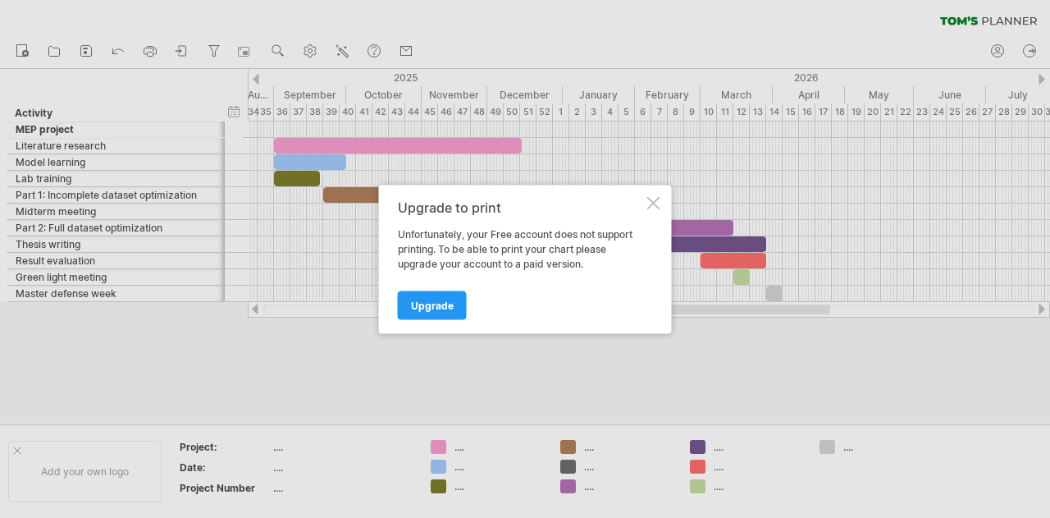
click at [662, 199] on div "Upgrade to print Unfortunately, your Free account does not support printing. To…" at bounding box center [525, 259] width 293 height 149
click at [657, 203] on div at bounding box center [653, 202] width 13 height 13
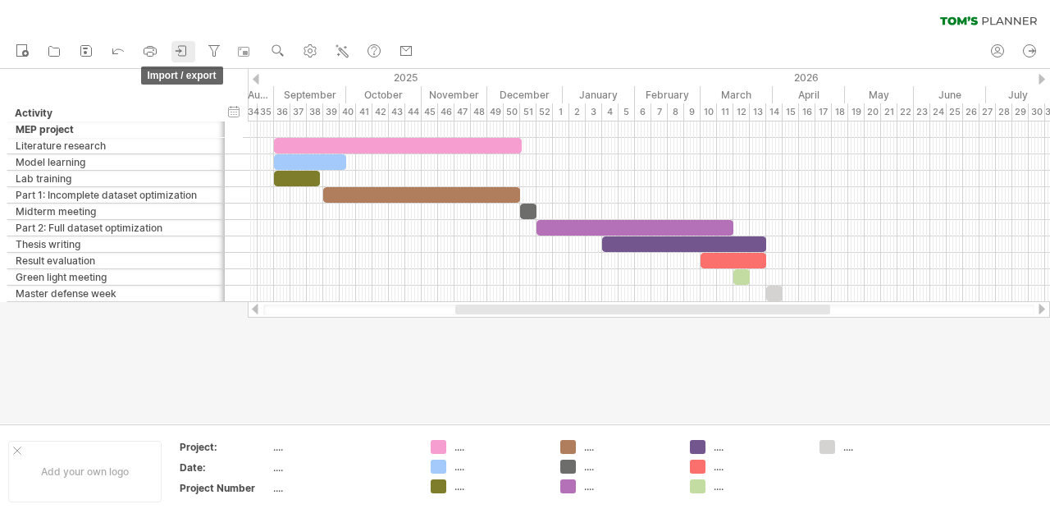
click at [184, 53] on icon at bounding box center [182, 51] width 16 height 16
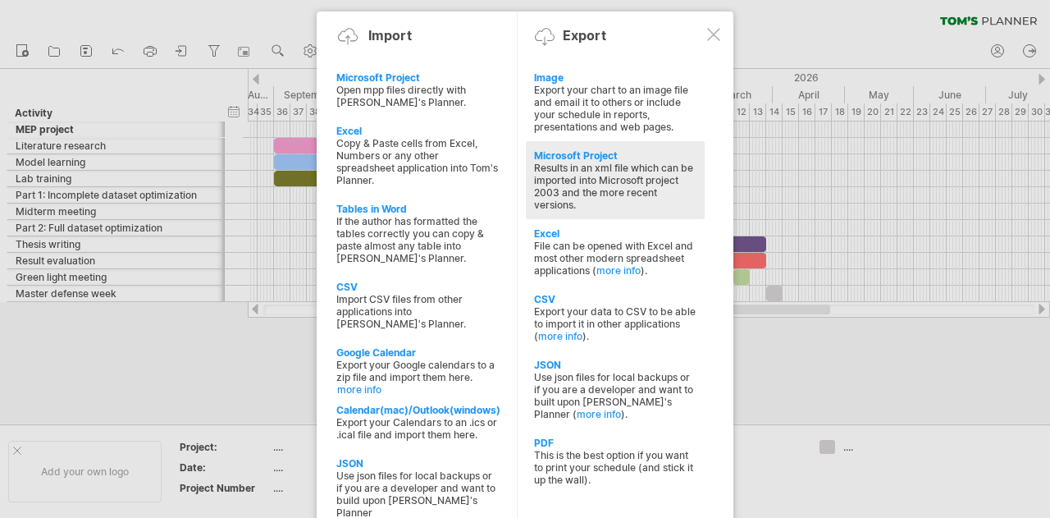
click at [596, 190] on div "Results in an xml file which can be imported into Microsoft project 2003 and th…" at bounding box center [615, 186] width 162 height 49
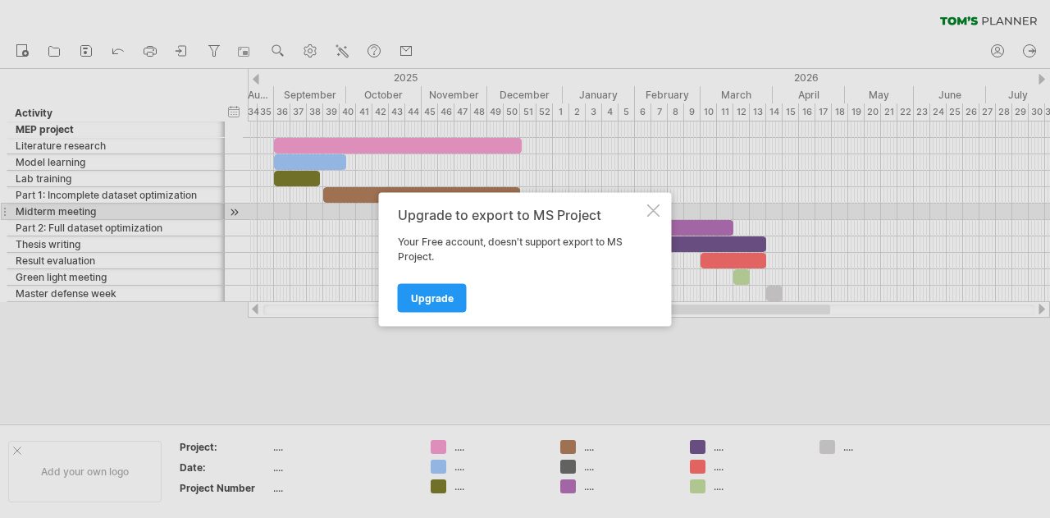
click at [665, 206] on div "Upgrade to export to MS Project Your Free account, doesn't support export to MS…" at bounding box center [525, 259] width 293 height 134
click at [658, 208] on div at bounding box center [653, 210] width 13 height 13
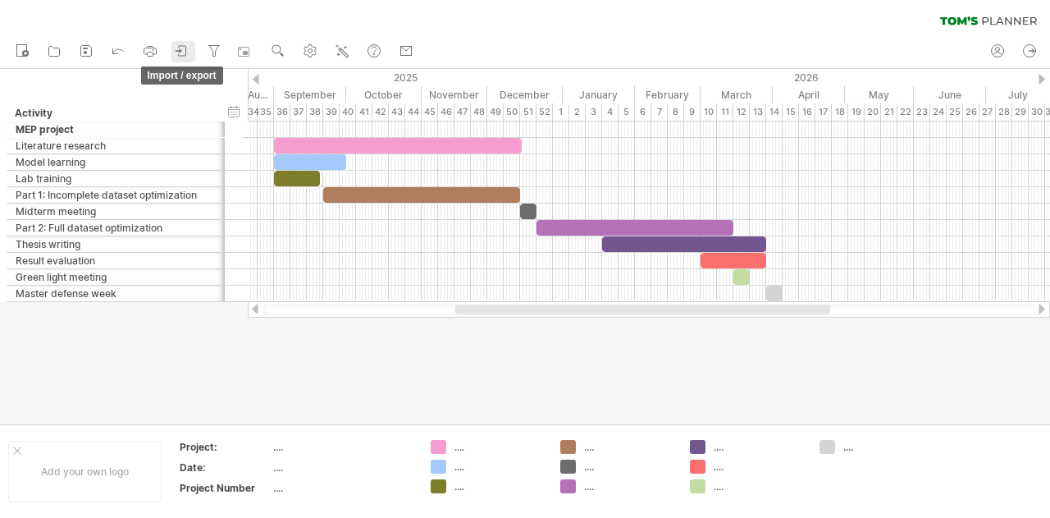
click at [177, 48] on icon at bounding box center [182, 51] width 16 height 16
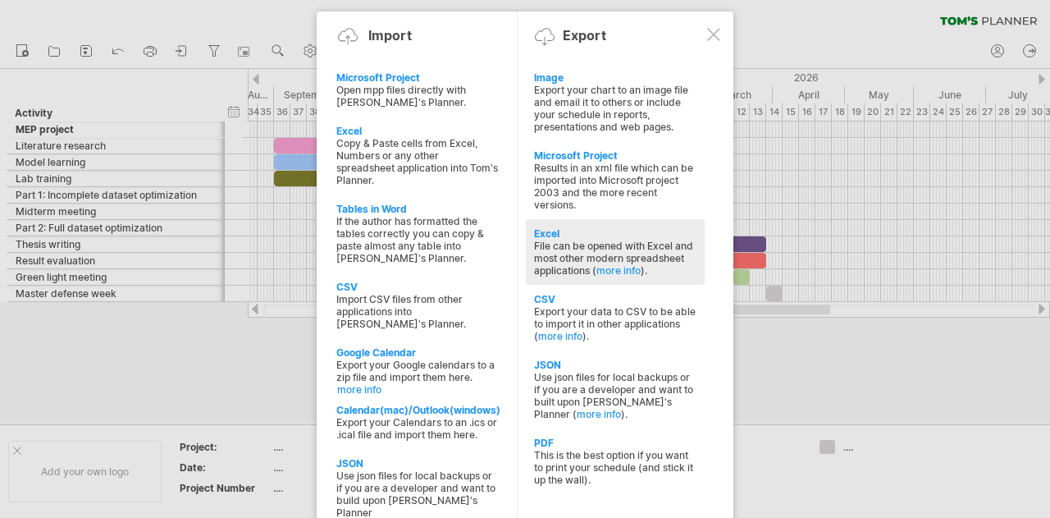
click at [611, 240] on div "File can be opened with Excel and most other modern spreadsheet applications ( …" at bounding box center [615, 258] width 162 height 37
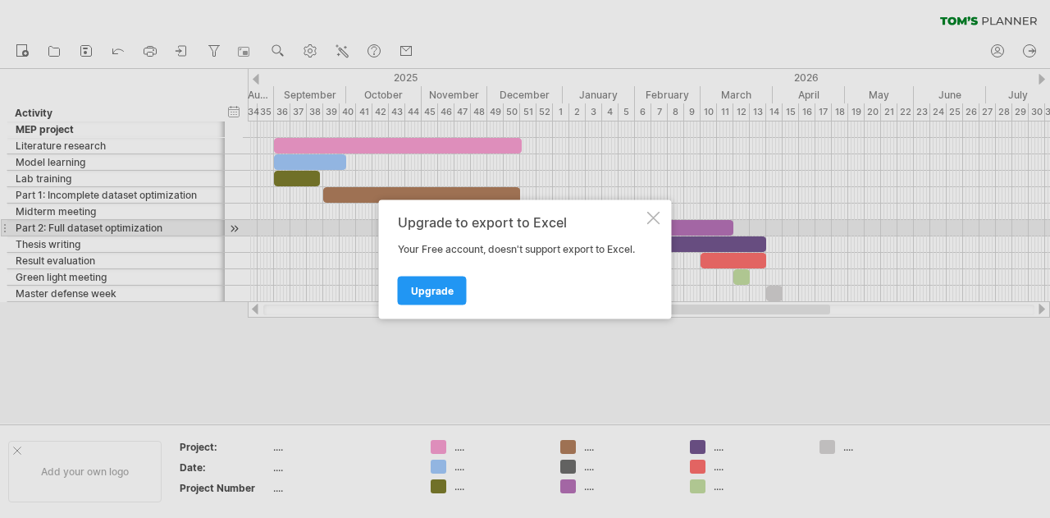
click at [649, 221] on div at bounding box center [653, 217] width 13 height 13
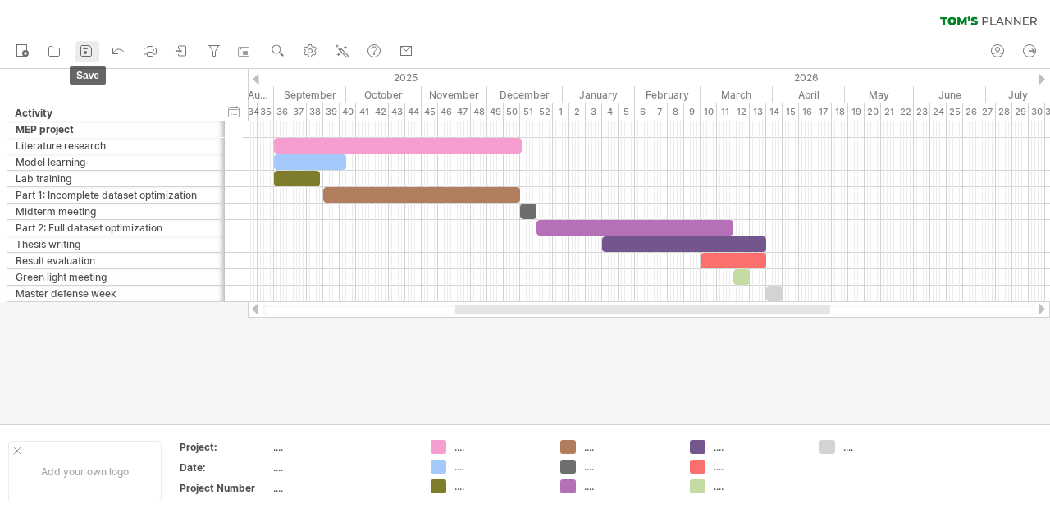
click at [87, 54] on icon at bounding box center [86, 51] width 16 height 16
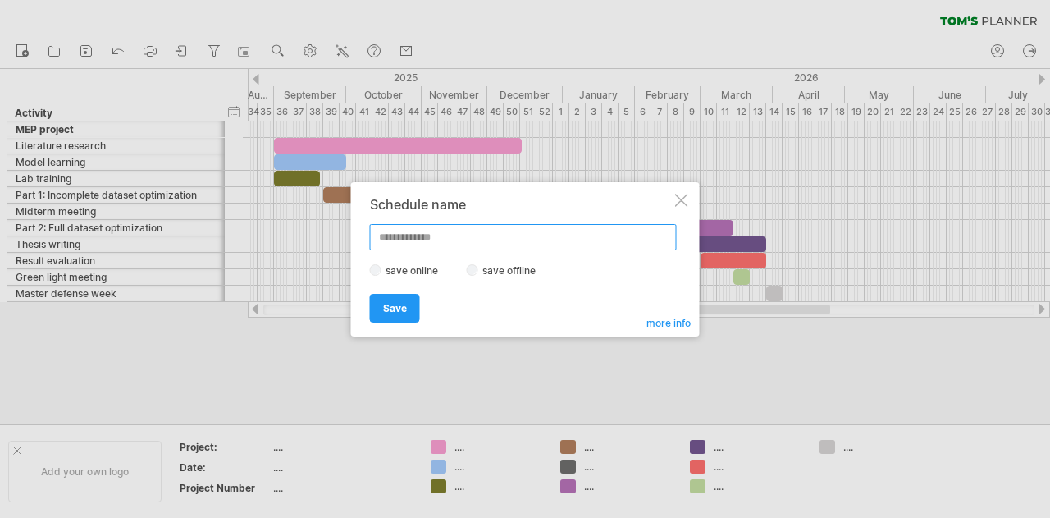
click at [470, 234] on input "text" at bounding box center [523, 237] width 307 height 26
type input "*"
type input "***"
click at [678, 319] on span "more info" at bounding box center [669, 323] width 44 height 12
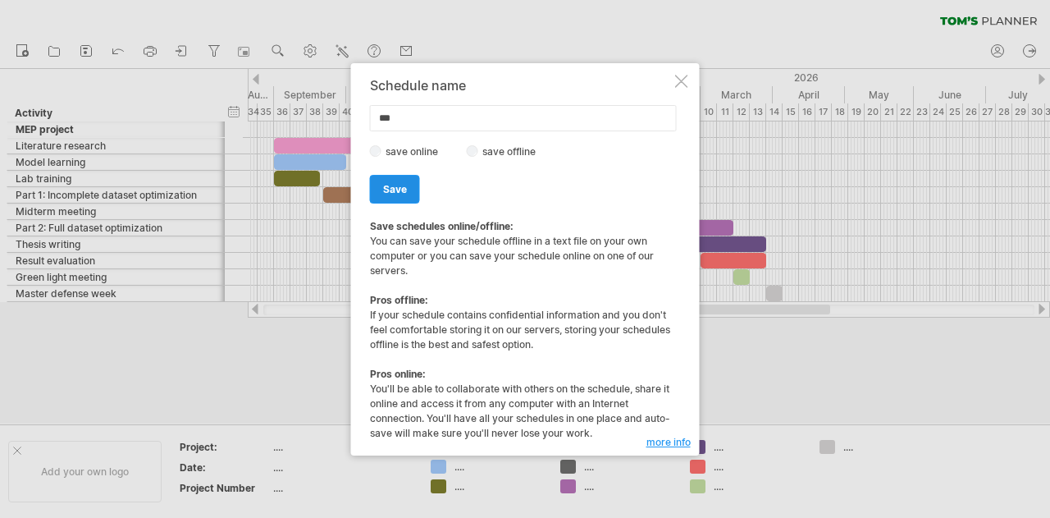
click at [409, 195] on link "Save" at bounding box center [395, 189] width 50 height 29
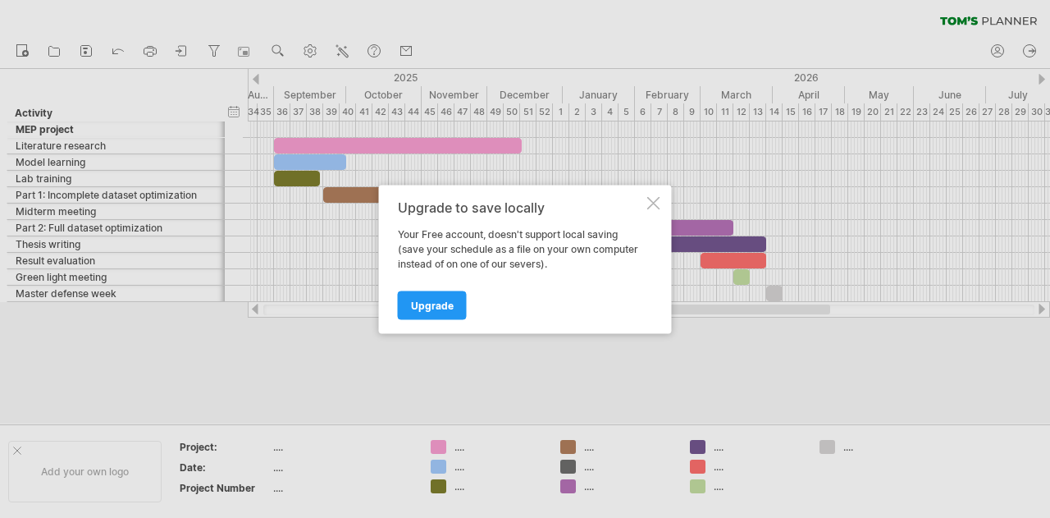
click at [652, 201] on div at bounding box center [653, 202] width 13 height 13
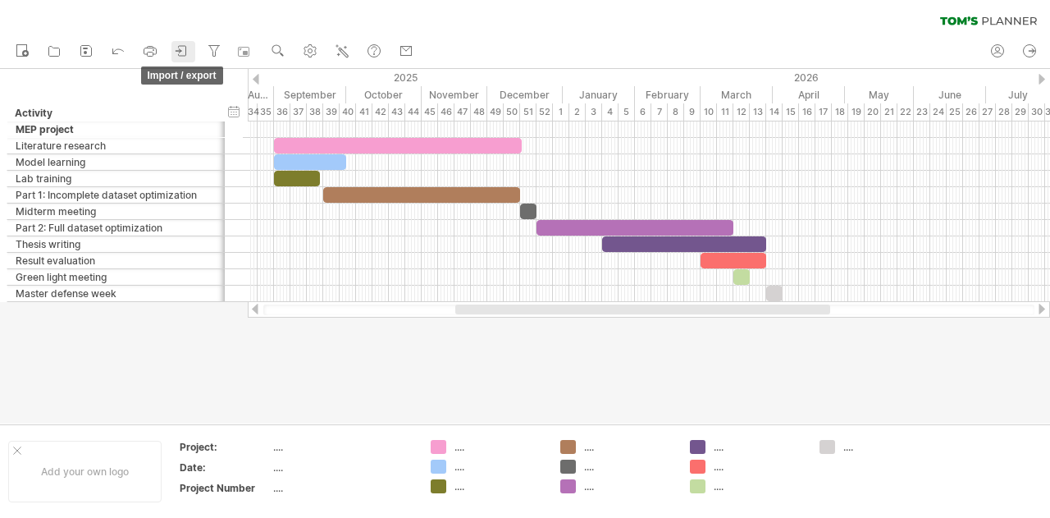
click at [190, 53] on icon at bounding box center [182, 51] width 16 height 16
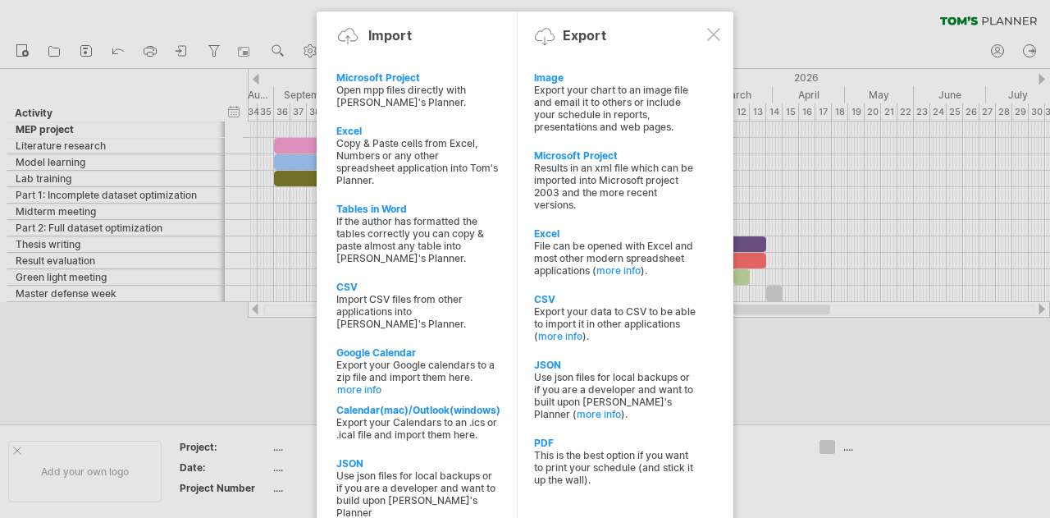
click at [707, 30] on div at bounding box center [713, 34] width 13 height 13
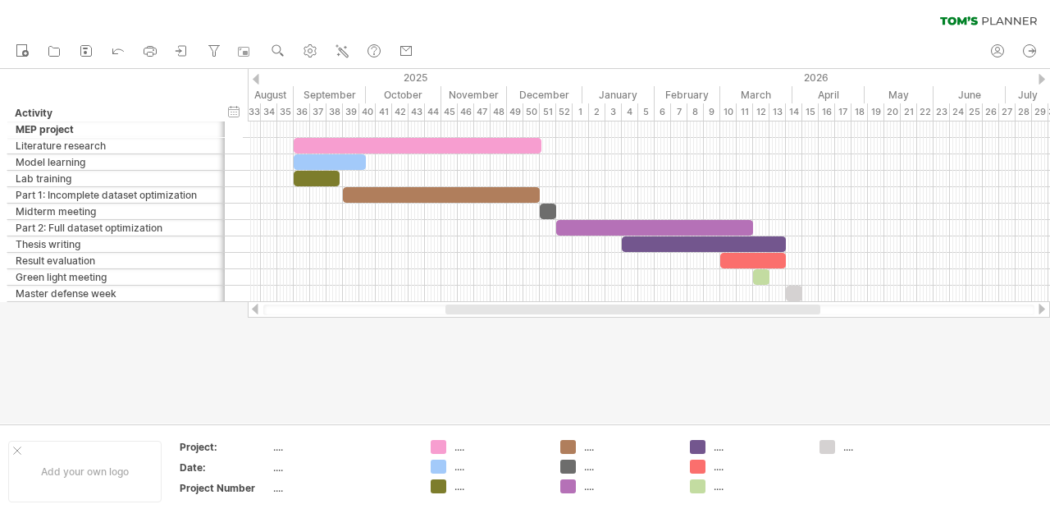
drag, startPoint x: 498, startPoint y: 308, endPoint x: 488, endPoint y: 311, distance: 10.4
click at [488, 311] on div at bounding box center [633, 309] width 375 height 10
click at [258, 78] on div at bounding box center [256, 79] width 7 height 11
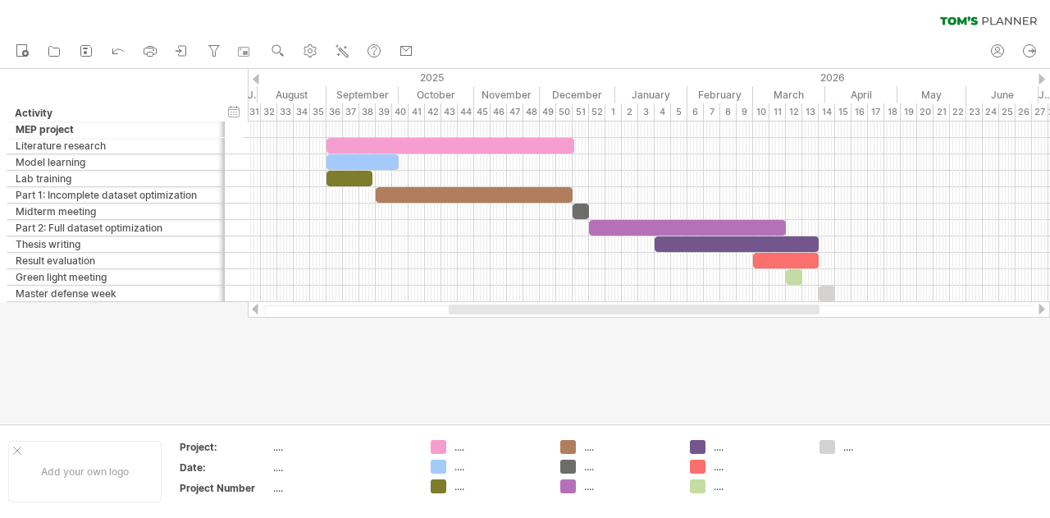
click at [1044, 80] on div at bounding box center [1042, 79] width 7 height 11
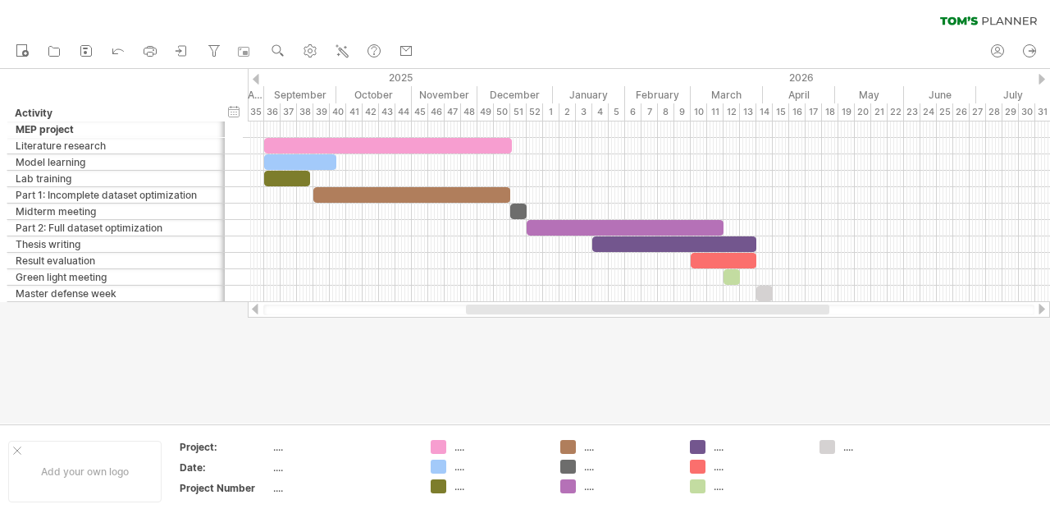
drag, startPoint x: 498, startPoint y: 309, endPoint x: 511, endPoint y: 318, distance: 15.5
click at [511, 318] on div "Trying to reach [DOMAIN_NAME] Connected again... 0% clear filter new" at bounding box center [525, 259] width 1050 height 518
